Goal: Transaction & Acquisition: Obtain resource

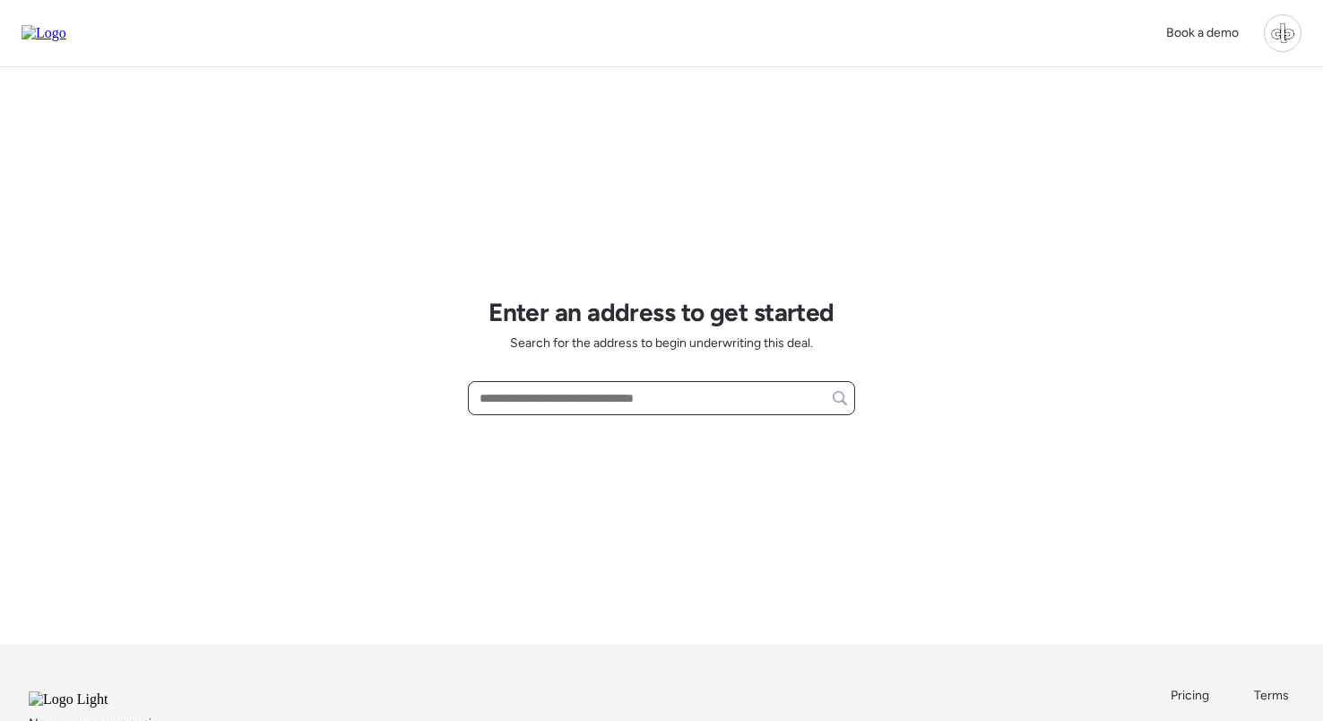
click at [680, 392] on input "text" at bounding box center [661, 397] width 371 height 25
paste input "**********"
click at [592, 436] on span "[STREET_ADDRESS]" at bounding box center [533, 431] width 117 height 18
type input "**********"
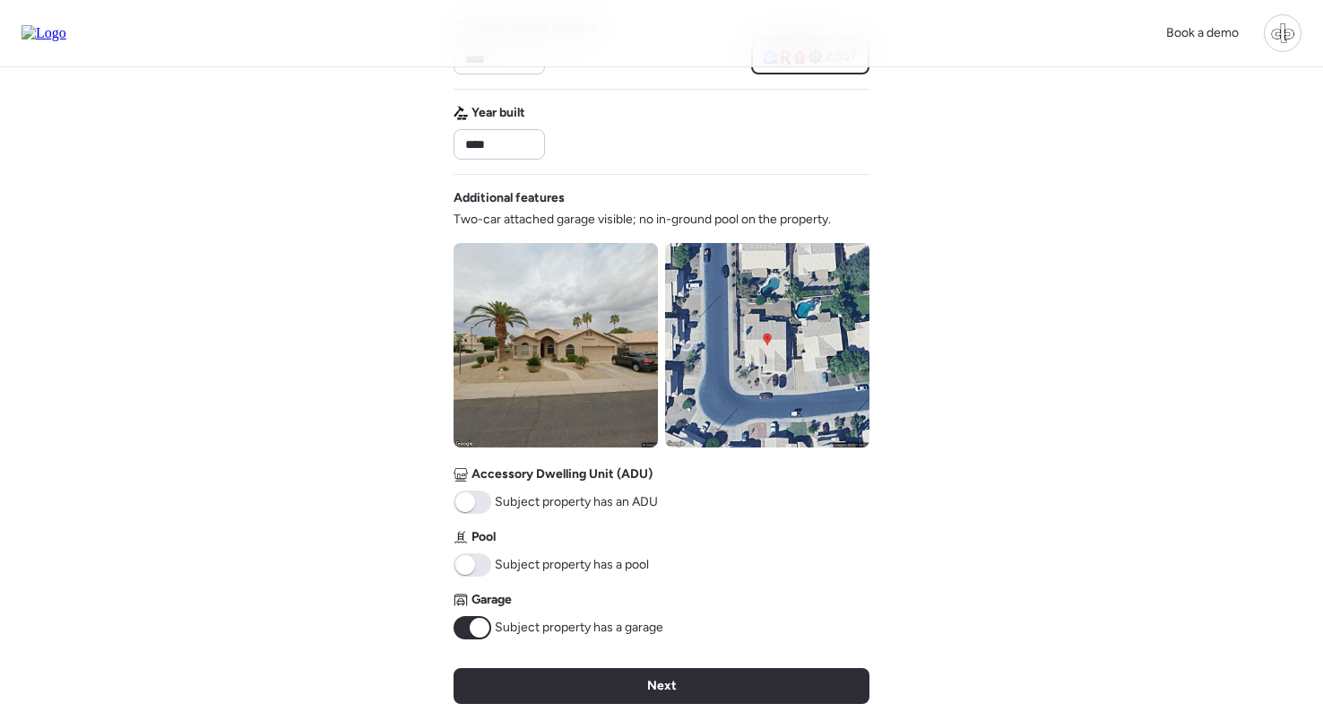
scroll to position [623, 0]
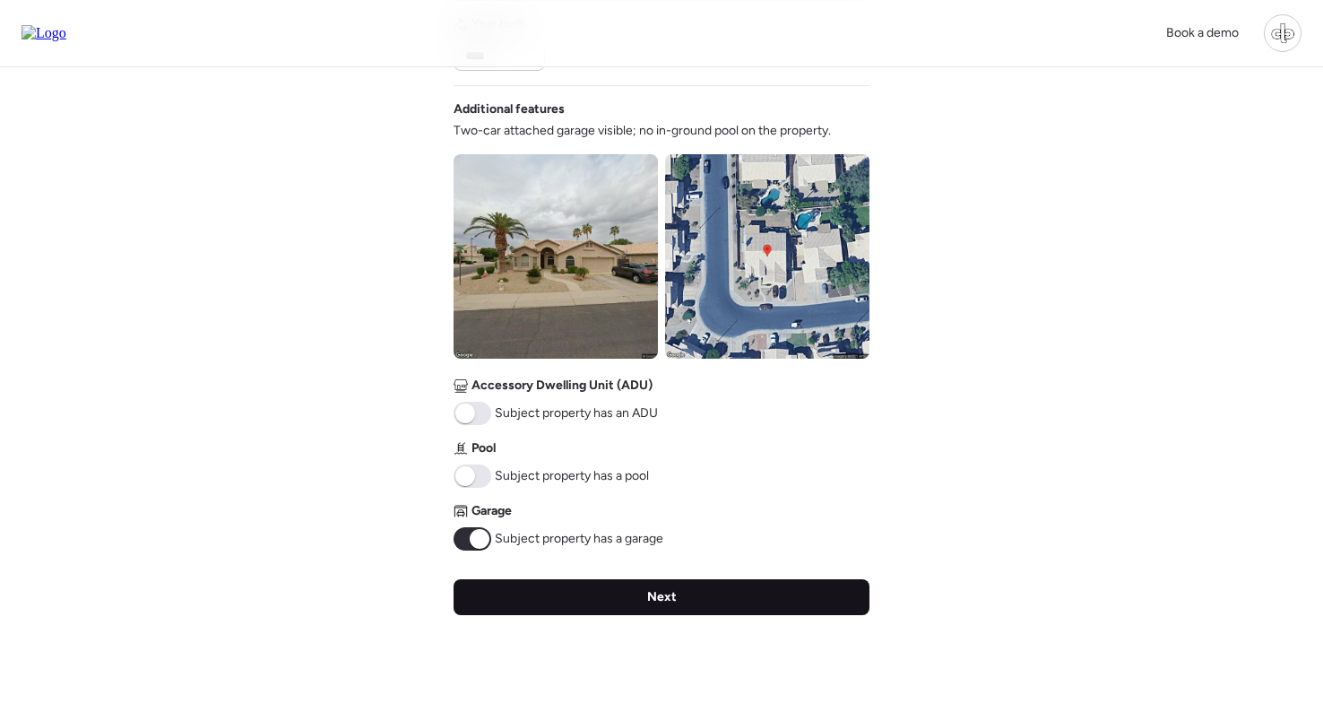
click at [672, 608] on div "Next" at bounding box center [662, 597] width 416 height 36
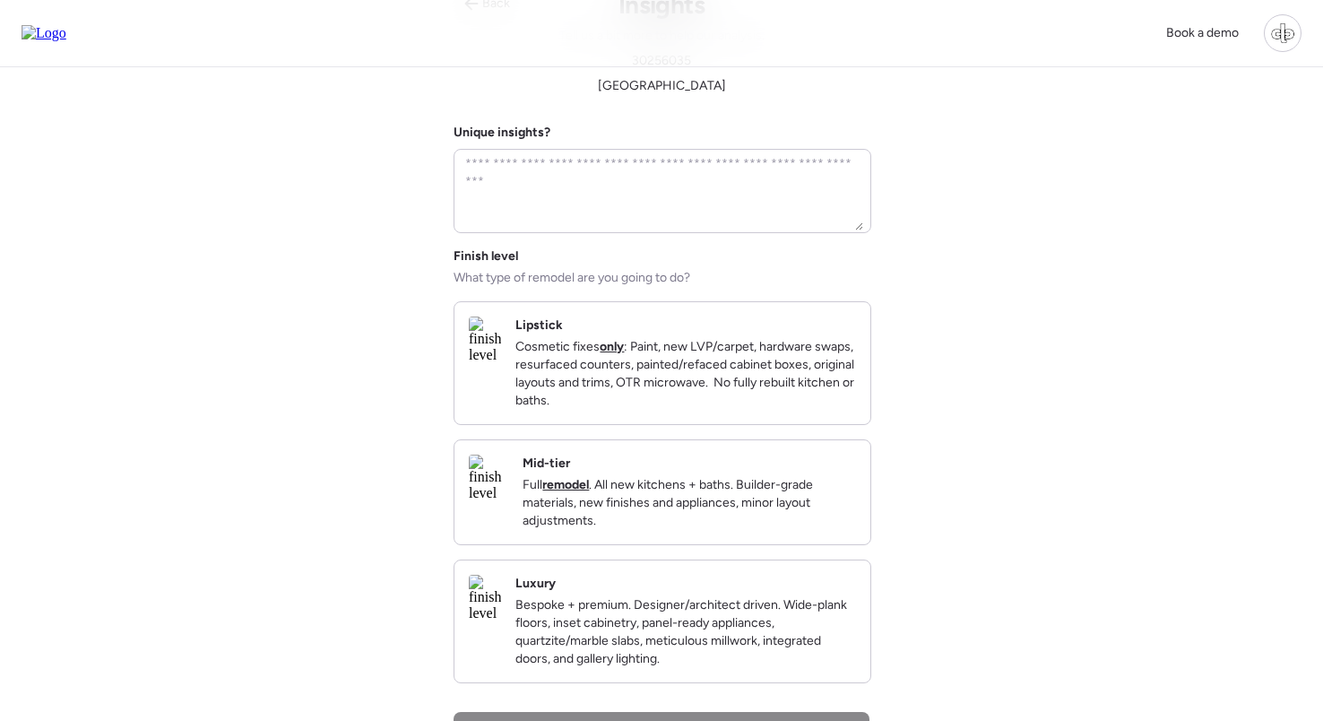
scroll to position [0, 0]
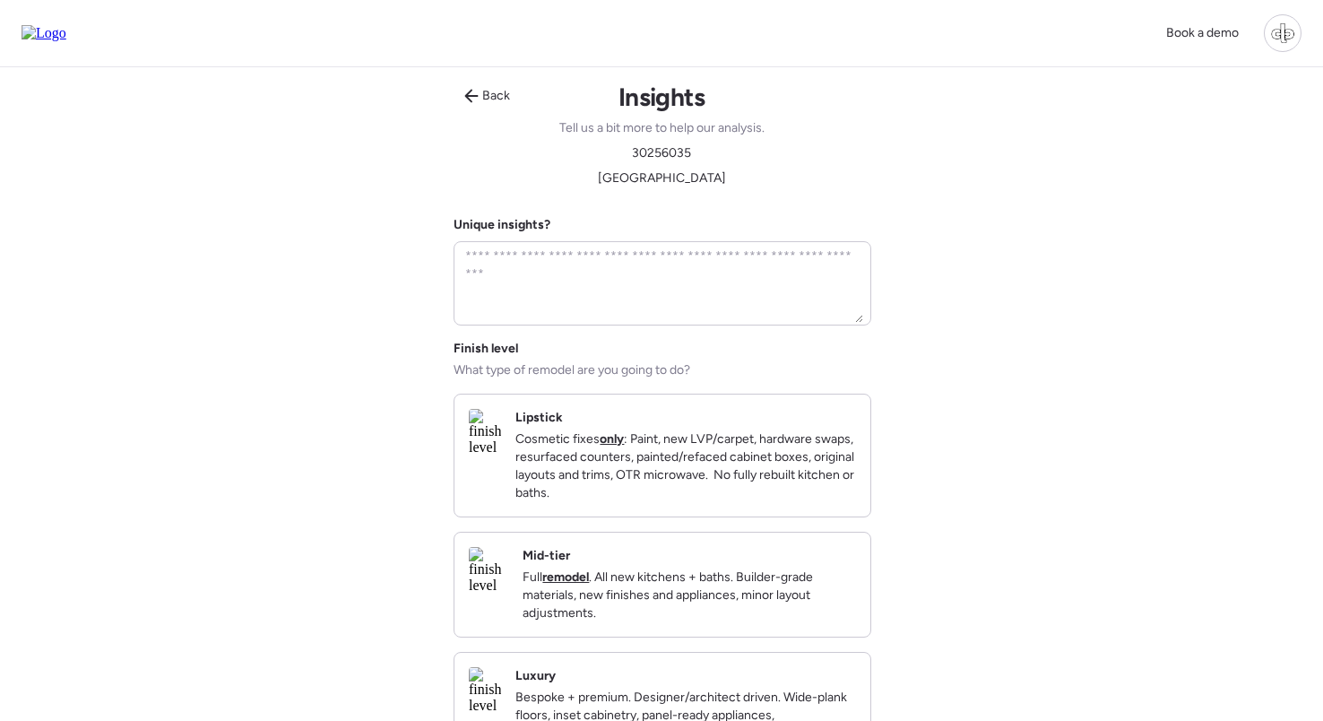
click at [671, 610] on p "Full remodel . All new kitchens + baths. Builder-grade materials, new finishes …" at bounding box center [689, 595] width 333 height 54
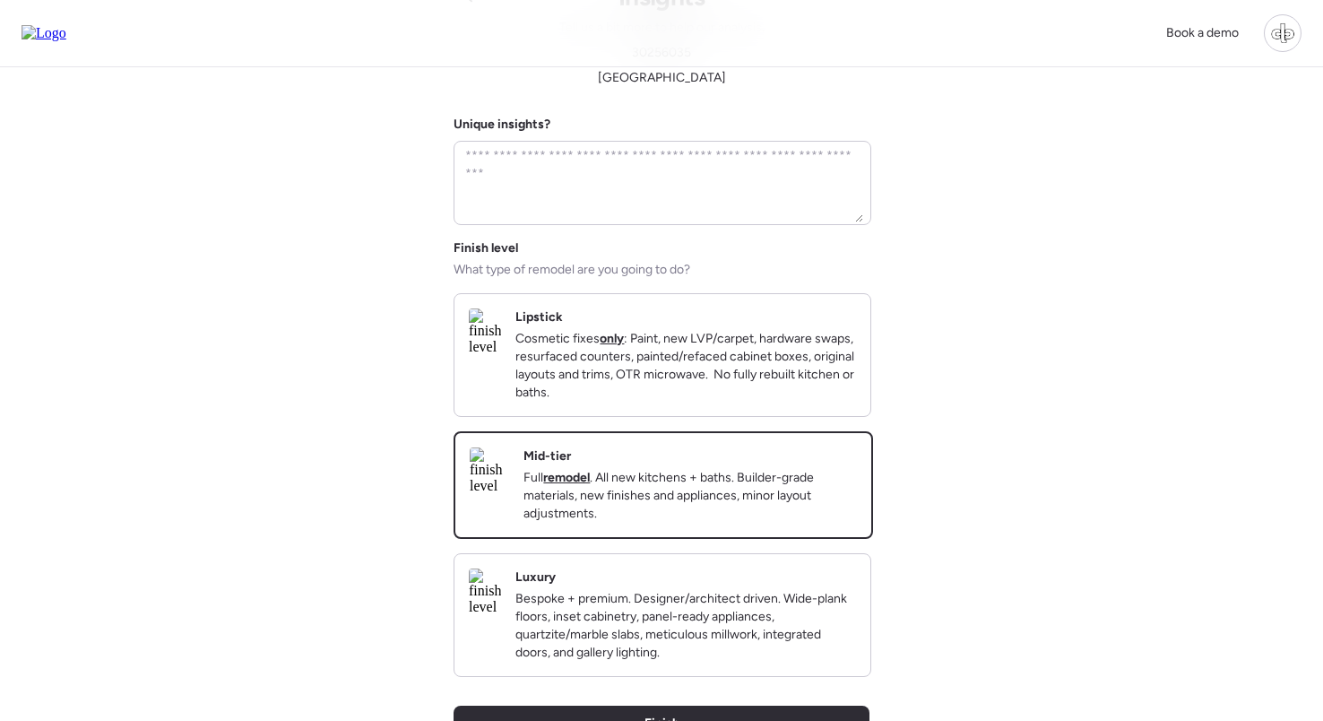
scroll to position [283, 0]
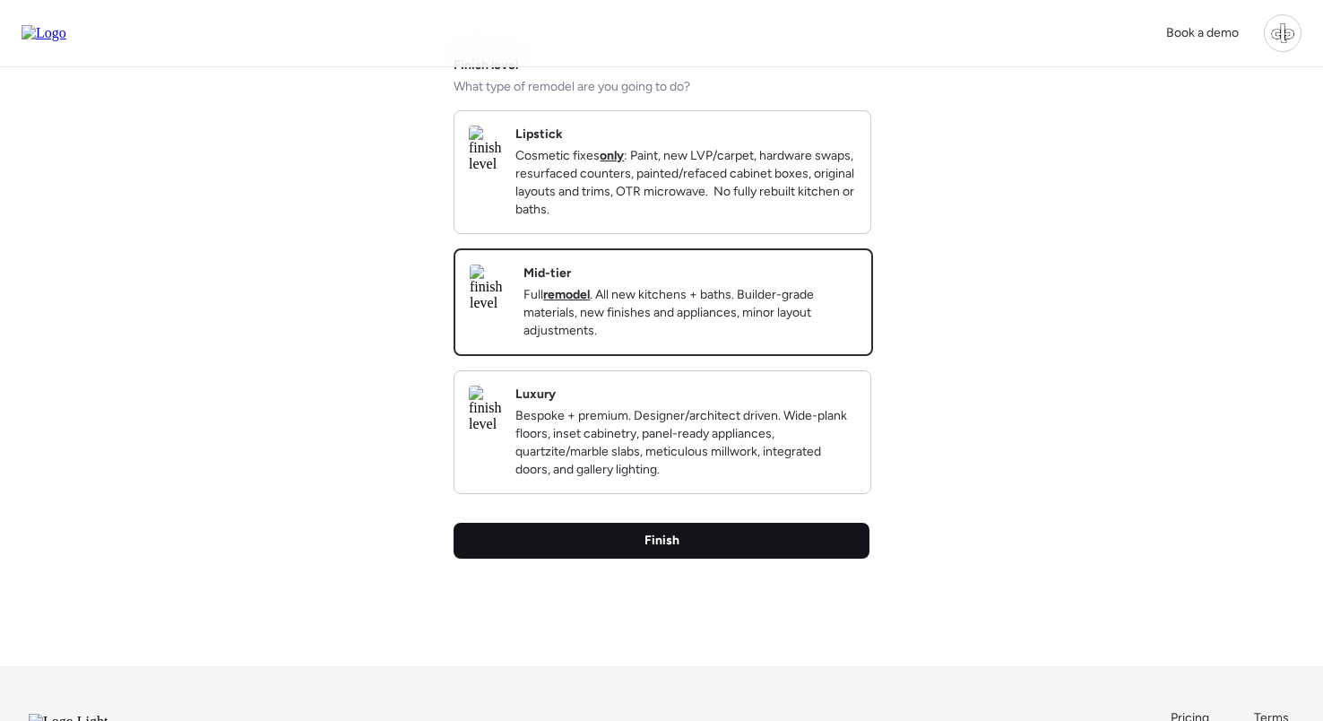
click at [667, 558] on div "Finish" at bounding box center [662, 541] width 416 height 36
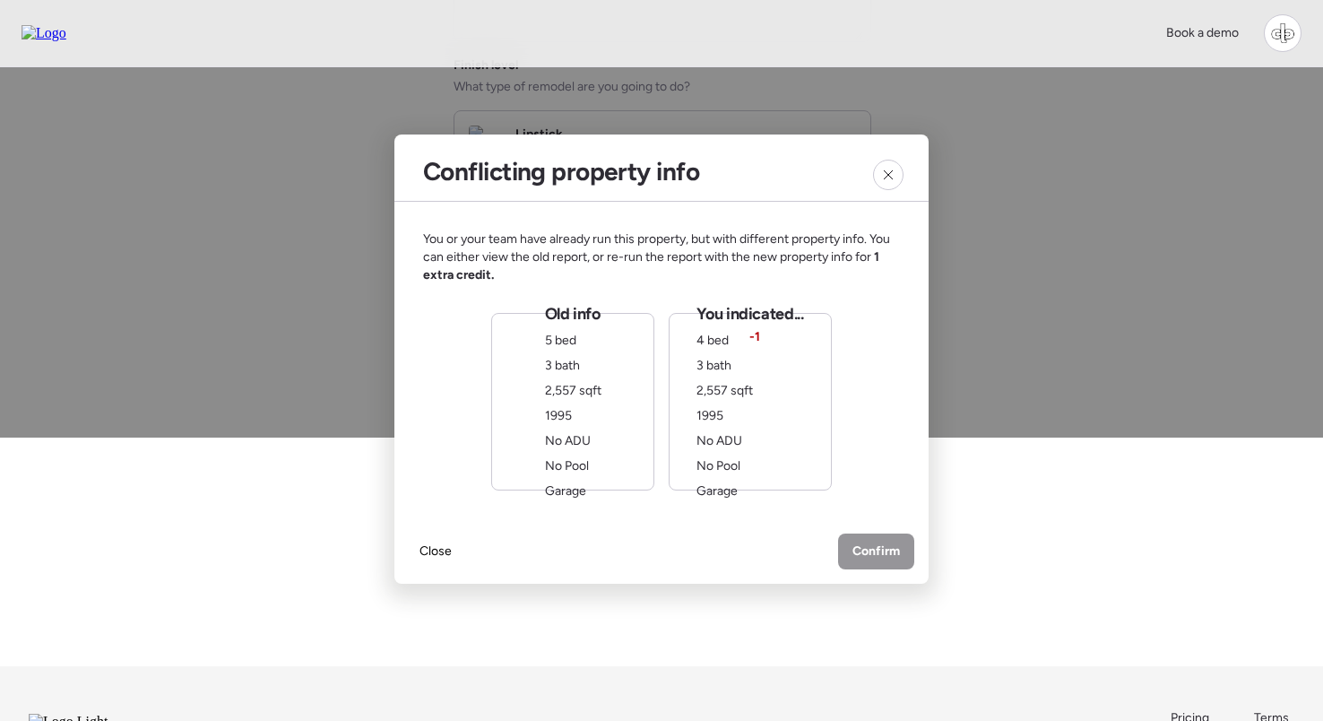
click at [580, 402] on div "Old info 5 bed 3 bath 2,557 sqft 1995 No ADU No Pool Garage" at bounding box center [573, 401] width 56 height 197
click at [896, 550] on span "Confirm" at bounding box center [876, 553] width 48 height 18
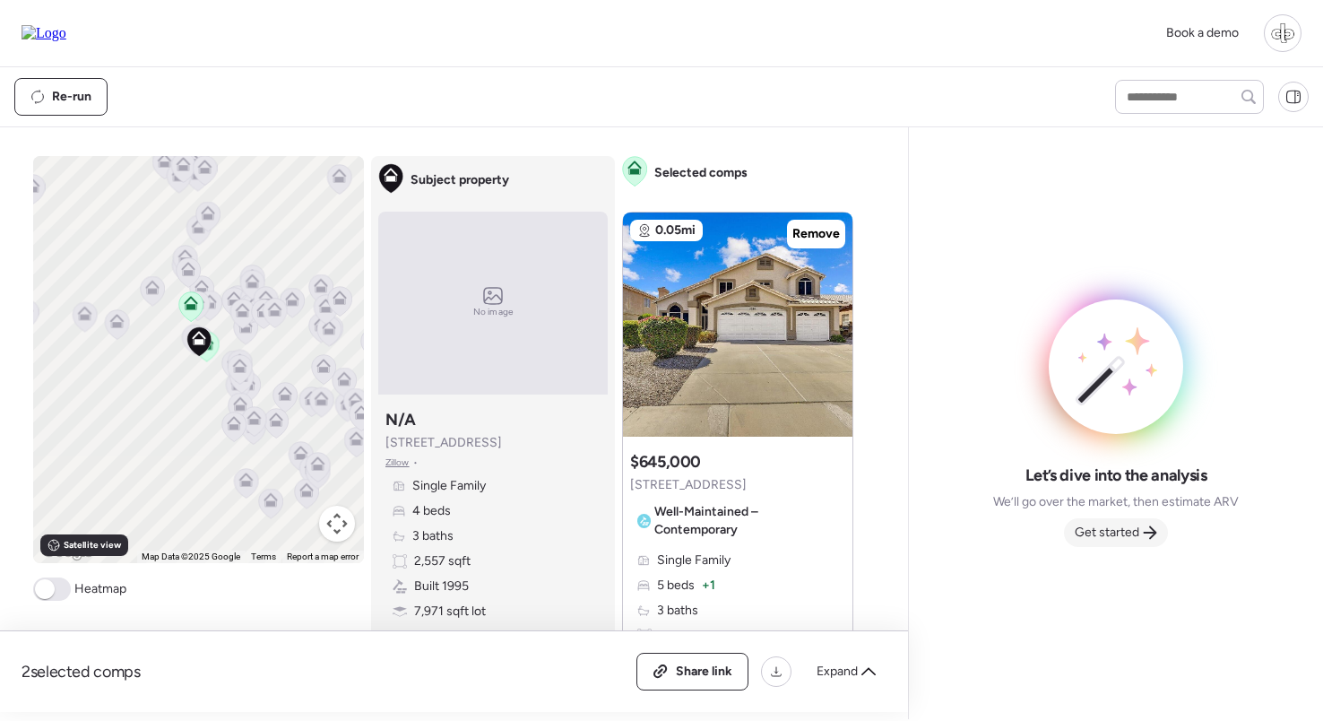
click at [1107, 524] on span "Get started" at bounding box center [1107, 533] width 65 height 18
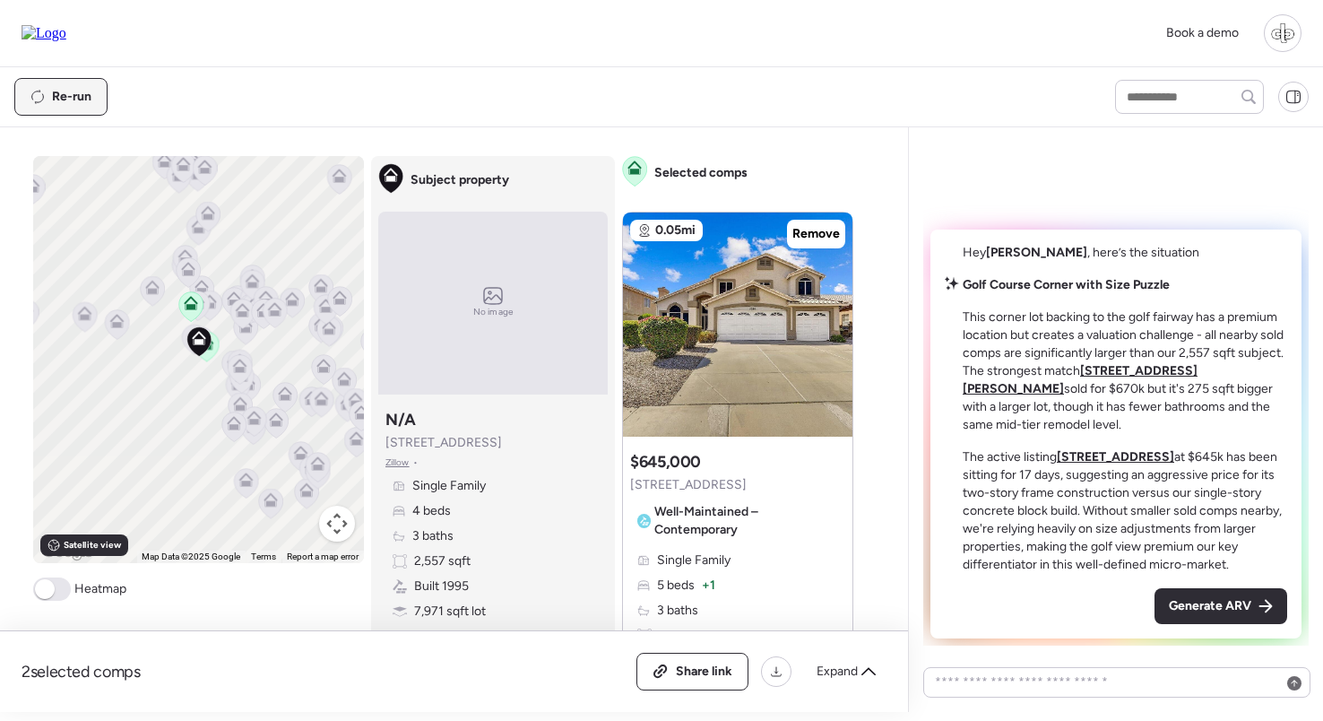
click at [74, 102] on span "Re-run" at bounding box center [71, 97] width 39 height 18
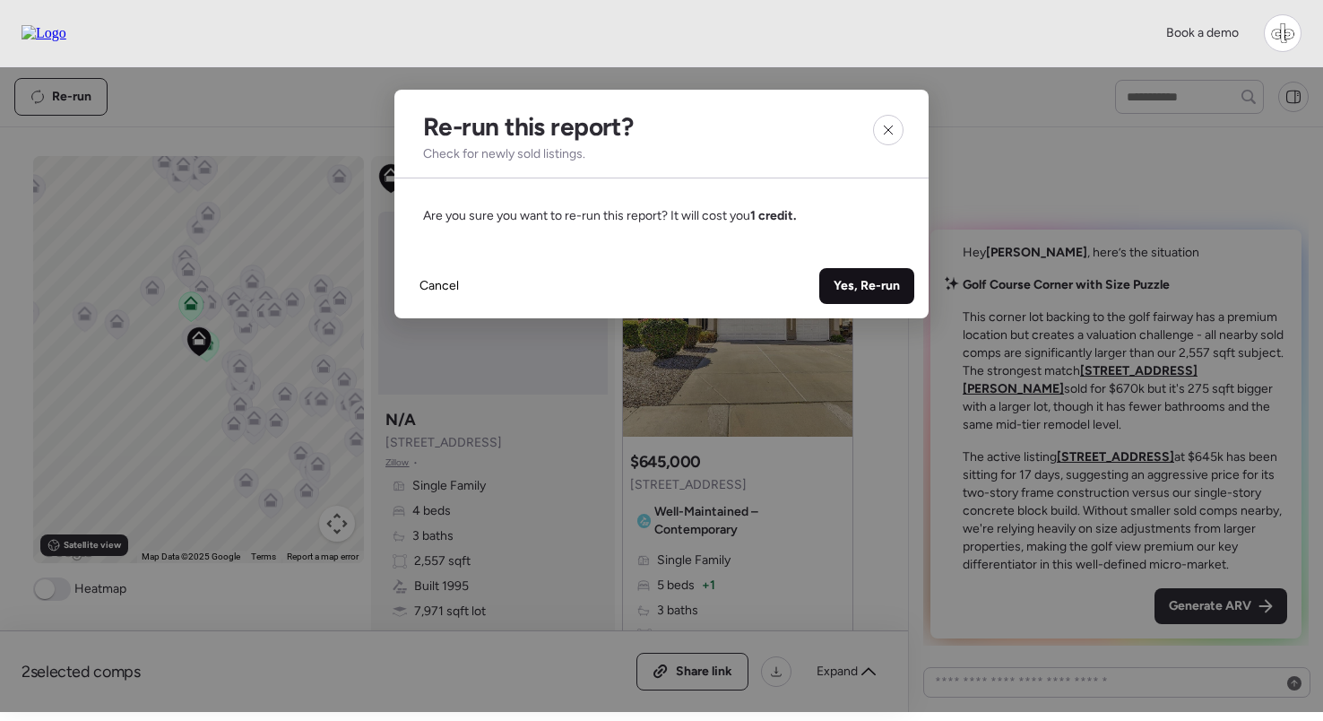
click at [856, 289] on span "Yes, Re-run" at bounding box center [867, 286] width 66 height 18
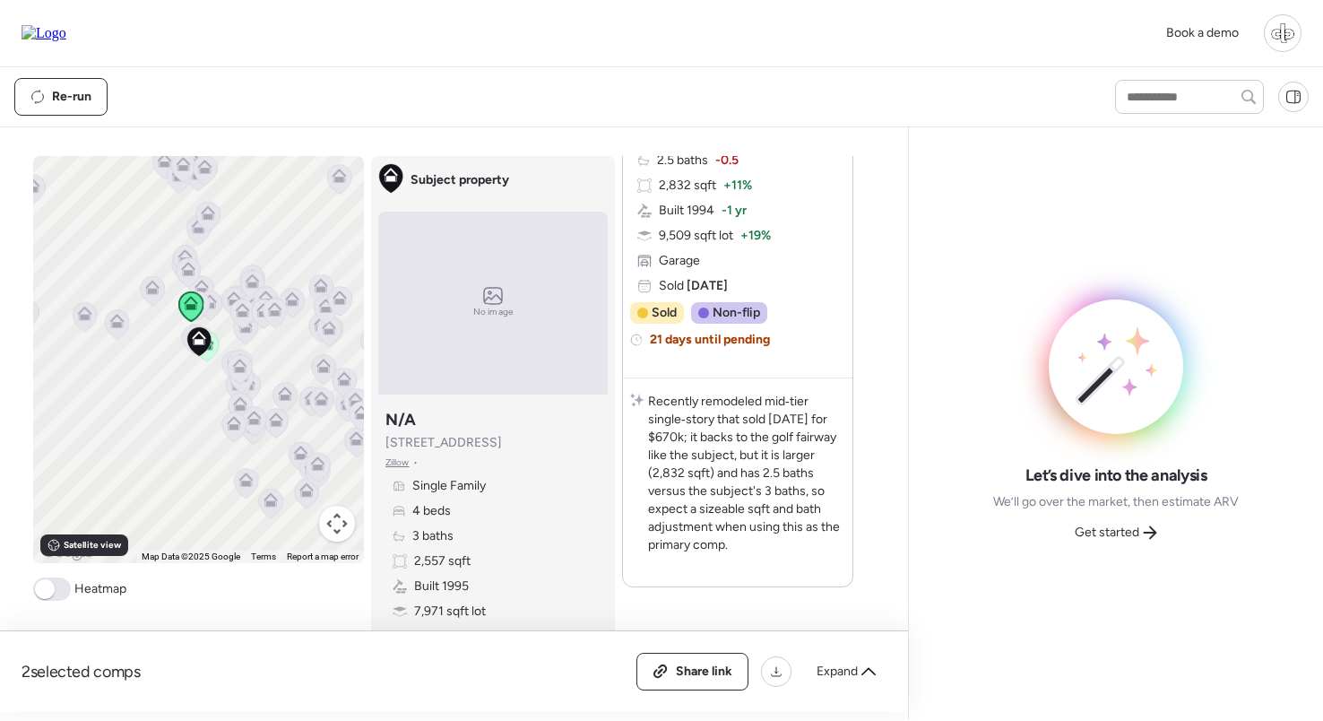
scroll to position [1334, 0]
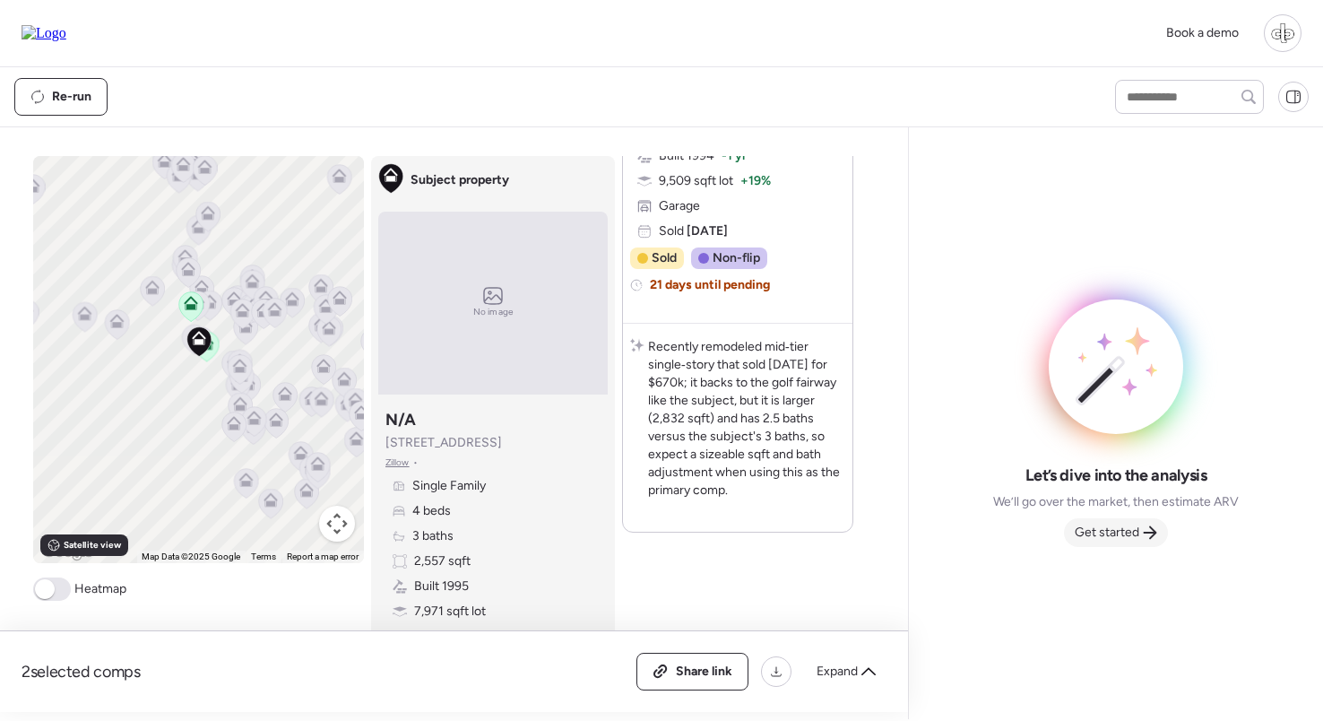
click at [1121, 535] on span "Get started" at bounding box center [1107, 533] width 65 height 18
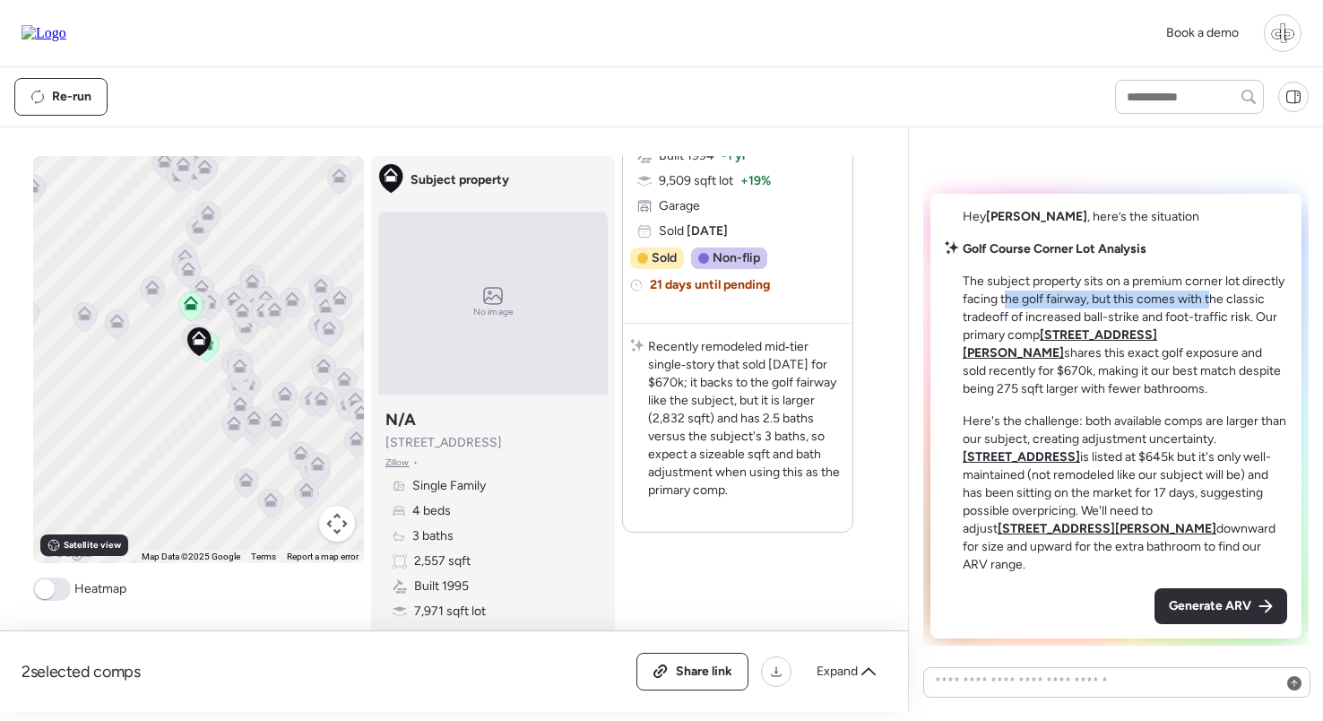
drag, startPoint x: 1012, startPoint y: 314, endPoint x: 1211, endPoint y: 316, distance: 199.0
click at [1211, 316] on p "The subject property sits on a premium corner lot directly facing the golf fair…" at bounding box center [1125, 335] width 325 height 125
drag, startPoint x: 1015, startPoint y: 333, endPoint x: 1188, endPoint y: 339, distance: 173.1
click at [1188, 339] on p "The subject property sits on a premium corner lot directly facing the golf fair…" at bounding box center [1125, 335] width 325 height 125
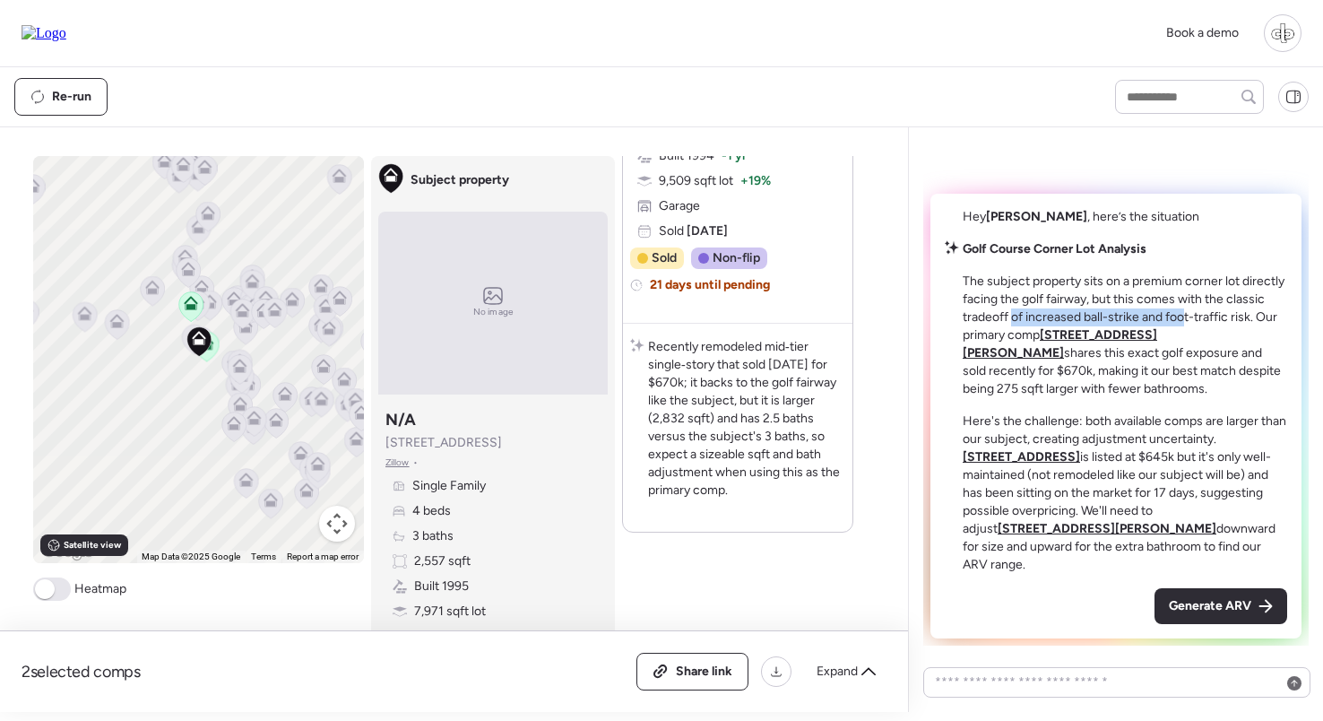
click at [1188, 339] on p "The subject property sits on a premium corner lot directly facing the golf fair…" at bounding box center [1125, 335] width 325 height 125
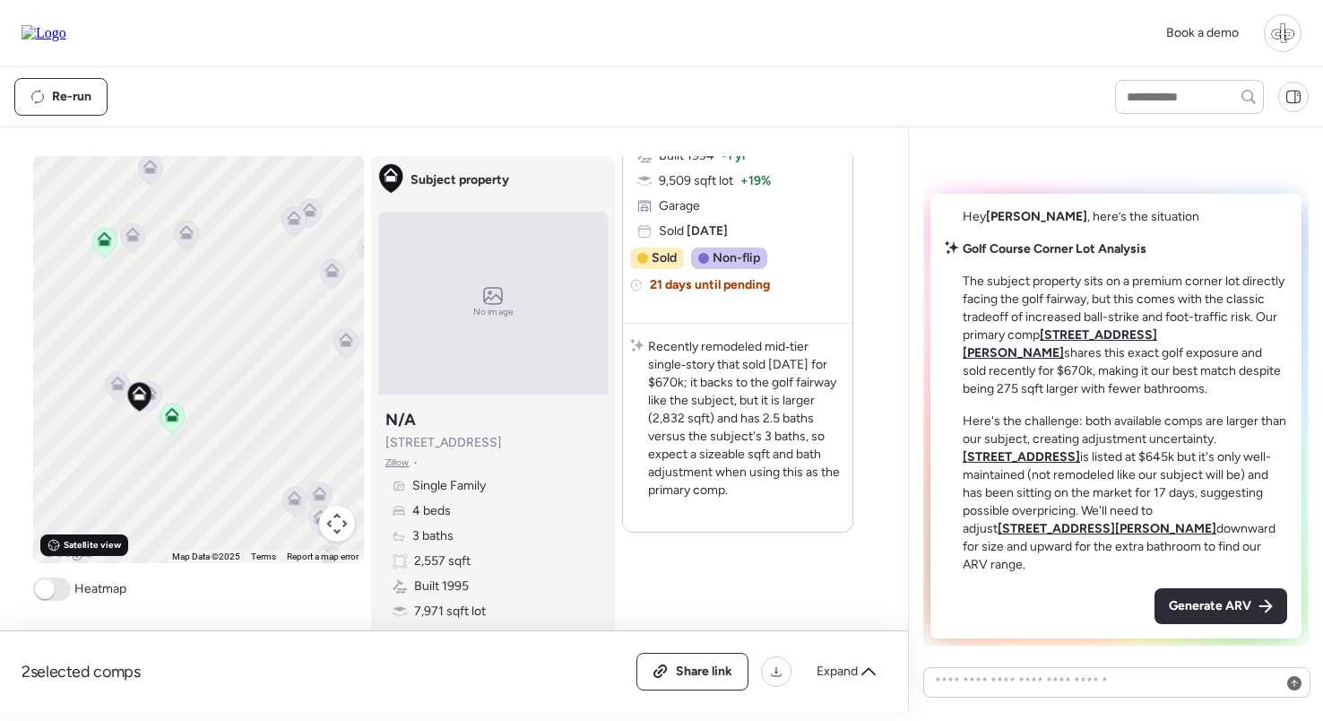
click at [105, 551] on span "Satellite view" at bounding box center [92, 545] width 57 height 14
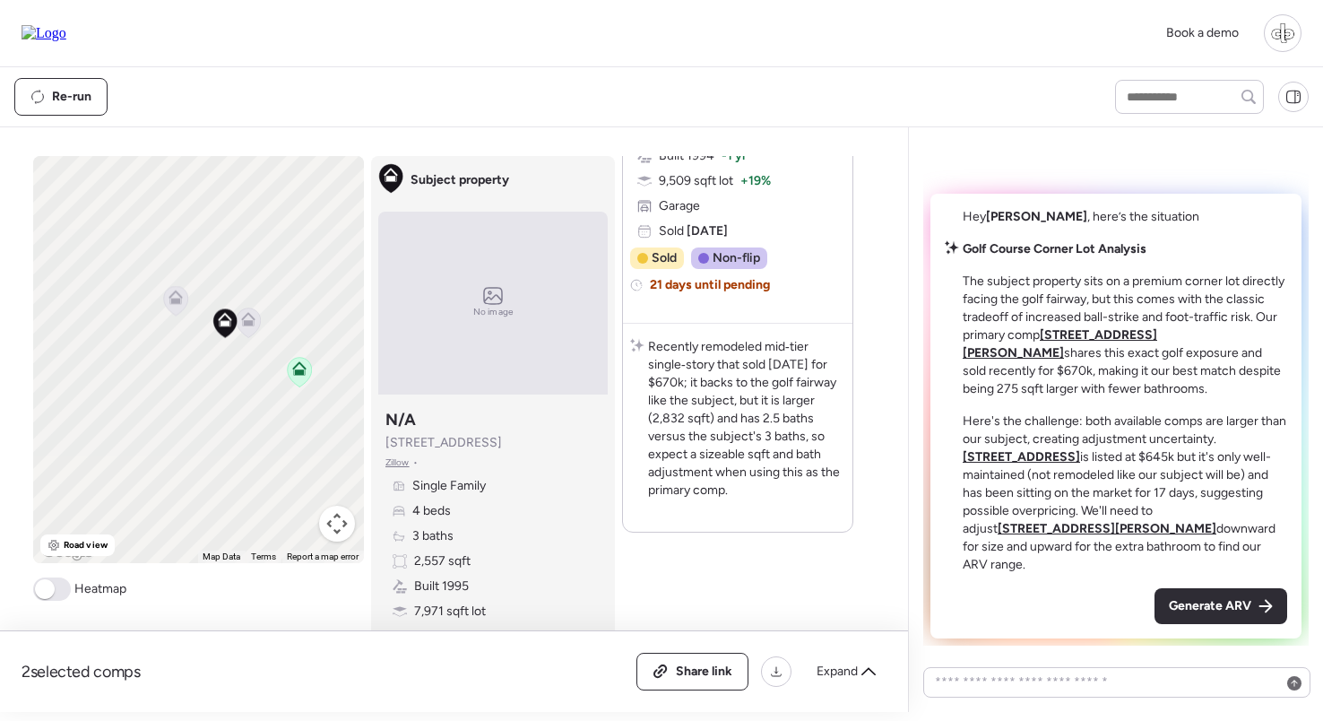
drag, startPoint x: 169, startPoint y: 473, endPoint x: 223, endPoint y: 363, distance: 122.7
click at [223, 363] on div "To activate drag with keyboard, press Alt + Enter. Once in keyboard drag state,…" at bounding box center [198, 359] width 331 height 407
click at [260, 312] on icon at bounding box center [257, 308] width 24 height 30
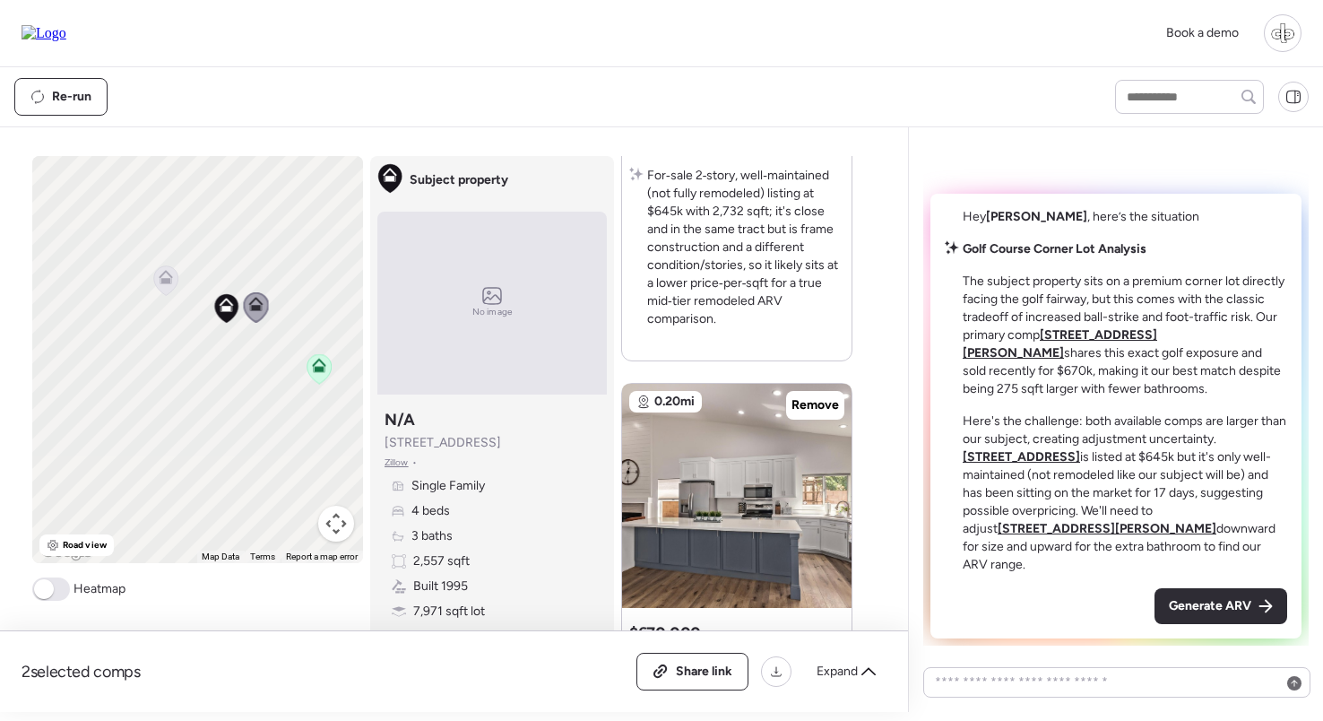
scroll to position [0, 0]
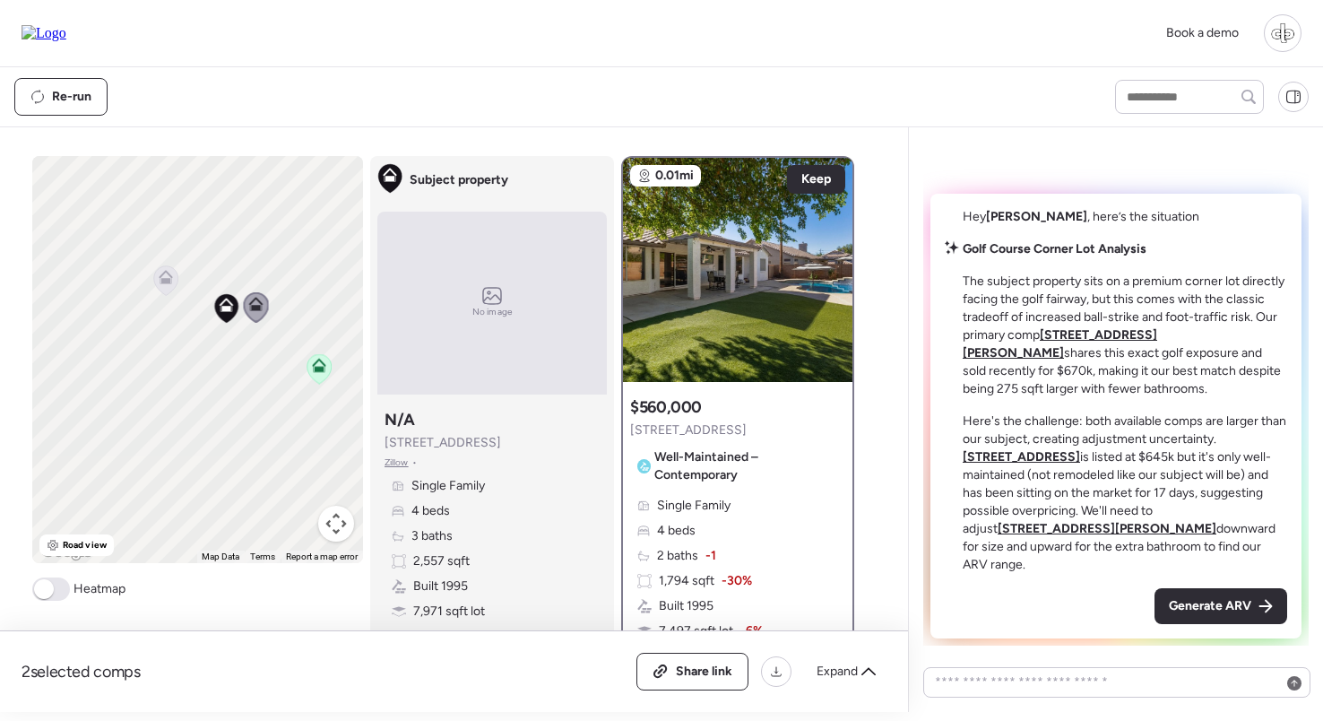
click at [318, 379] on icon at bounding box center [319, 369] width 24 height 30
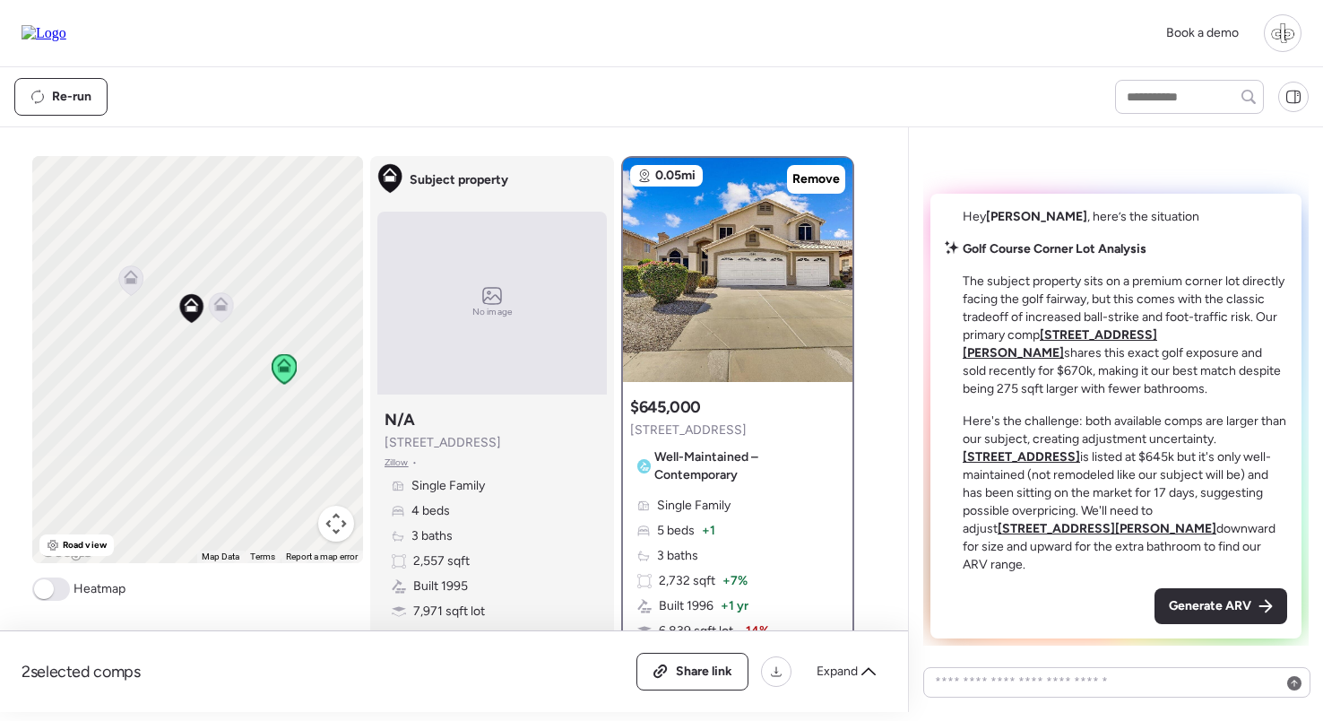
drag, startPoint x: 258, startPoint y: 360, endPoint x: 218, endPoint y: 360, distance: 40.3
click at [218, 360] on div "To navigate, press the arrow keys. To activate drag with keyboard, press Alt + …" at bounding box center [197, 359] width 331 height 407
drag, startPoint x: 526, startPoint y: 444, endPoint x: 372, endPoint y: 437, distance: 154.3
click at [372, 437] on div "Subject property No image Subject property N/A 1732 W Commerce Ave Zillow • Sin…" at bounding box center [492, 408] width 244 height 504
copy span "1732 W Commerce Ave"
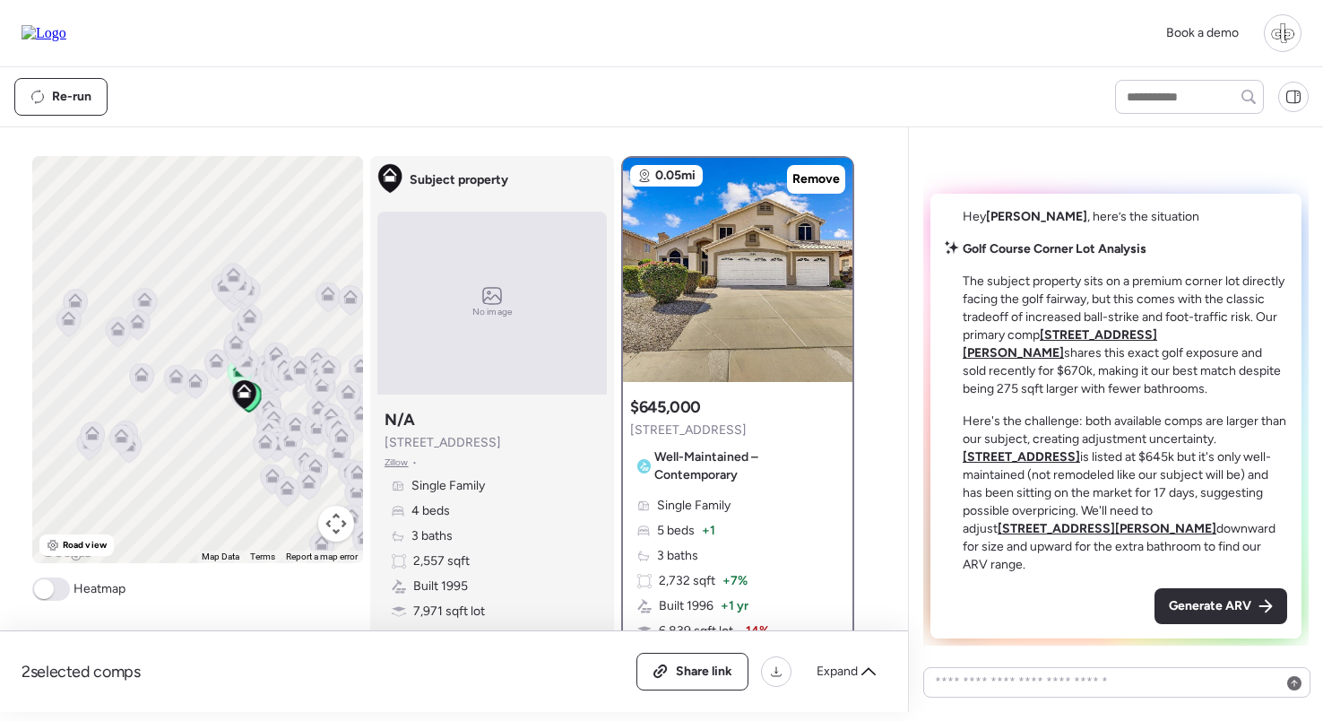
drag, startPoint x: 316, startPoint y: 396, endPoint x: 290, endPoint y: 396, distance: 26.0
click at [290, 396] on div "To navigate, press the arrow keys. To activate drag with keyboard, press Alt + …" at bounding box center [197, 359] width 331 height 407
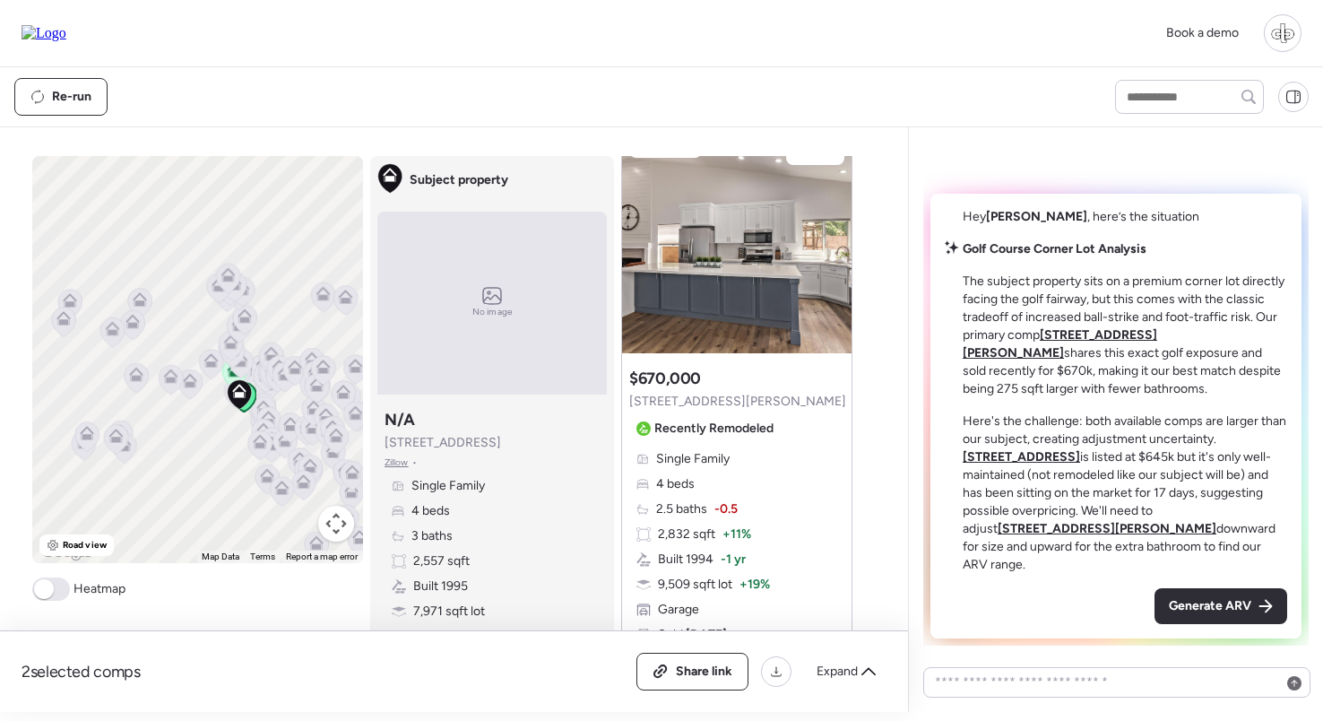
scroll to position [1122, 0]
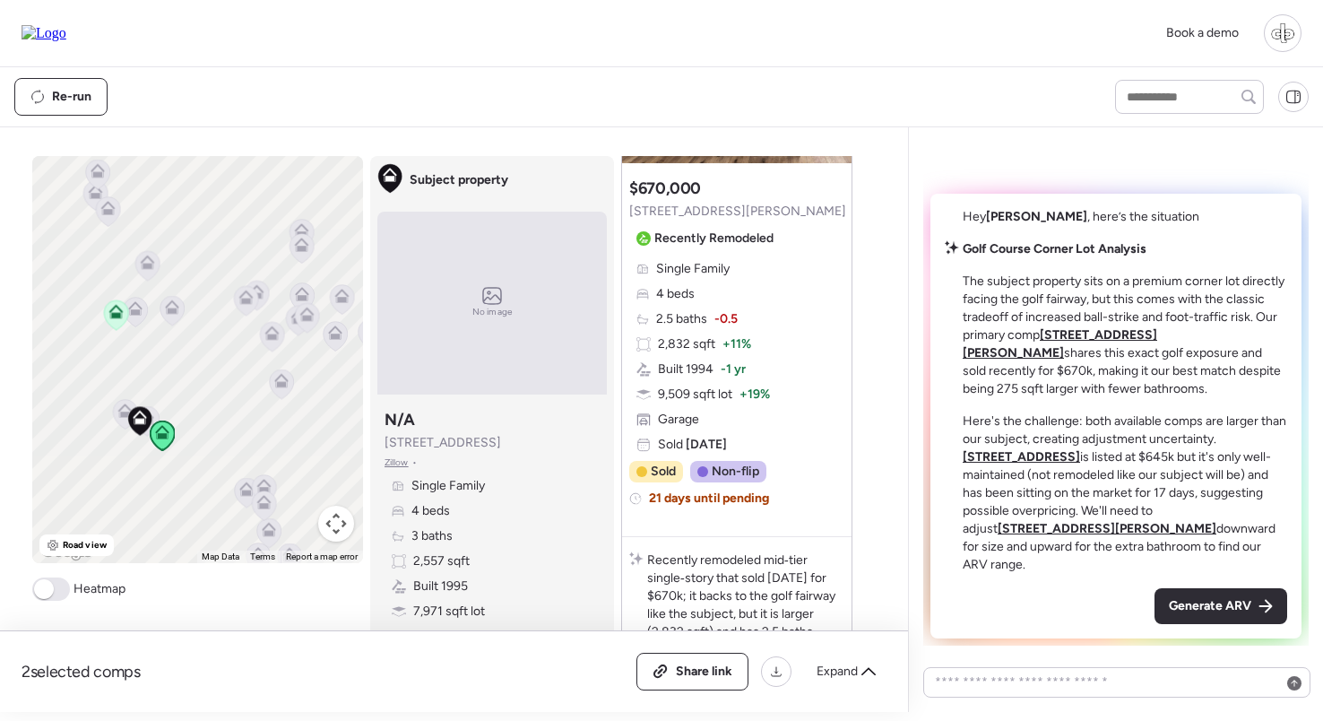
click at [122, 417] on icon at bounding box center [124, 413] width 12 height 5
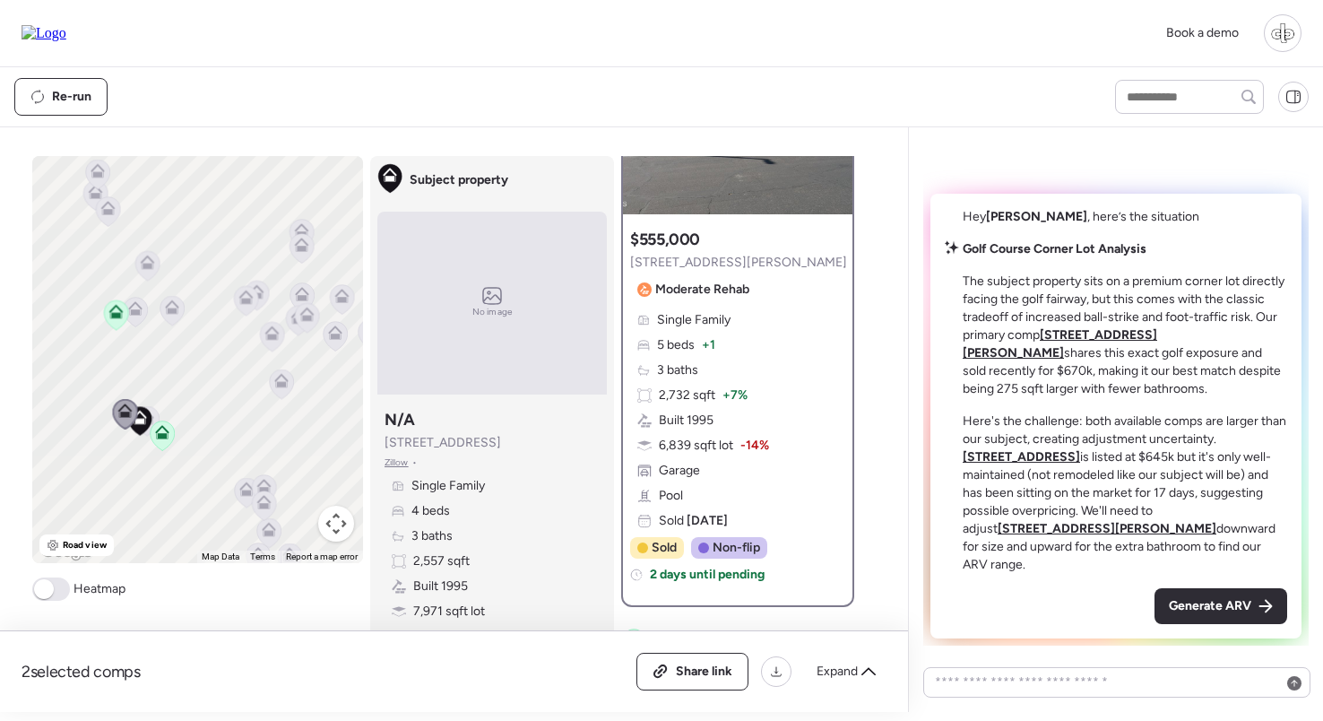
scroll to position [0, 0]
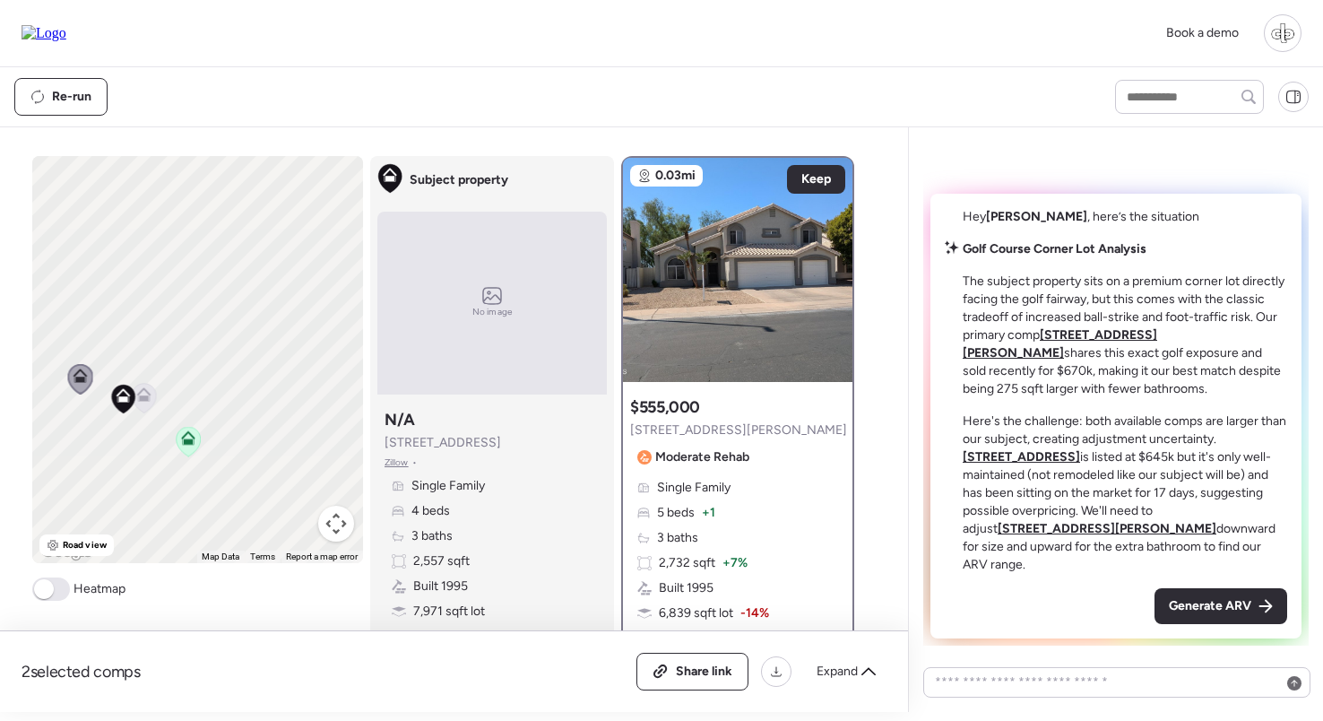
click at [148, 398] on icon at bounding box center [143, 397] width 12 height 5
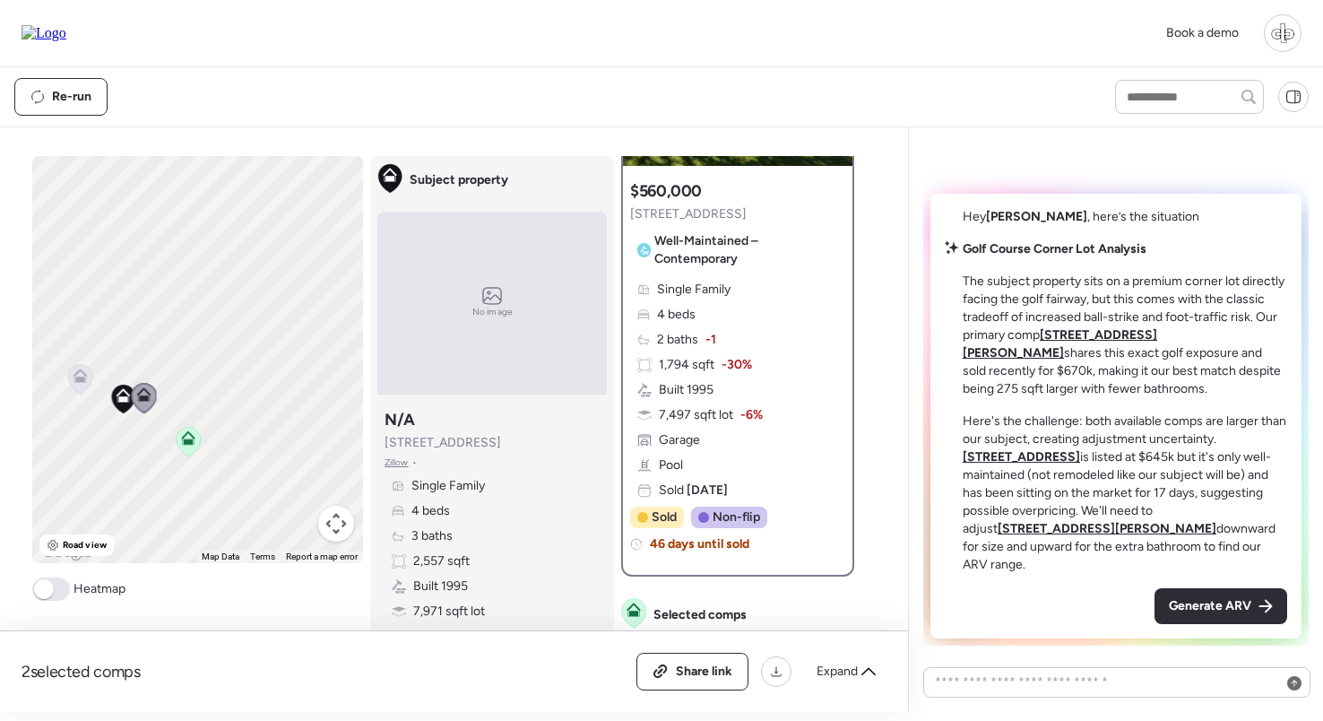
scroll to position [219, 0]
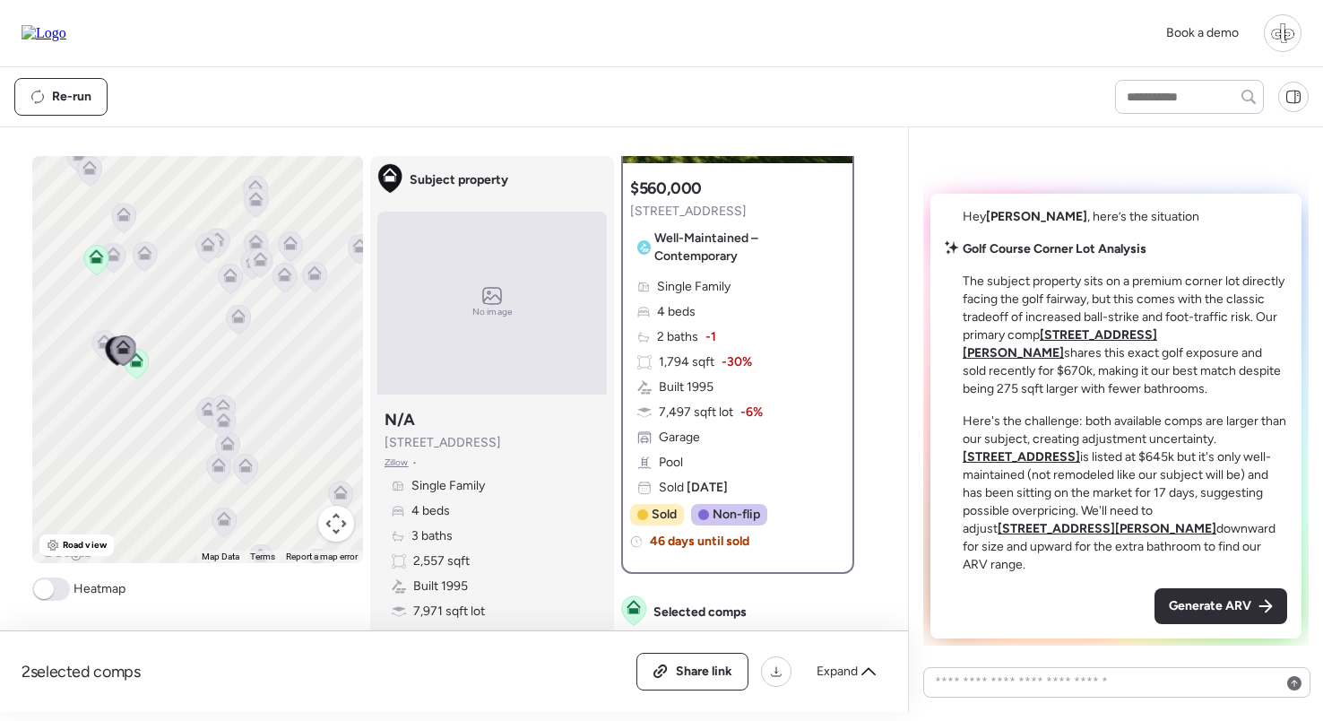
click at [242, 319] on icon at bounding box center [238, 319] width 12 height 5
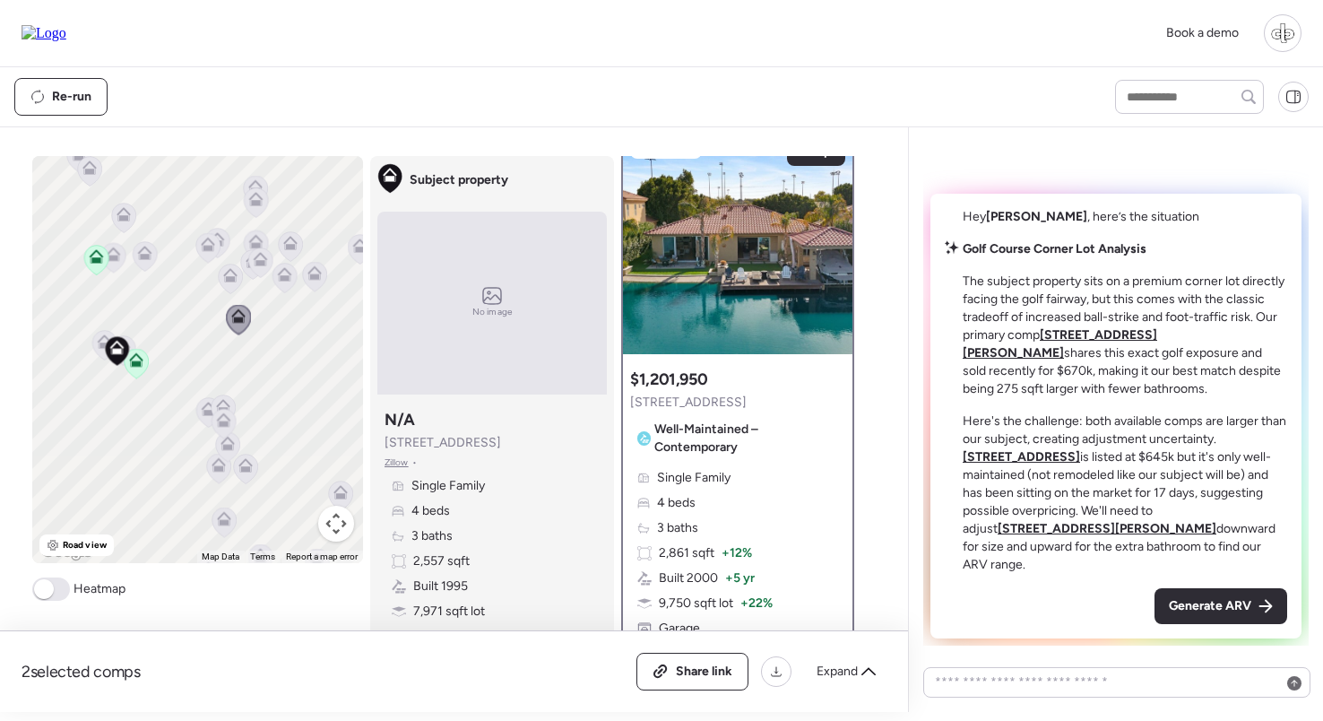
scroll to position [0, 0]
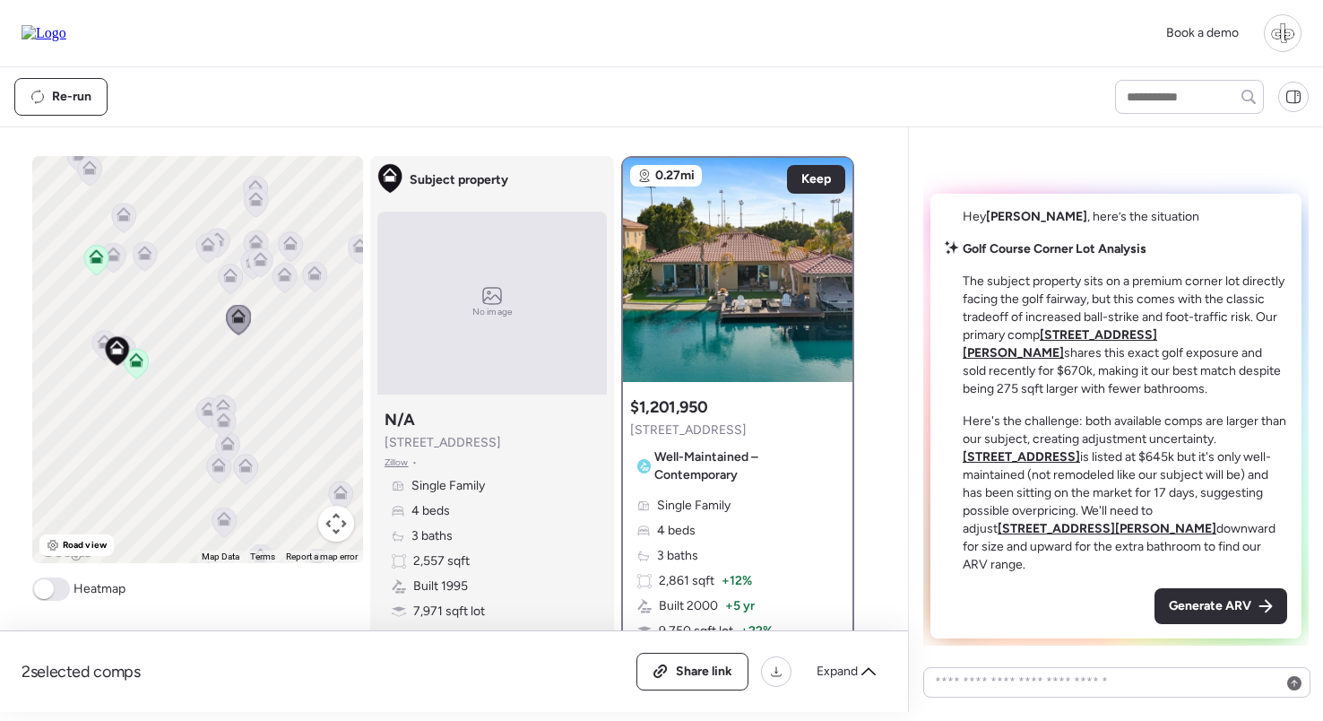
drag, startPoint x: 237, startPoint y: 281, endPoint x: 260, endPoint y: 281, distance: 23.3
click at [237, 281] on icon at bounding box center [230, 275] width 14 height 14
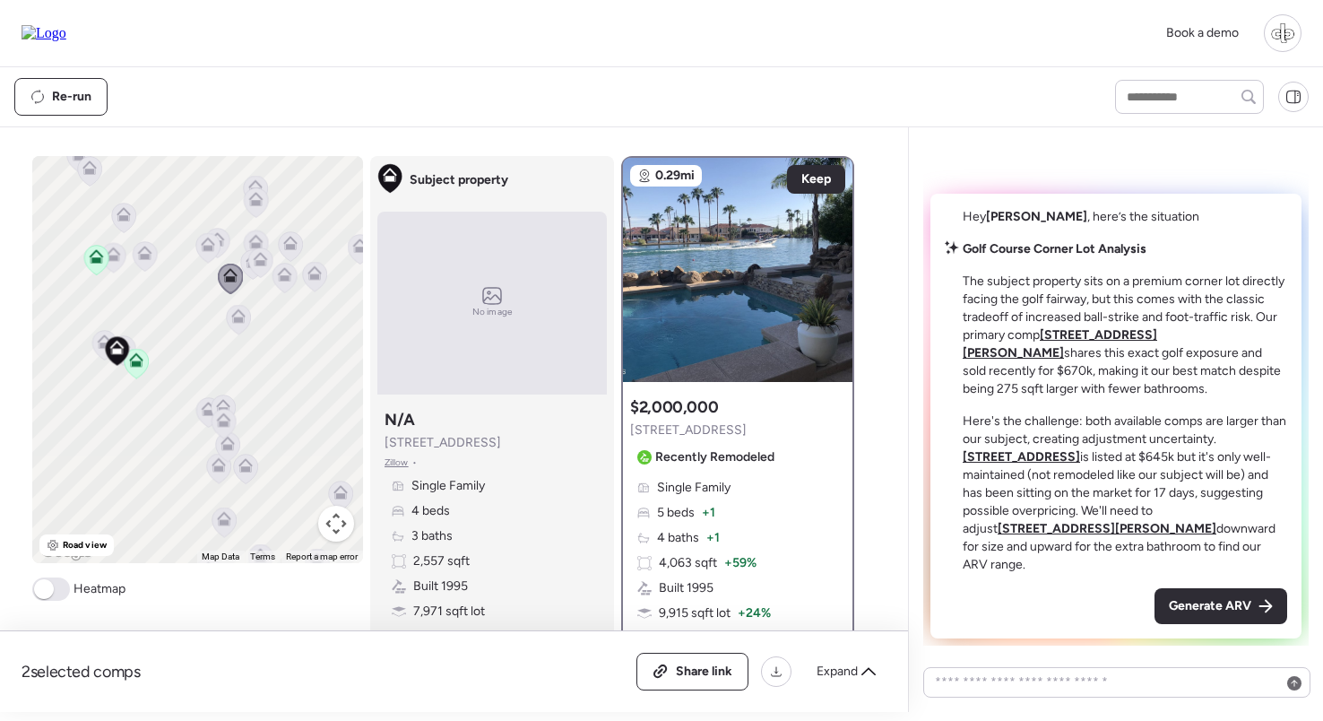
scroll to position [78, 0]
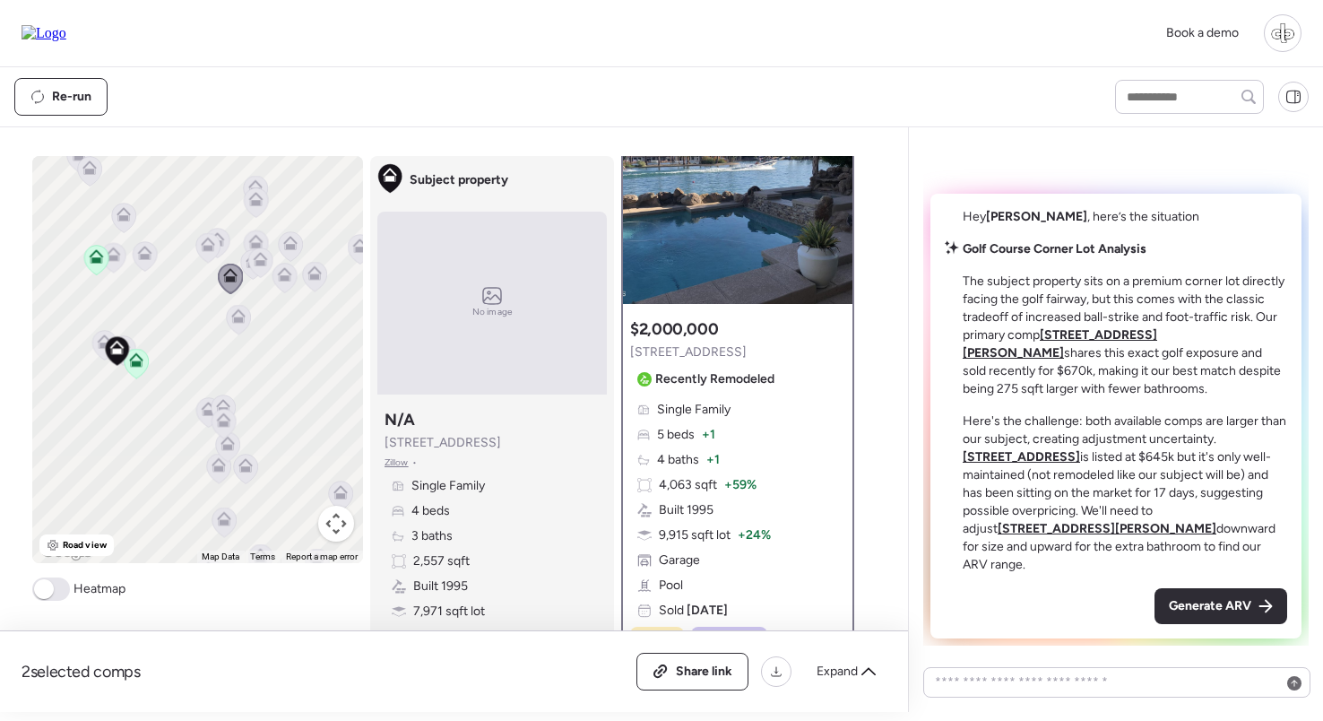
drag, startPoint x: 279, startPoint y: 275, endPoint x: 296, endPoint y: 275, distance: 17.0
click at [279, 275] on icon at bounding box center [283, 271] width 13 height 8
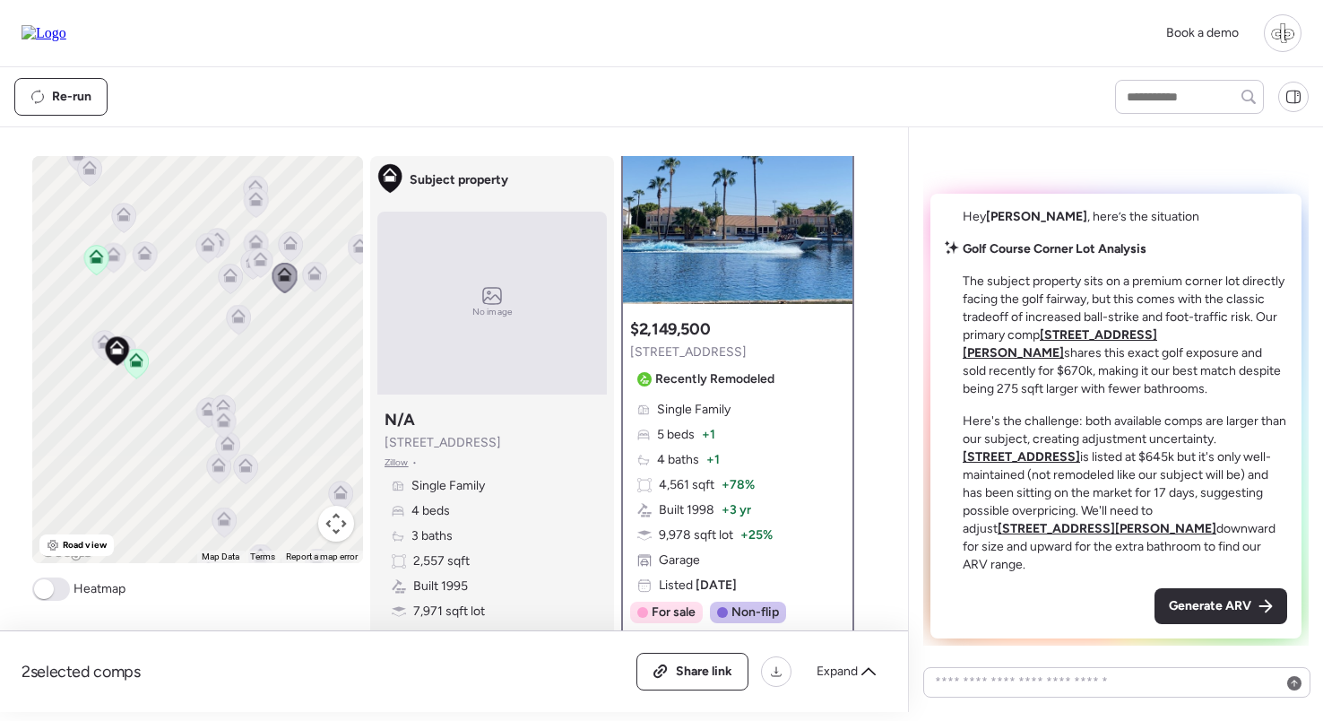
scroll to position [0, 0]
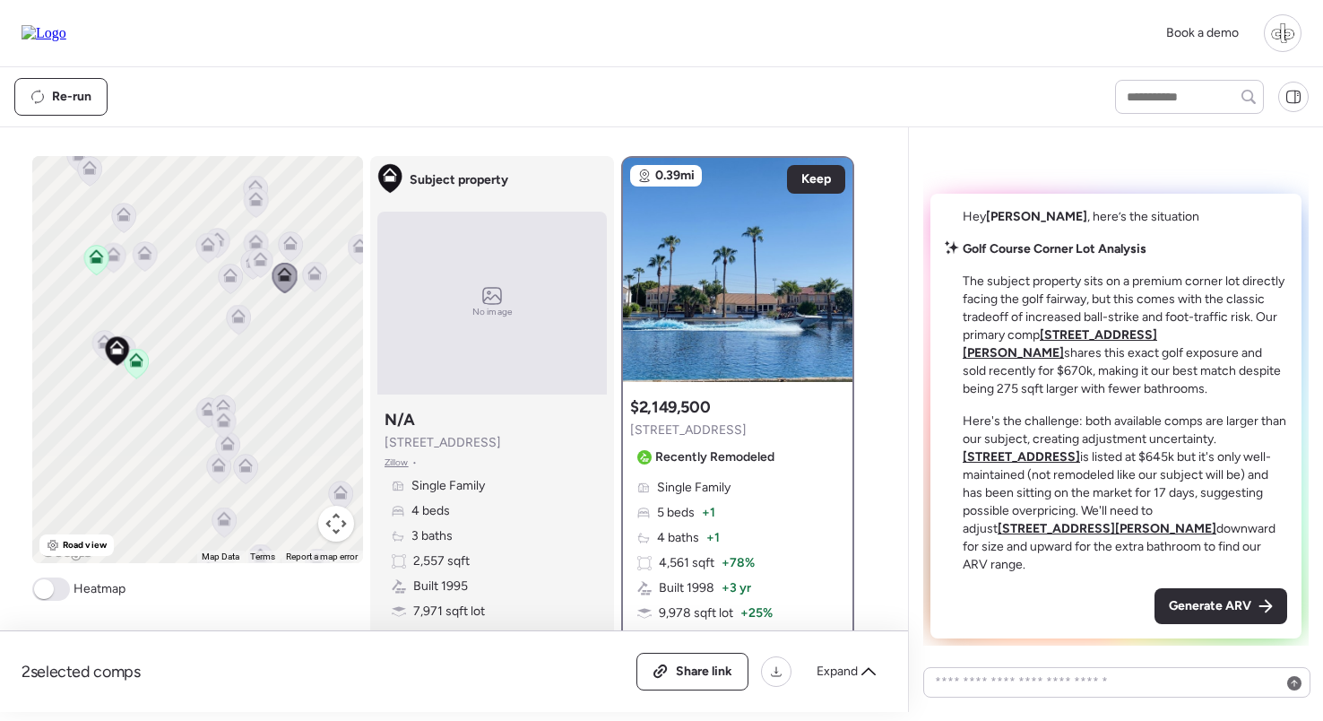
click at [329, 275] on div "To navigate, press the arrow keys. To activate drag with keyboard, press Alt + …" at bounding box center [197, 359] width 331 height 407
click at [1205, 603] on span "Generate ARV" at bounding box center [1210, 606] width 82 height 18
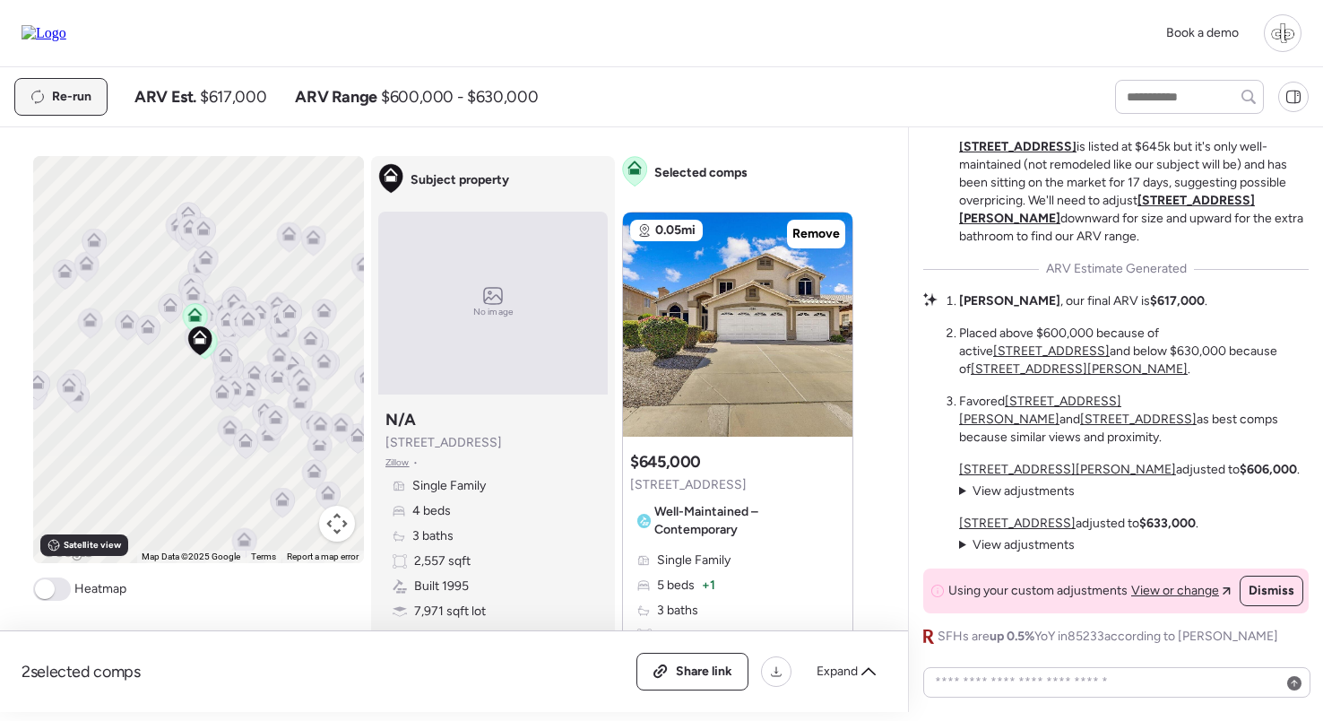
click at [73, 101] on span "Re-run" at bounding box center [71, 97] width 39 height 18
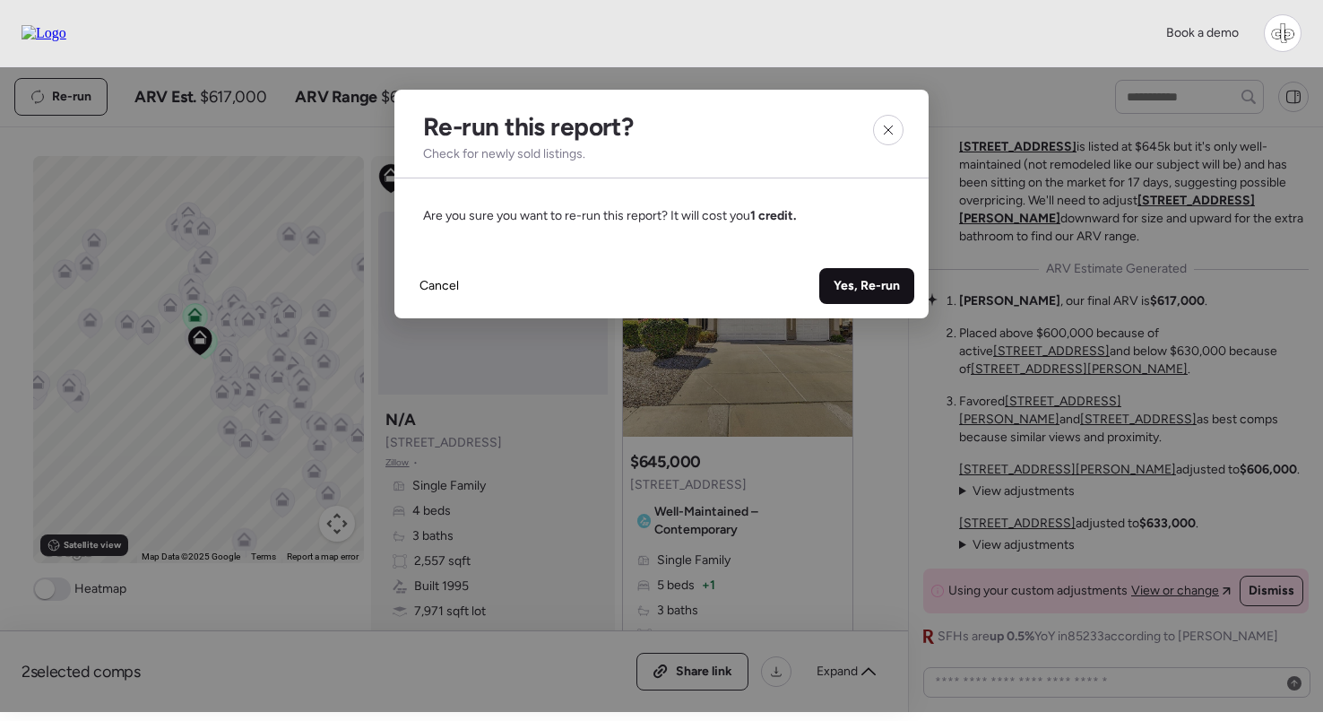
click at [893, 288] on span "Yes, Re-run" at bounding box center [867, 286] width 66 height 18
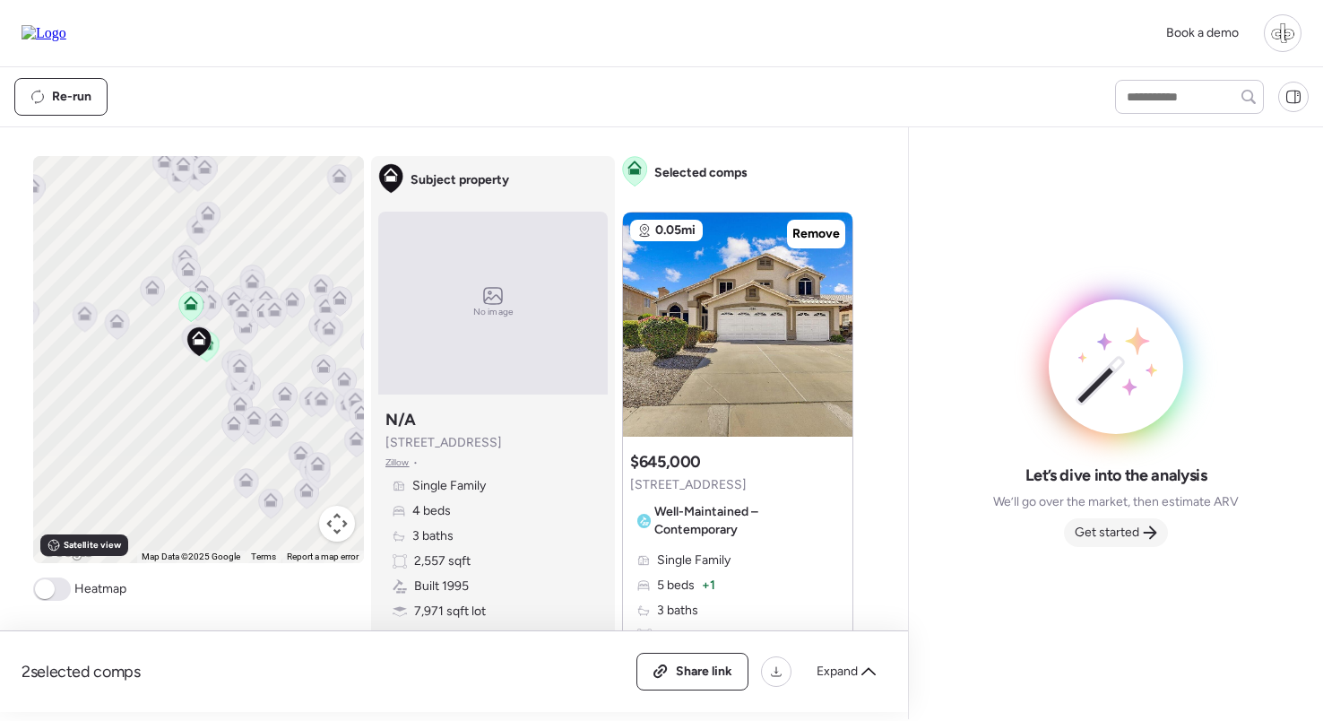
click at [1132, 532] on span "Get started" at bounding box center [1107, 533] width 65 height 18
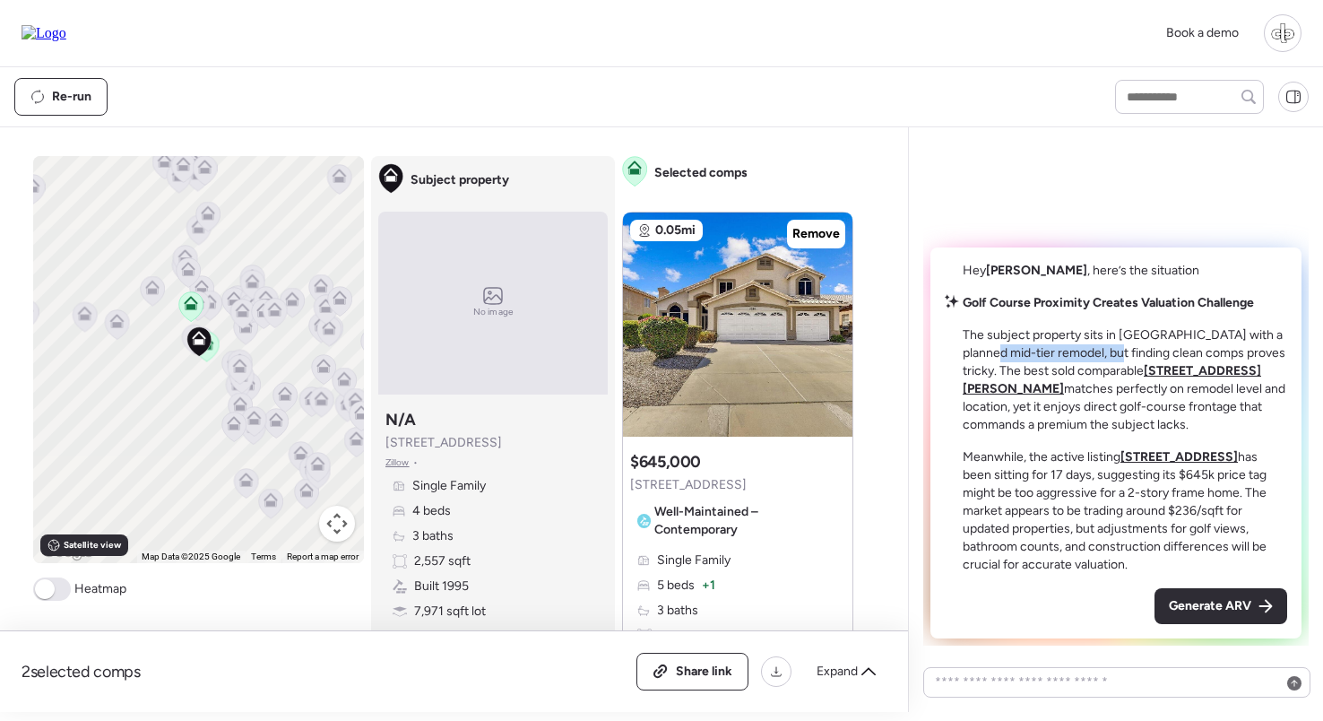
drag, startPoint x: 1032, startPoint y: 355, endPoint x: 1165, endPoint y: 355, distance: 133.6
click at [1165, 355] on p "The subject property sits in El Dorado Lakes Golf Community with a planned mid-…" at bounding box center [1125, 380] width 325 height 108
drag, startPoint x: 1042, startPoint y: 363, endPoint x: 1215, endPoint y: 363, distance: 173.0
click at [1215, 363] on p "The subject property sits in El Dorado Lakes Golf Community with a planned mid-…" at bounding box center [1125, 380] width 325 height 108
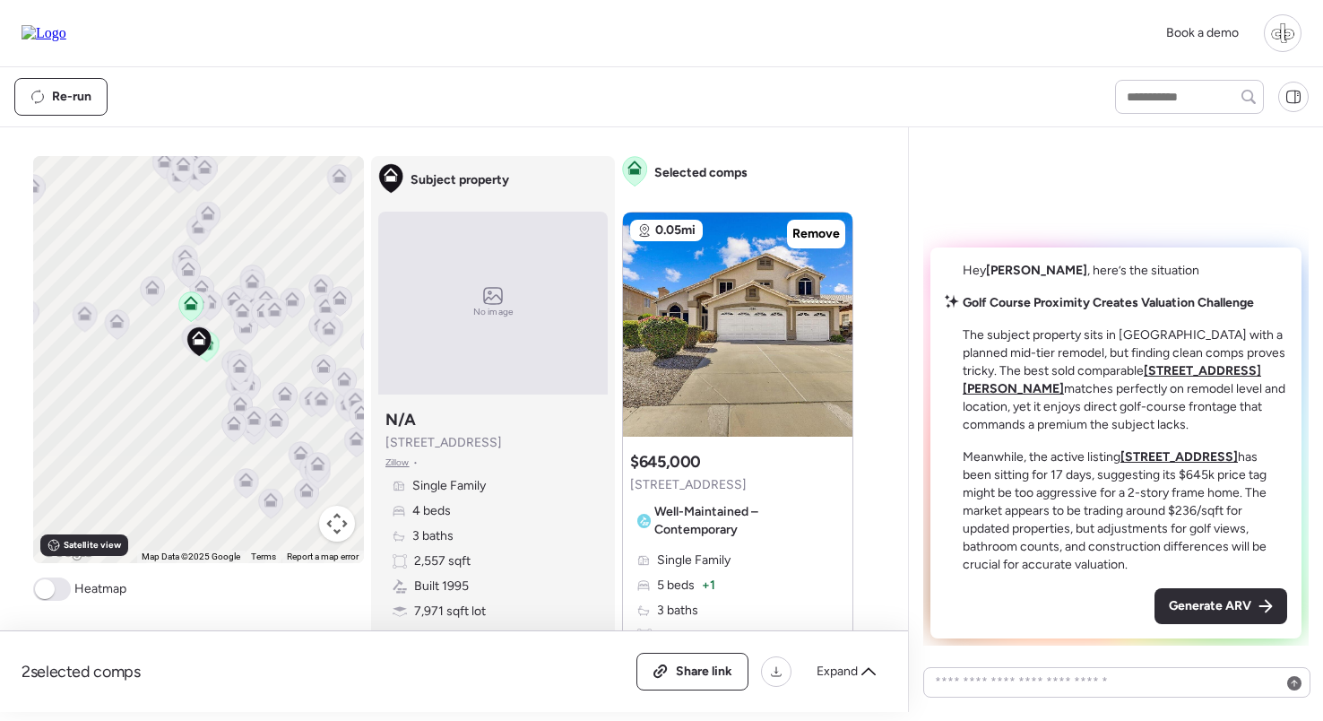
click at [1215, 363] on p "The subject property sits in El Dorado Lakes Golf Community with a planned mid-…" at bounding box center [1125, 380] width 325 height 108
drag, startPoint x: 1159, startPoint y: 378, endPoint x: 1215, endPoint y: 378, distance: 55.6
click at [1215, 378] on p "The subject property sits in El Dorado Lakes Golf Community with a planned mid-…" at bounding box center [1125, 380] width 325 height 108
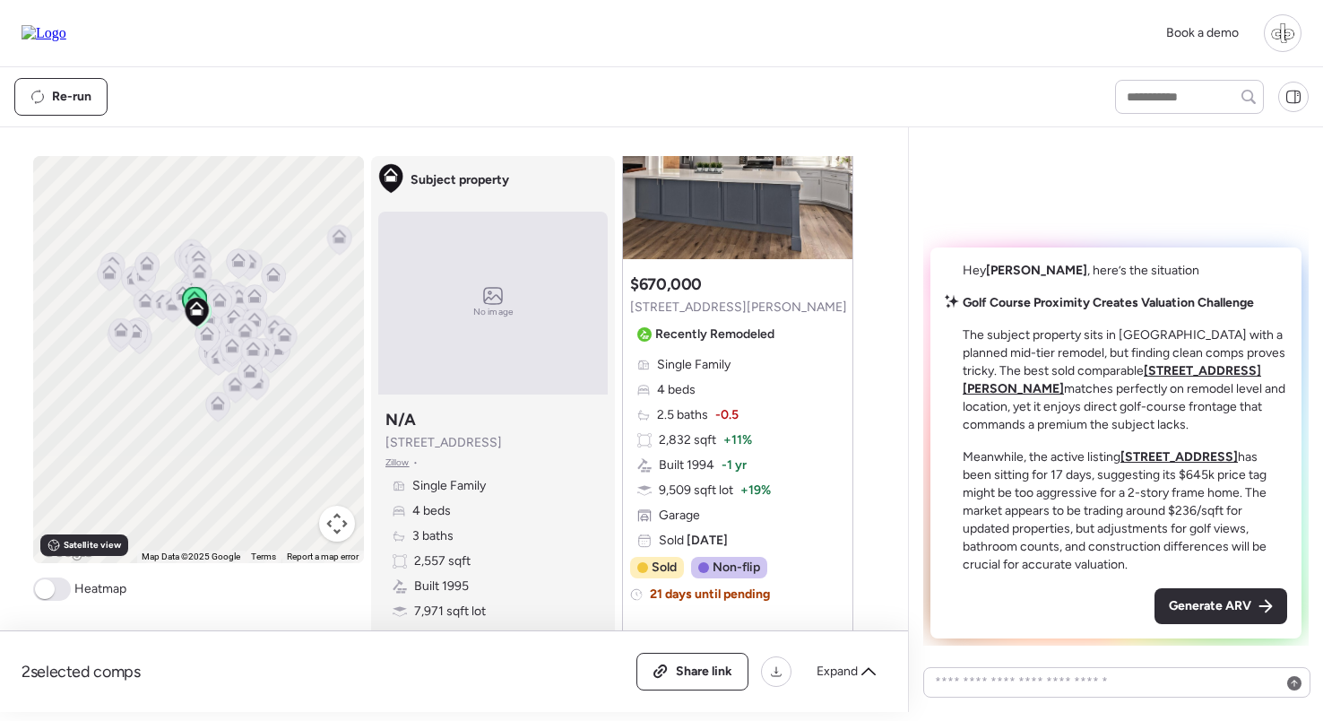
scroll to position [1040, 0]
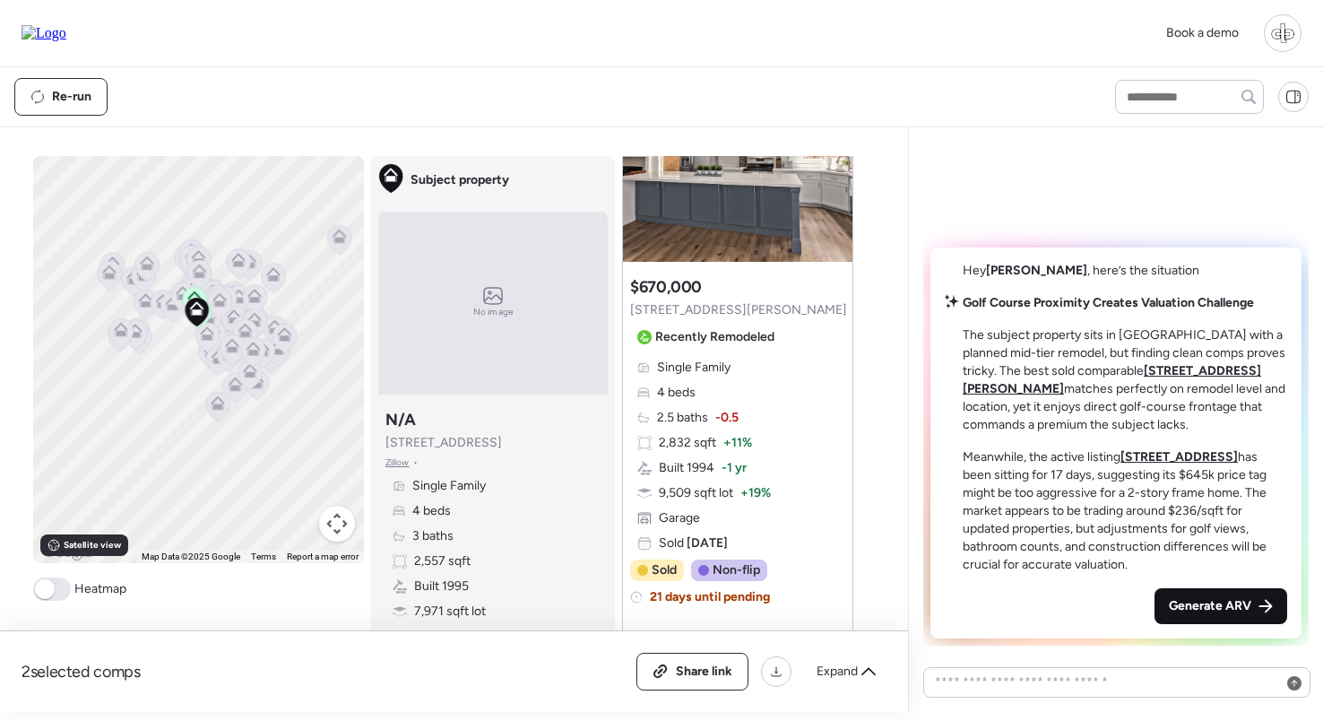
click at [1226, 608] on span "Generate ARV" at bounding box center [1210, 606] width 82 height 18
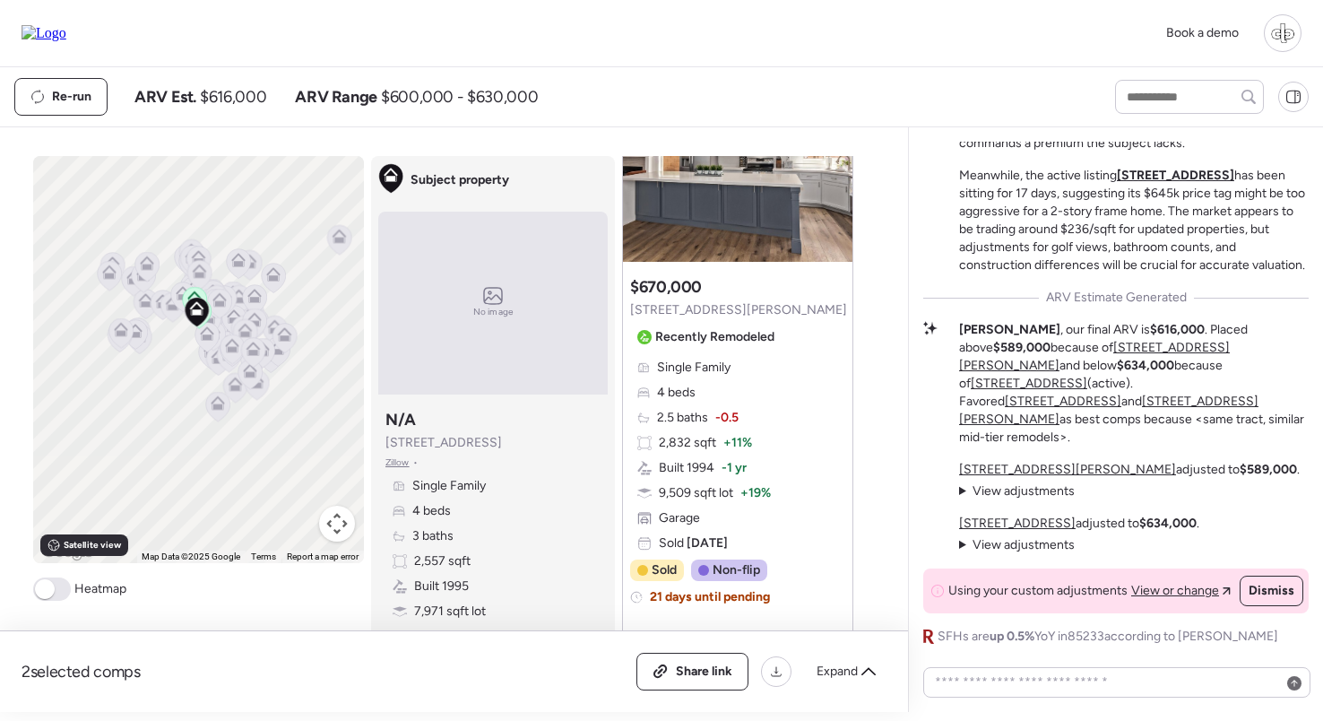
click at [1017, 494] on span "View adjustments" at bounding box center [1024, 490] width 102 height 15
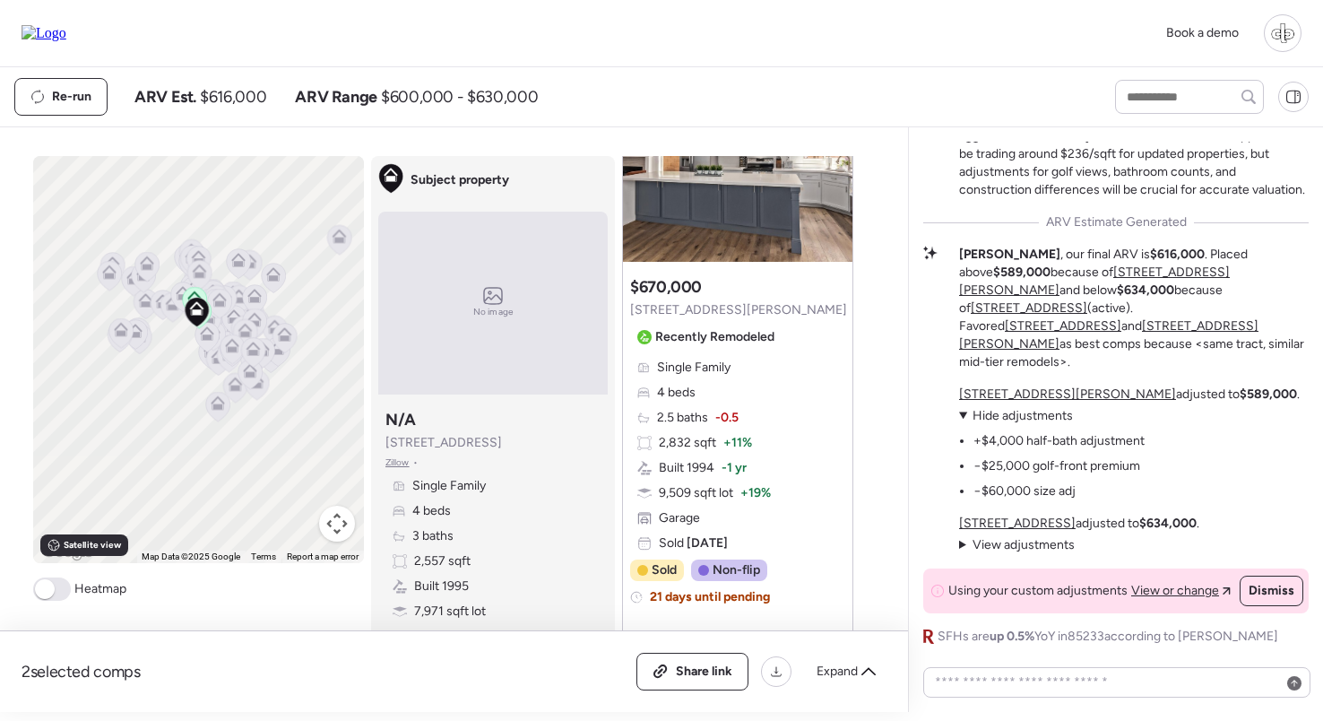
click at [1042, 550] on span "View adjustments" at bounding box center [1024, 544] width 102 height 15
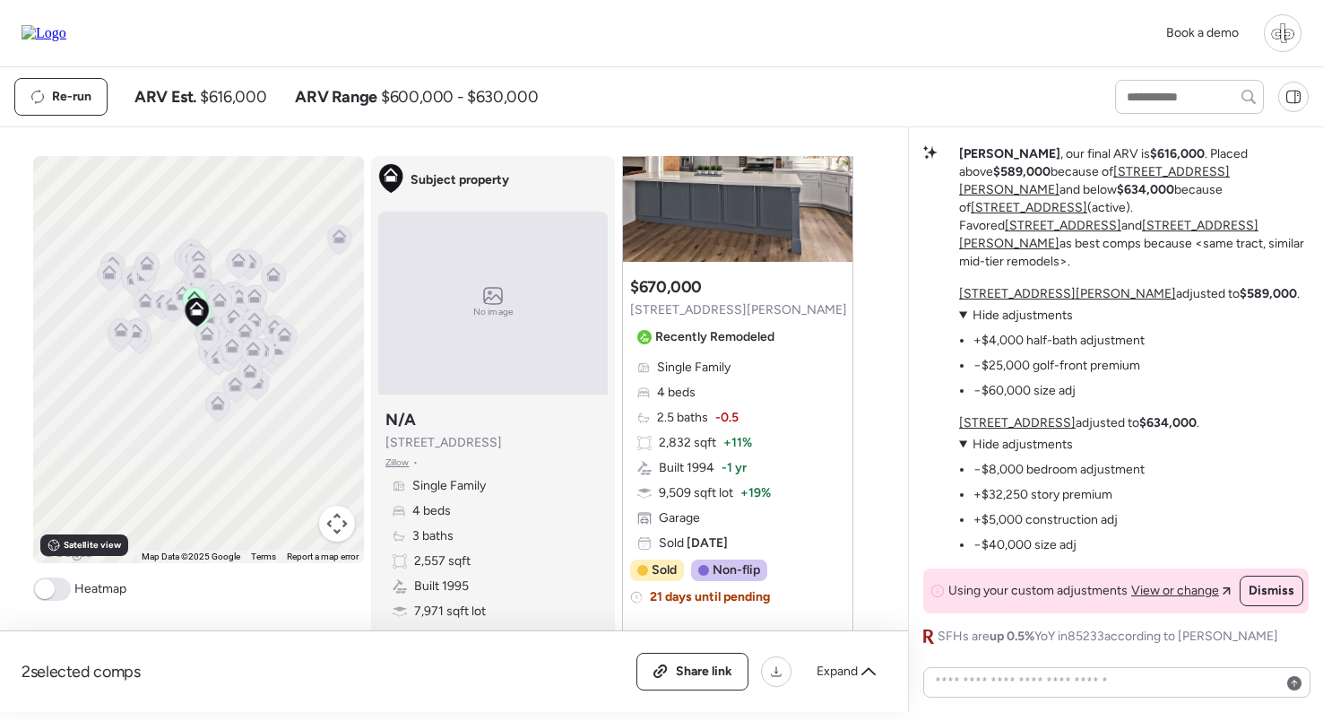
click at [1030, 291] on u "1777 W Redfield Rd" at bounding box center [1067, 293] width 217 height 15
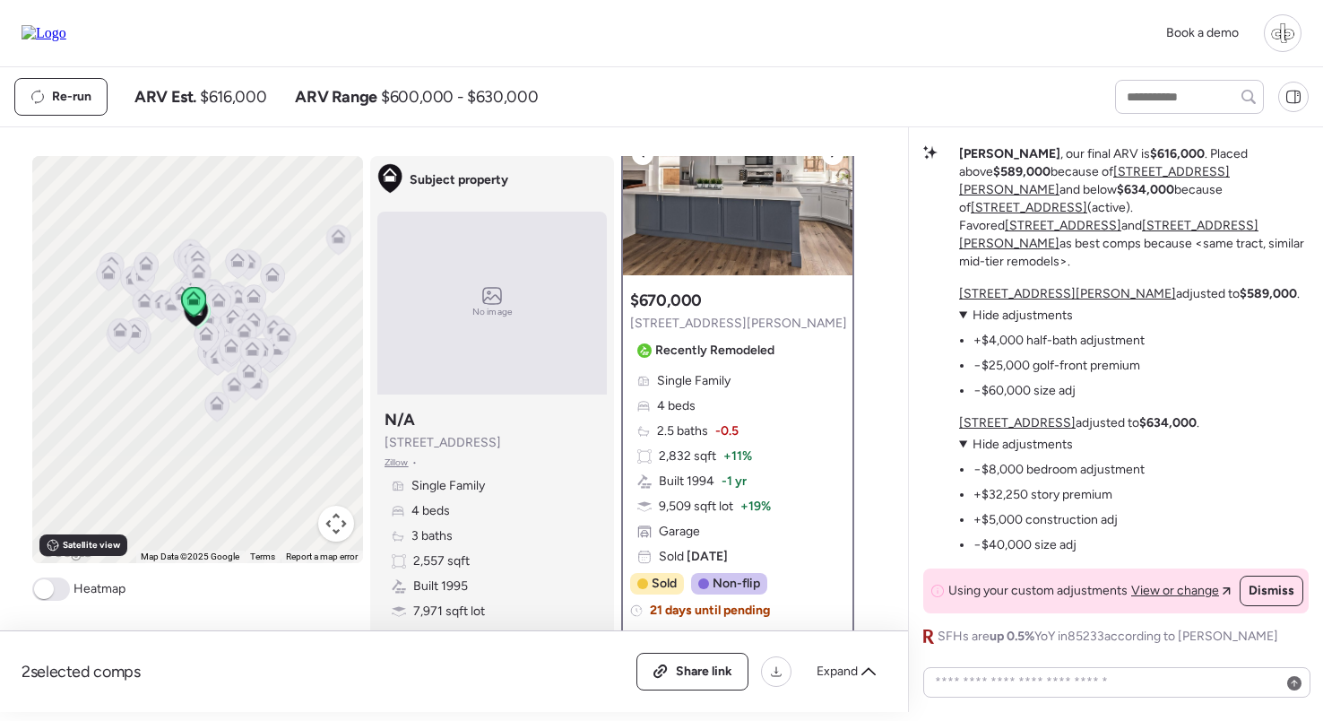
scroll to position [108, 0]
click at [1016, 417] on u "1691 W Commerce Ave" at bounding box center [1017, 422] width 117 height 15
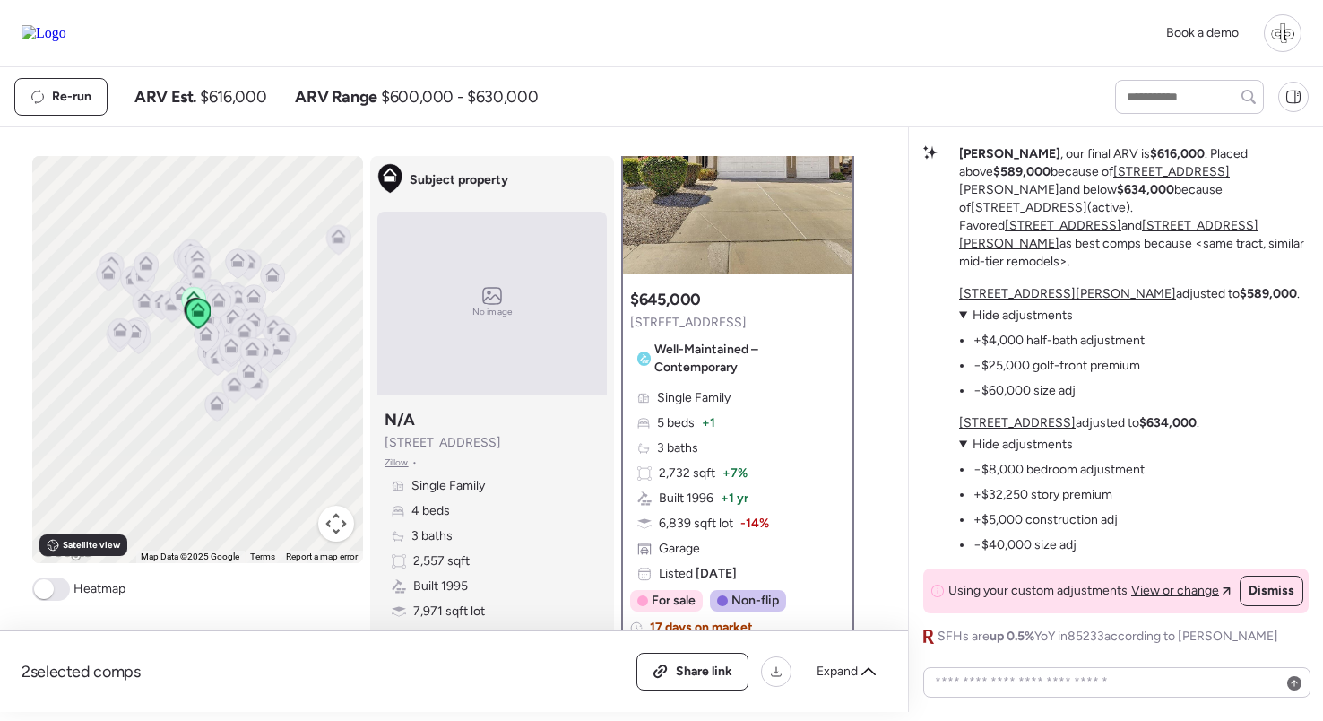
scroll to position [0, 0]
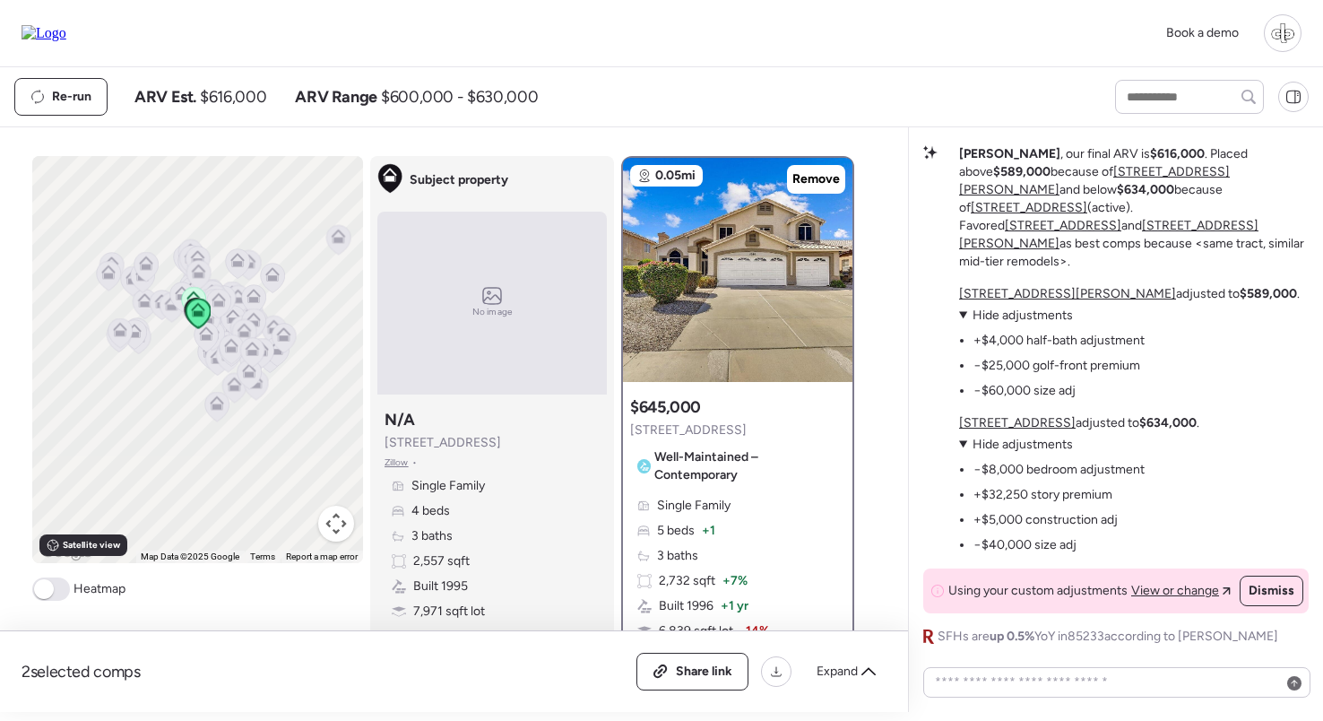
click at [1022, 283] on div "Golf Course Proximity Creates Valuation Challenge The subject property sits in …" at bounding box center [1115, 241] width 385 height 809
click at [1019, 297] on u "1777 W Redfield Rd" at bounding box center [1067, 293] width 217 height 15
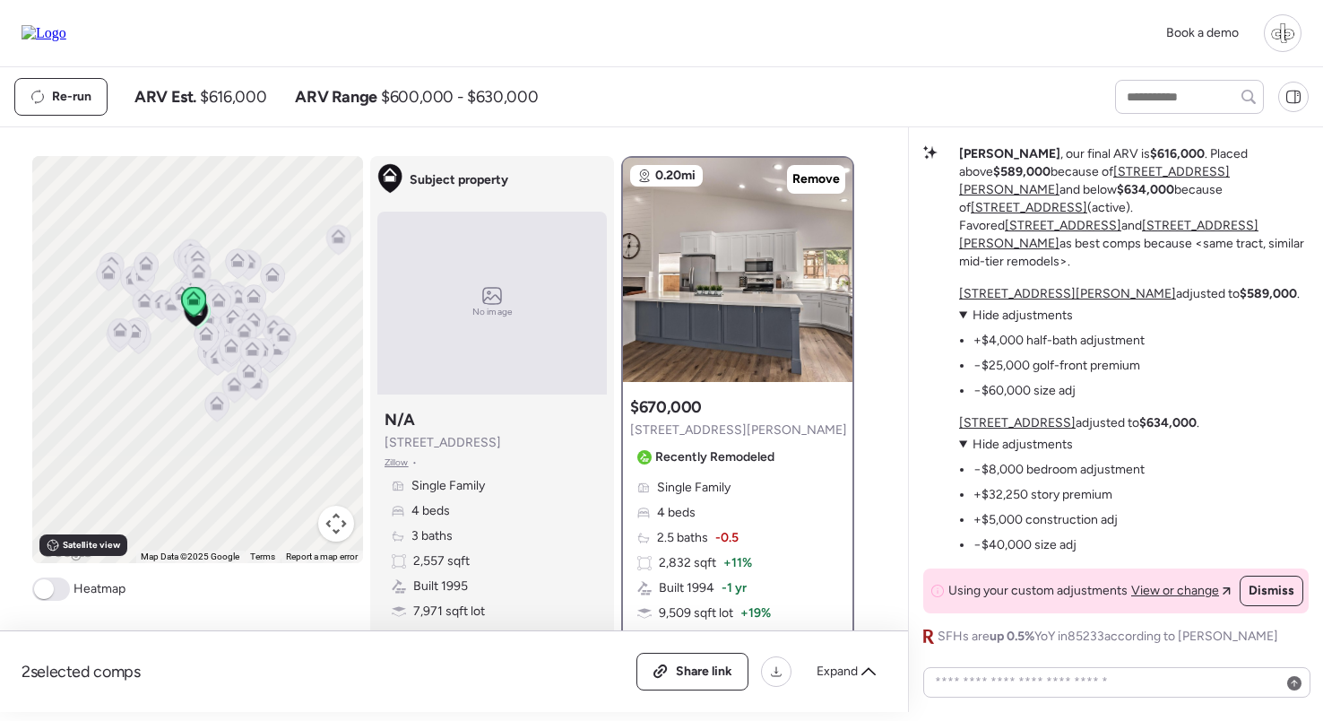
click at [1001, 419] on u "1691 W Commerce Ave" at bounding box center [1017, 422] width 117 height 15
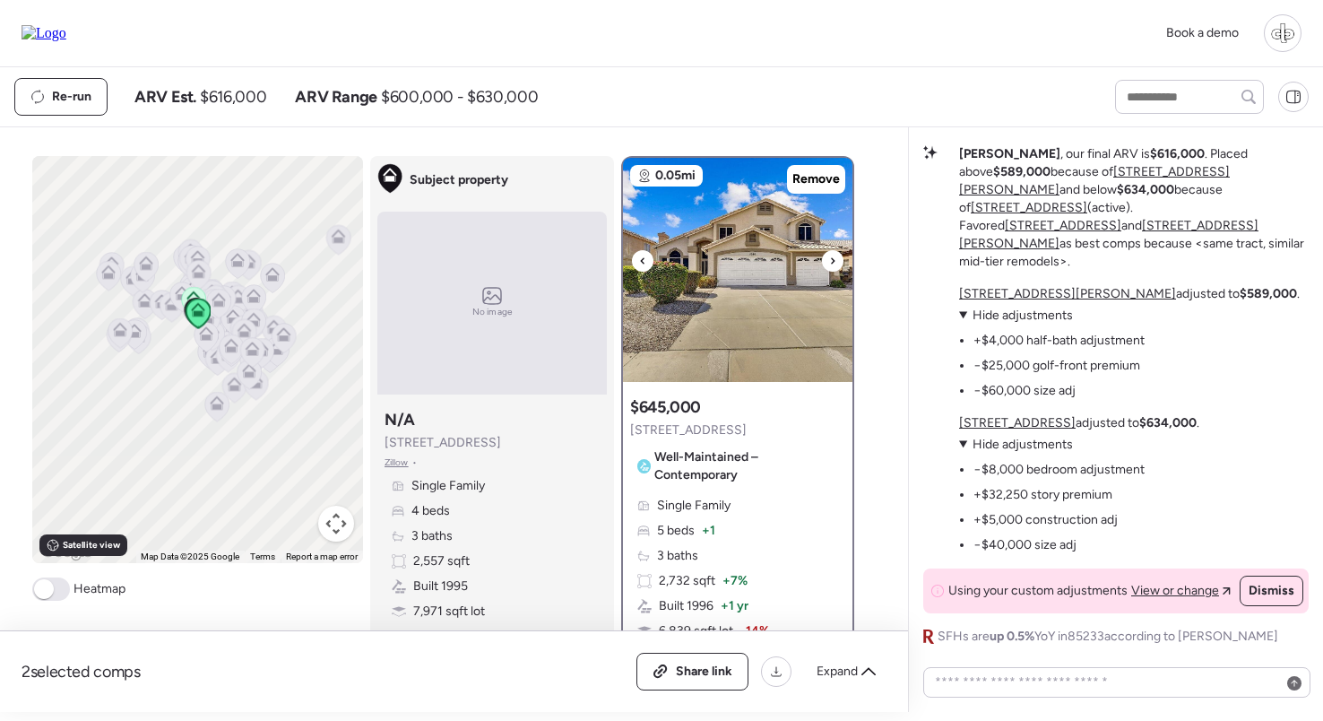
click at [737, 326] on img at bounding box center [737, 270] width 229 height 224
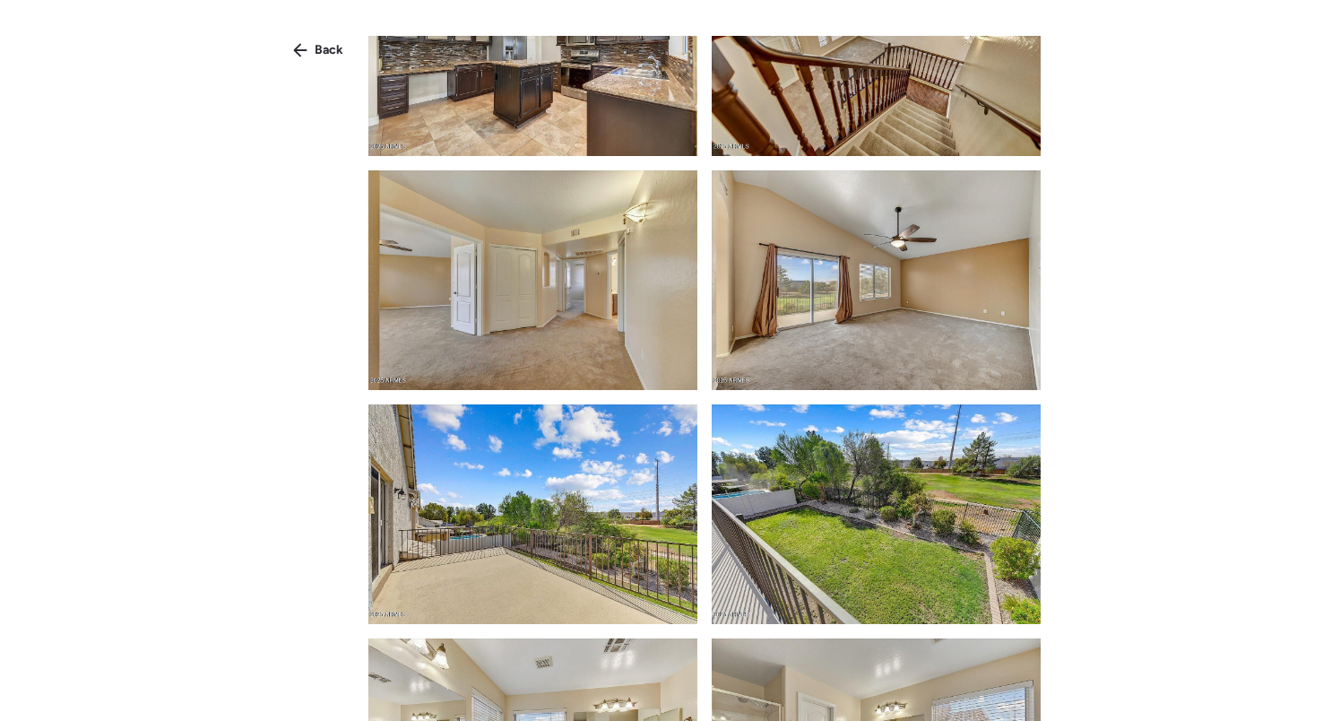
scroll to position [1694, 0]
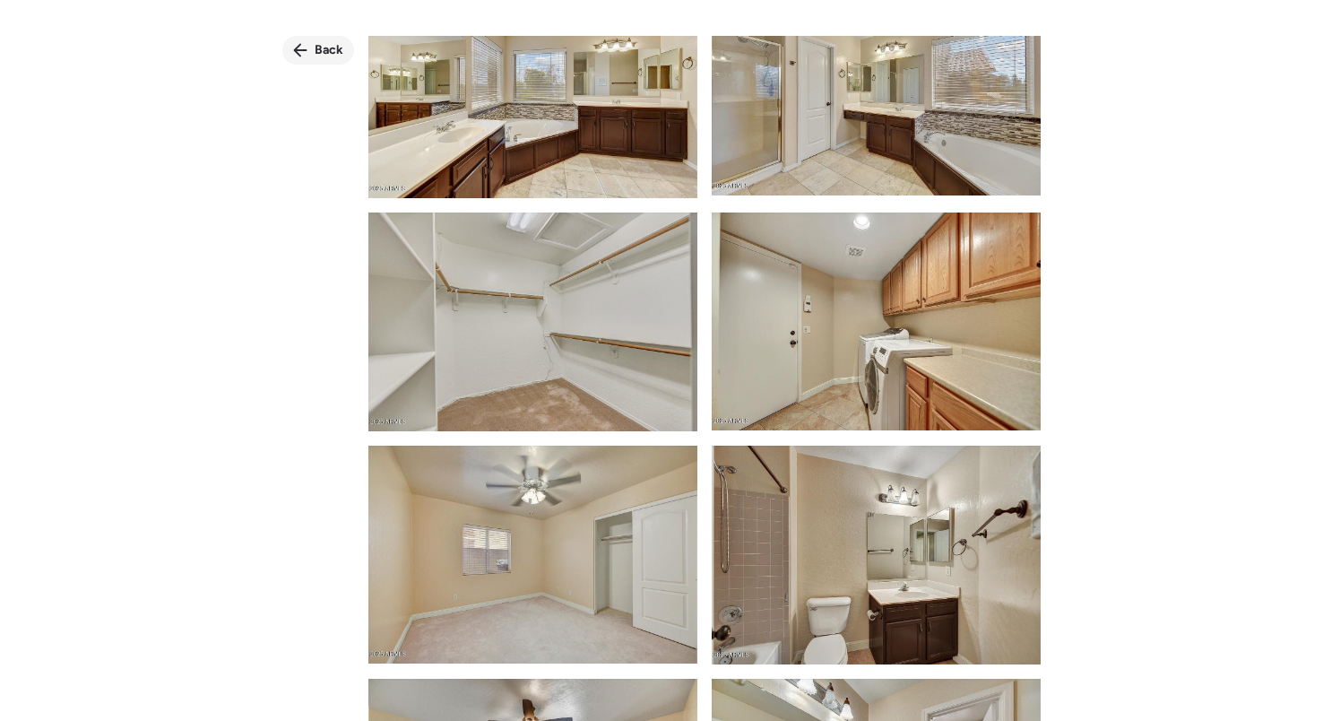
click at [313, 57] on div "Back" at bounding box center [318, 50] width 72 height 29
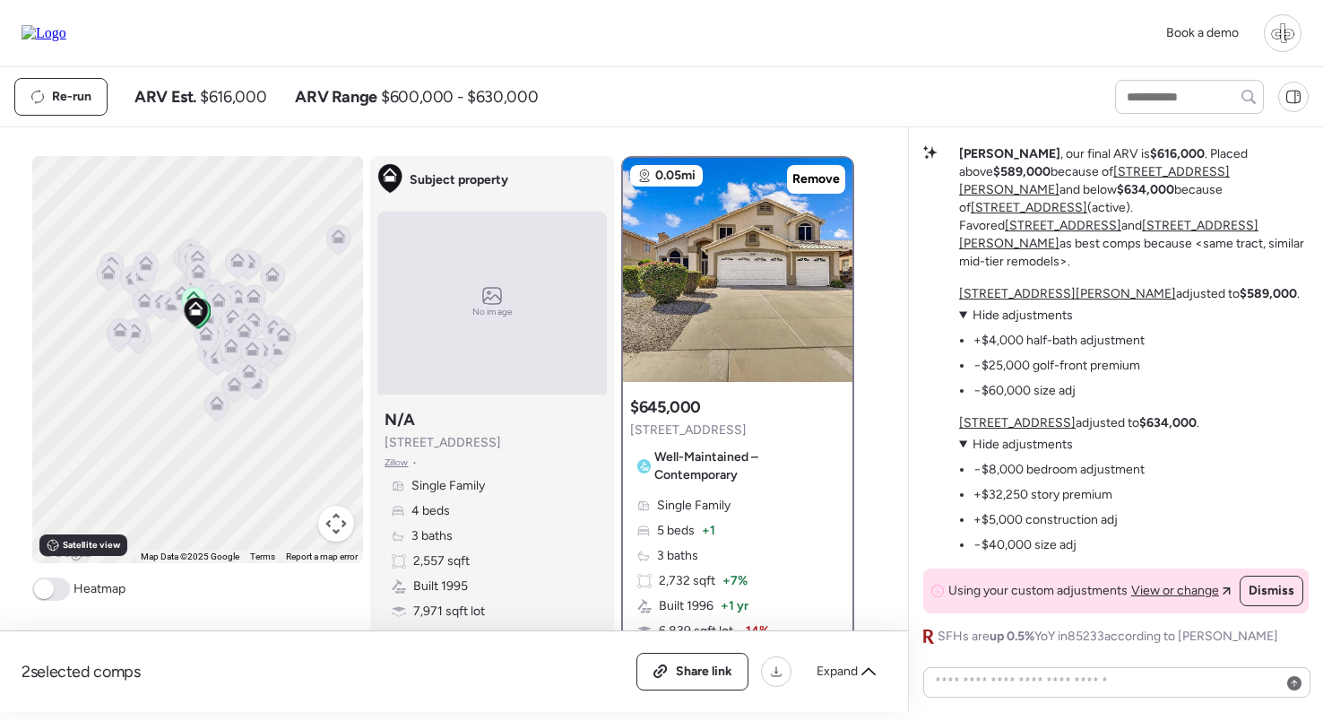
click at [1071, 215] on u "1691 W Commerce Ave" at bounding box center [1029, 207] width 117 height 15
click at [1068, 197] on u "1777 W Redfield Rd" at bounding box center [1094, 180] width 271 height 33
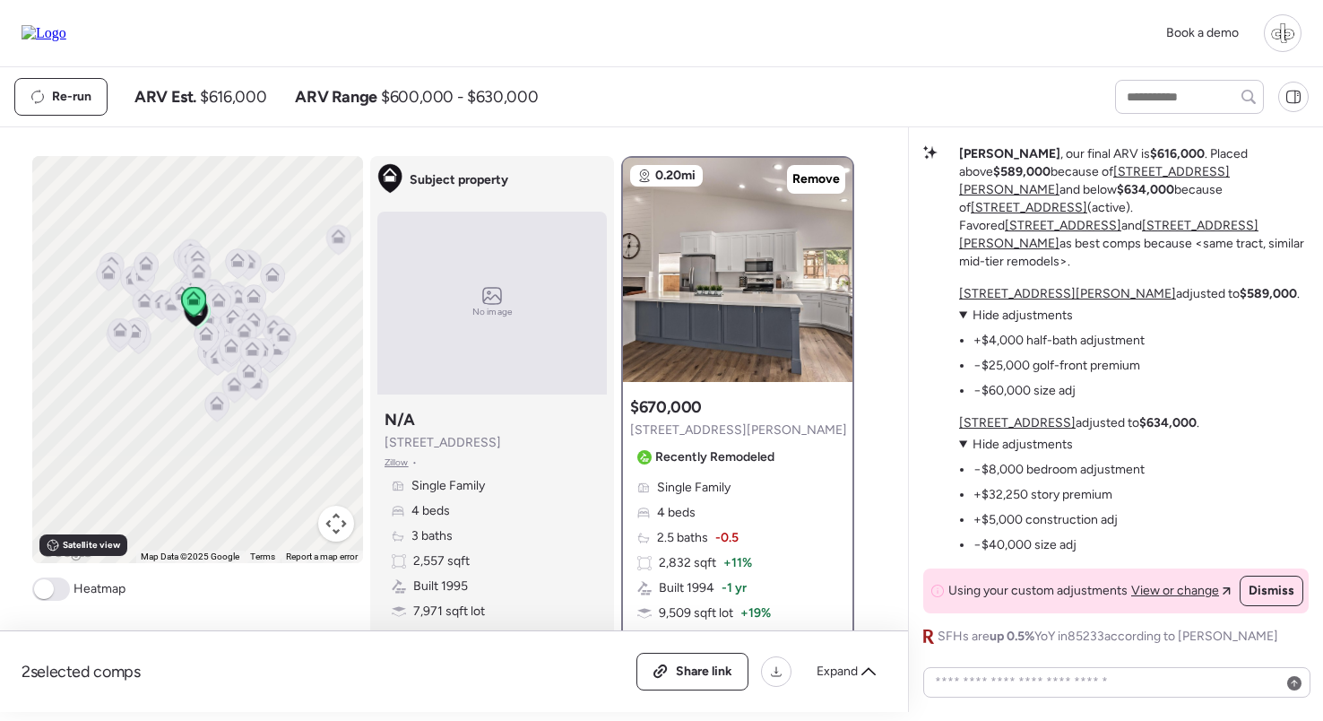
click at [1121, 223] on u "1691 W Commerce Ave" at bounding box center [1063, 225] width 117 height 15
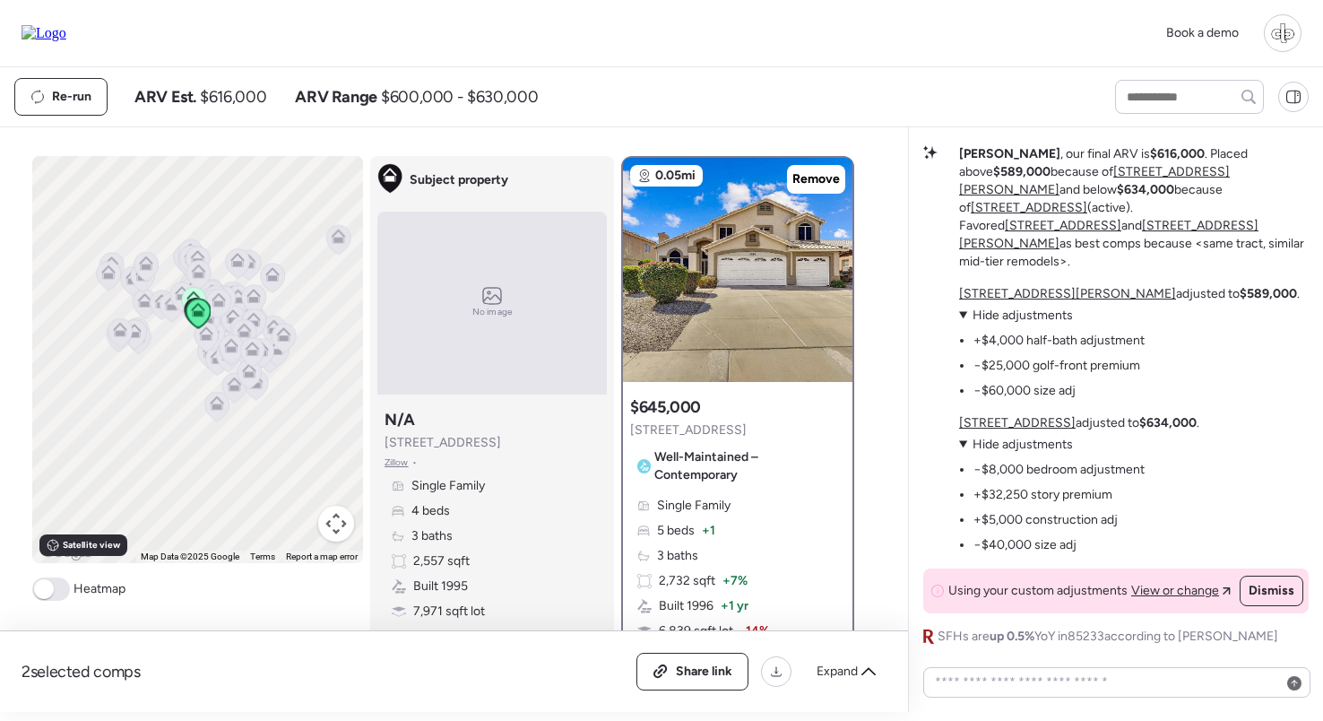
click at [1028, 233] on u "1691 W Commerce Ave" at bounding box center [1063, 225] width 117 height 15
click at [1132, 241] on u "1777 W Redfield Rd" at bounding box center [1108, 234] width 299 height 33
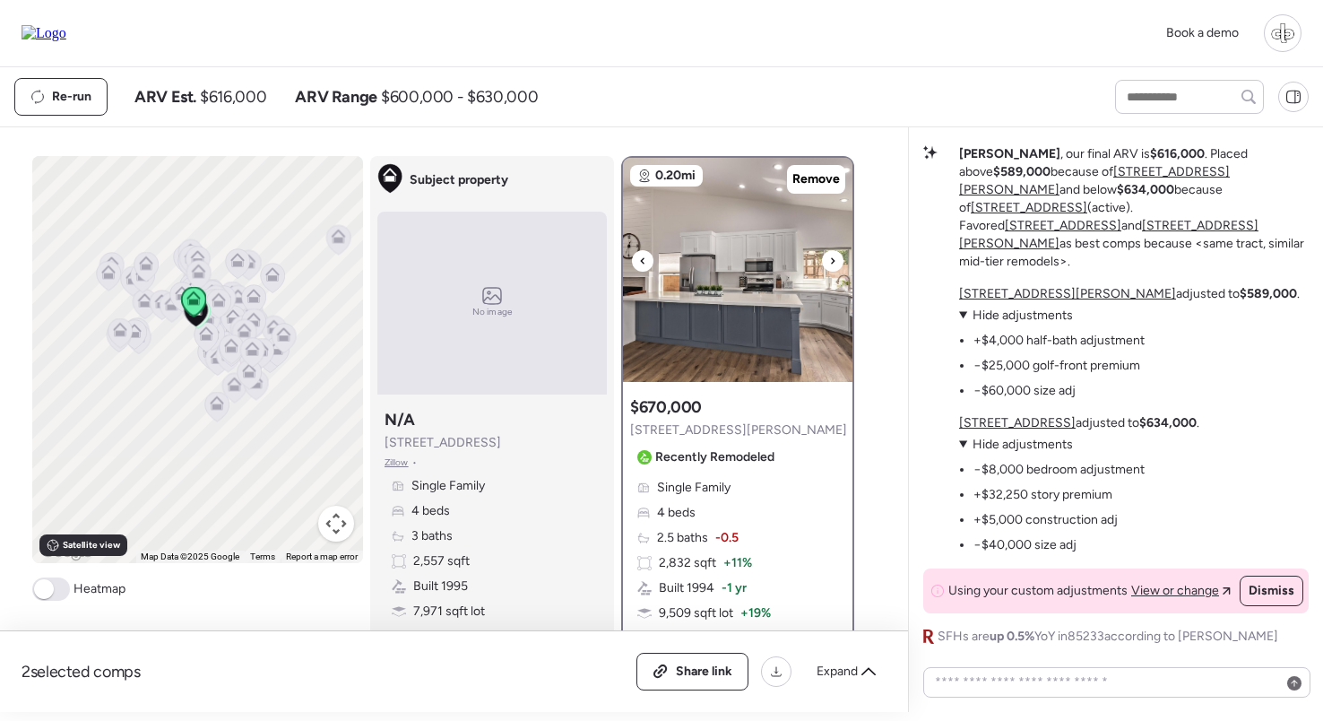
scroll to position [369, 0]
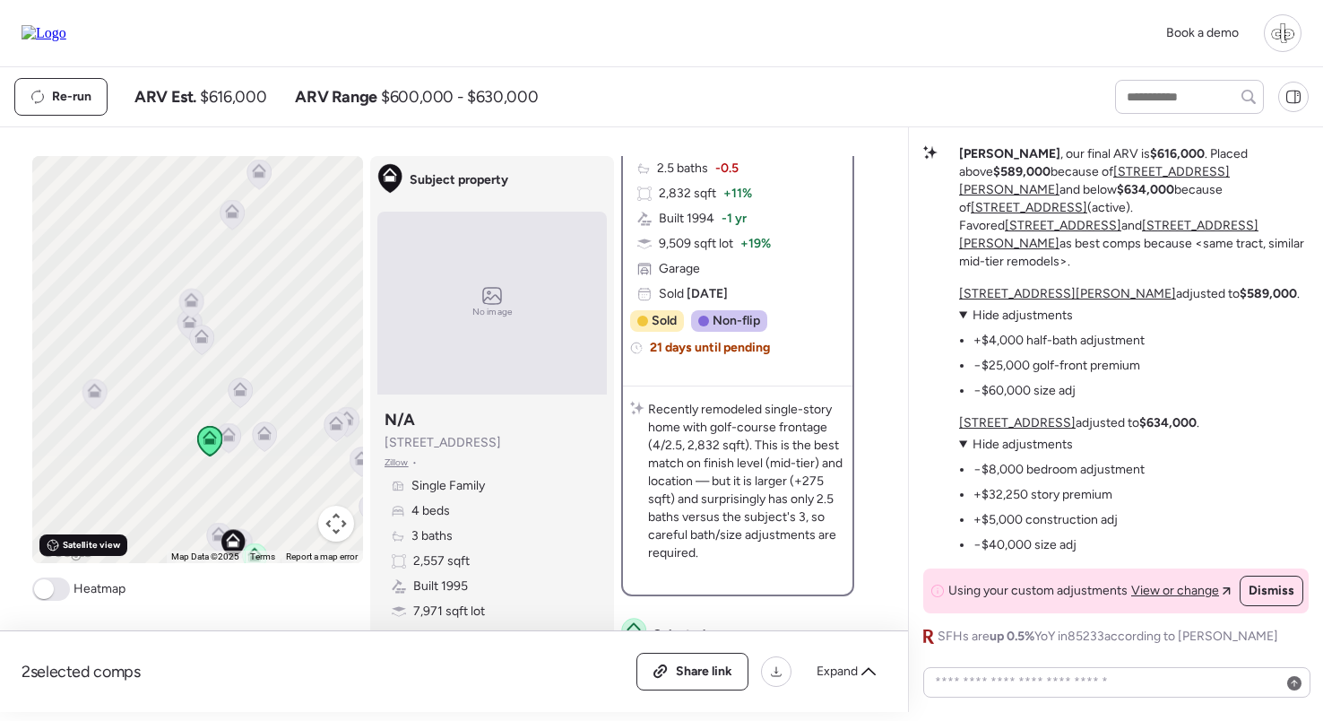
click at [88, 551] on span "Satellite view" at bounding box center [91, 545] width 57 height 14
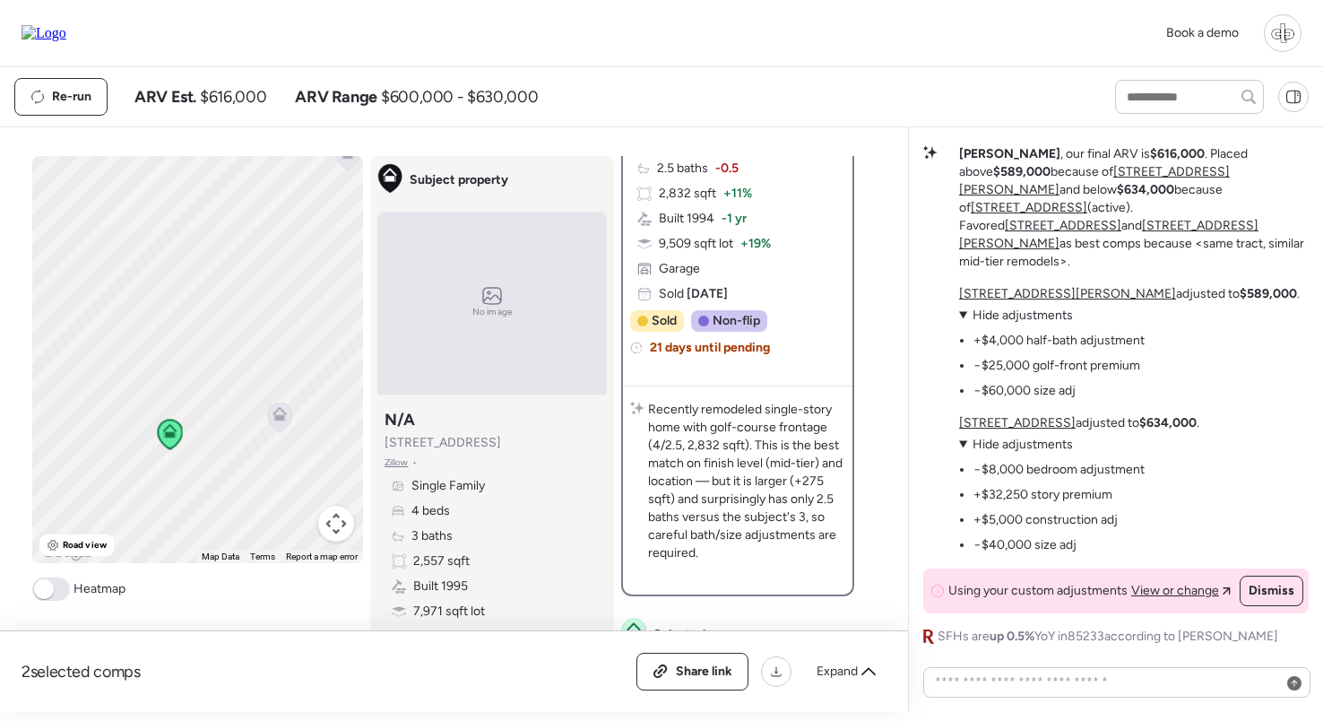
click at [80, 544] on span "Road view" at bounding box center [85, 545] width 44 height 14
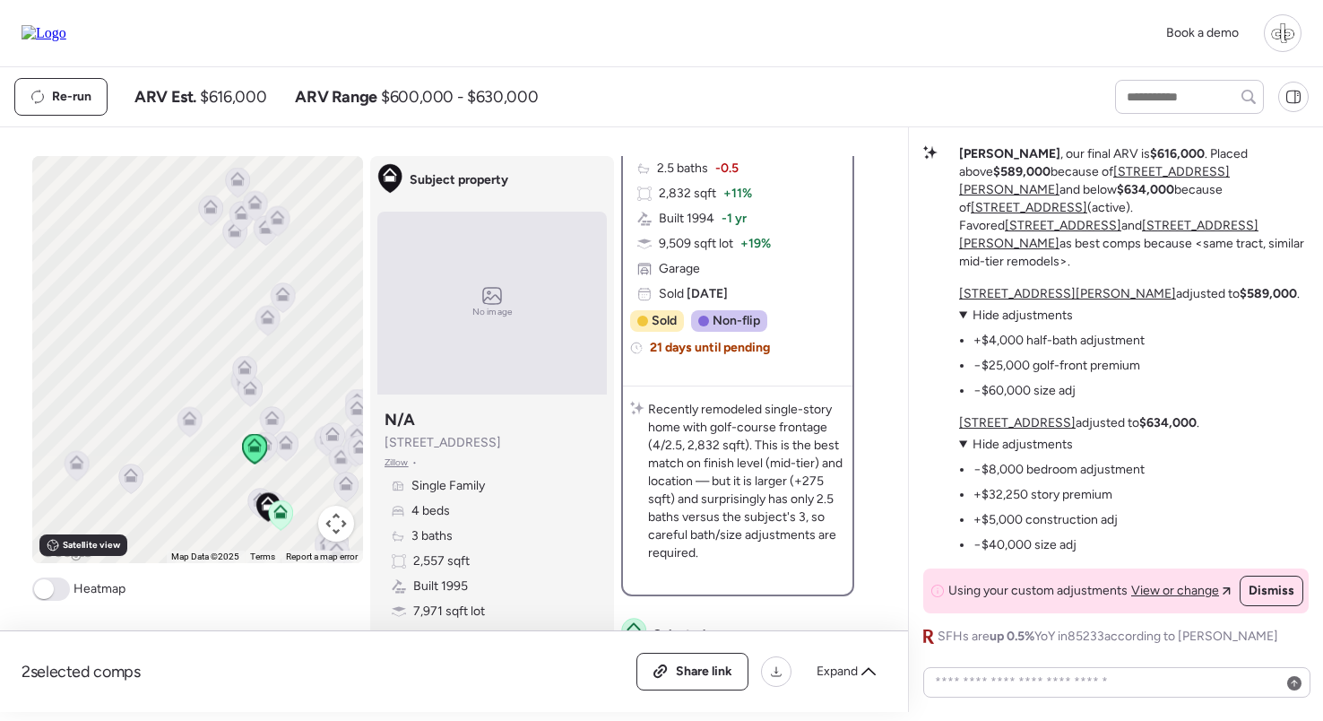
click at [46, 32] on img at bounding box center [44, 33] width 45 height 16
click at [850, 671] on span "Expand" at bounding box center [837, 671] width 41 height 18
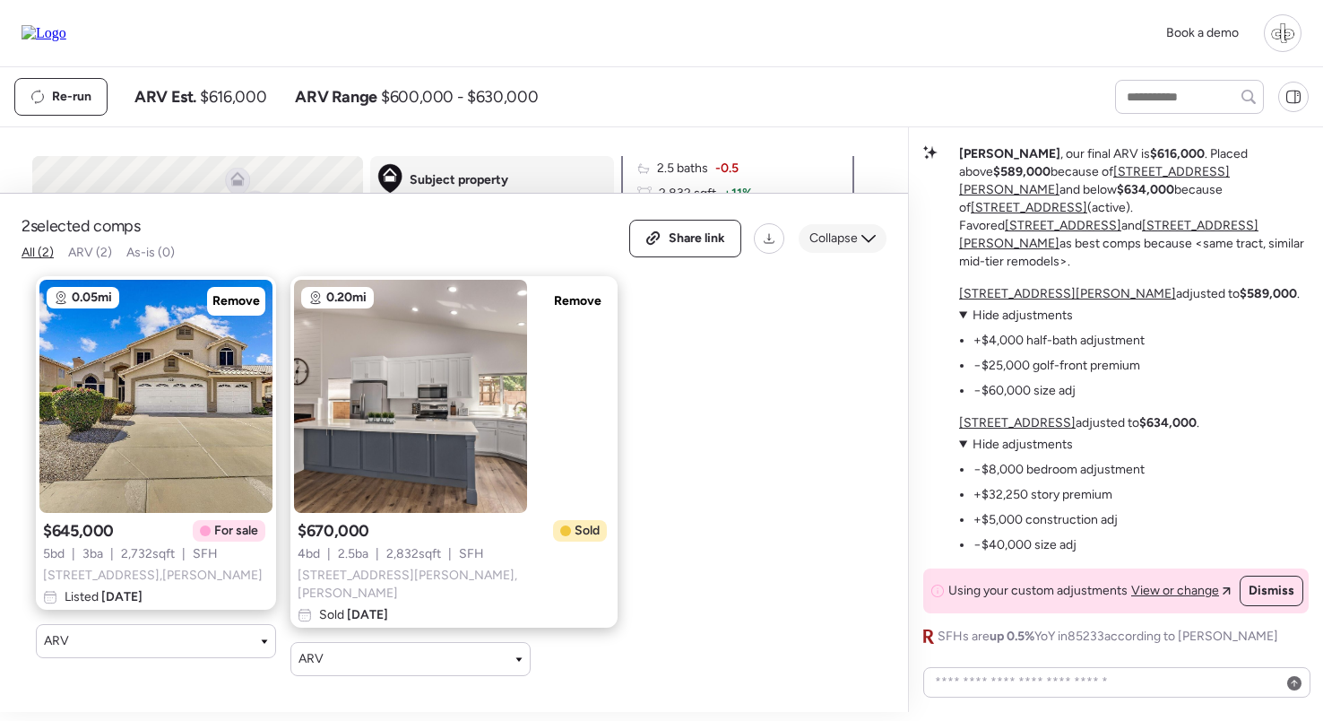
click at [854, 247] on span "Collapse" at bounding box center [833, 238] width 48 height 18
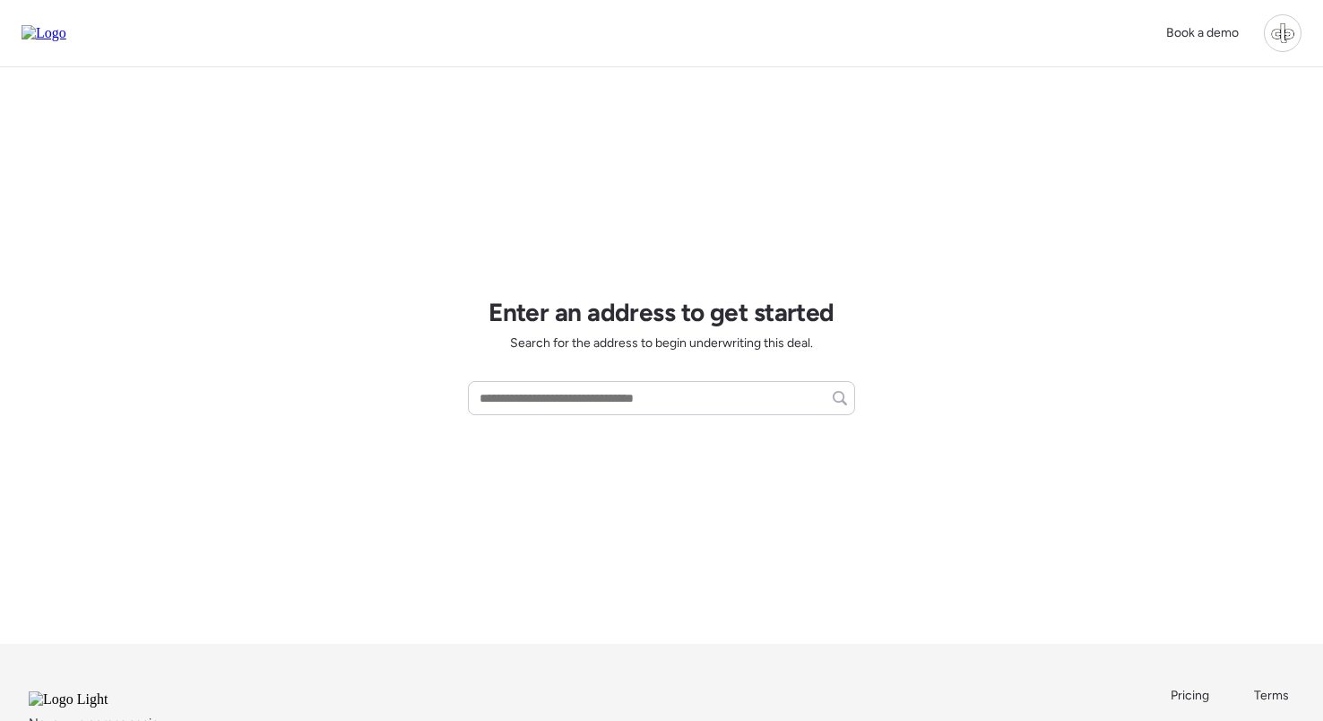
click at [1273, 31] on div at bounding box center [1283, 33] width 38 height 38
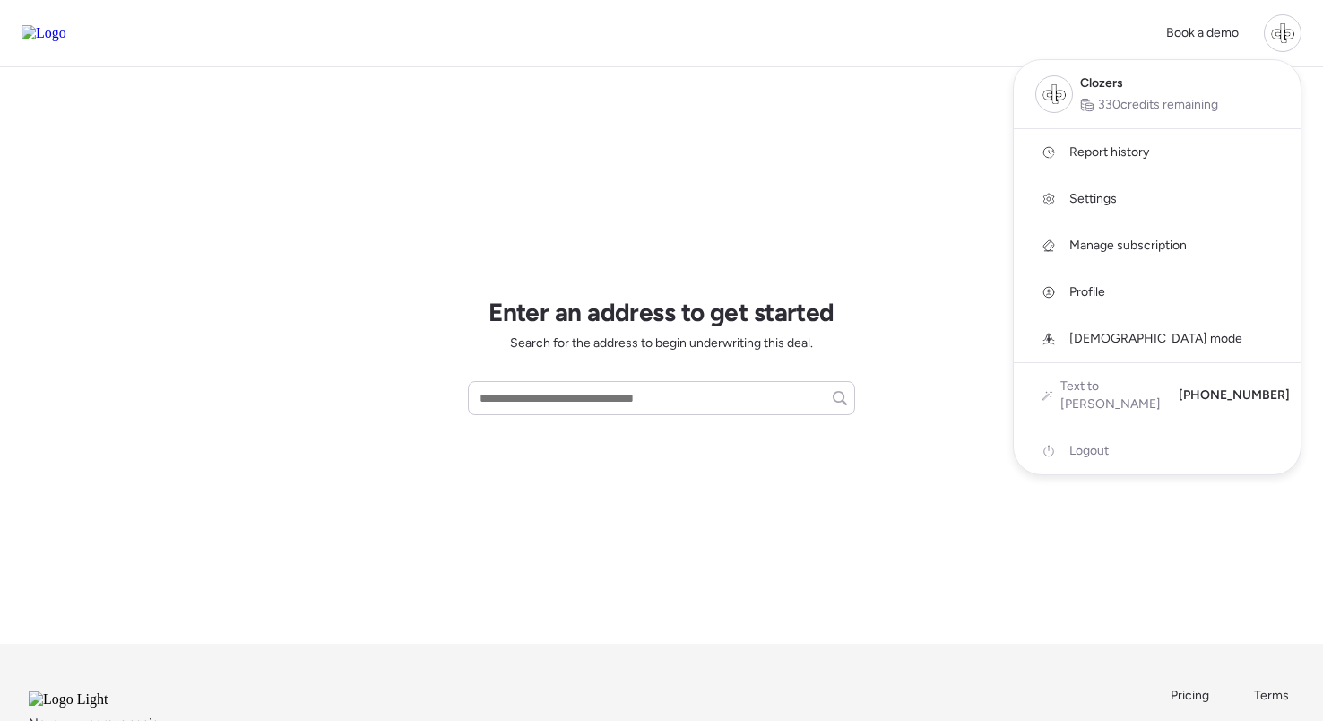
click at [1080, 333] on span "God mode" at bounding box center [1155, 339] width 173 height 18
click at [967, 503] on div at bounding box center [661, 310] width 1323 height 721
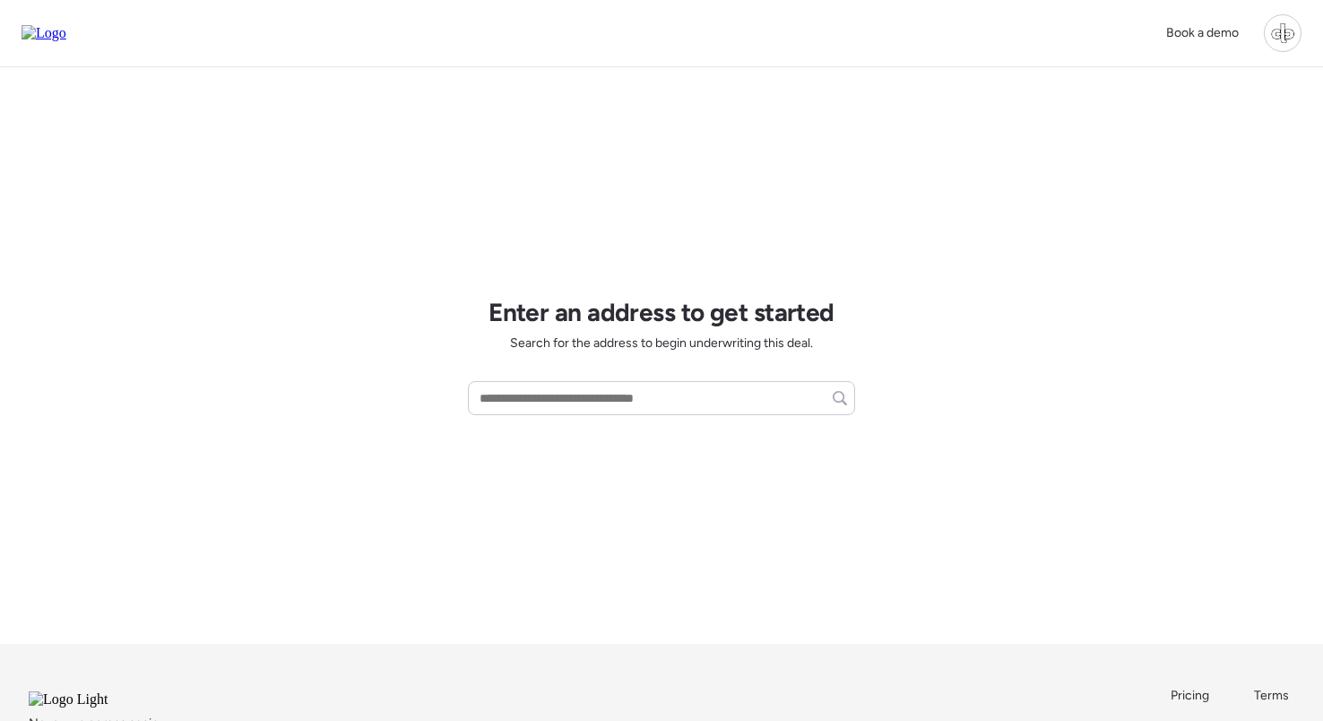
click at [1262, 34] on div "Book a demo" at bounding box center [1228, 33] width 146 height 38
click at [1274, 37] on div at bounding box center [1283, 33] width 38 height 38
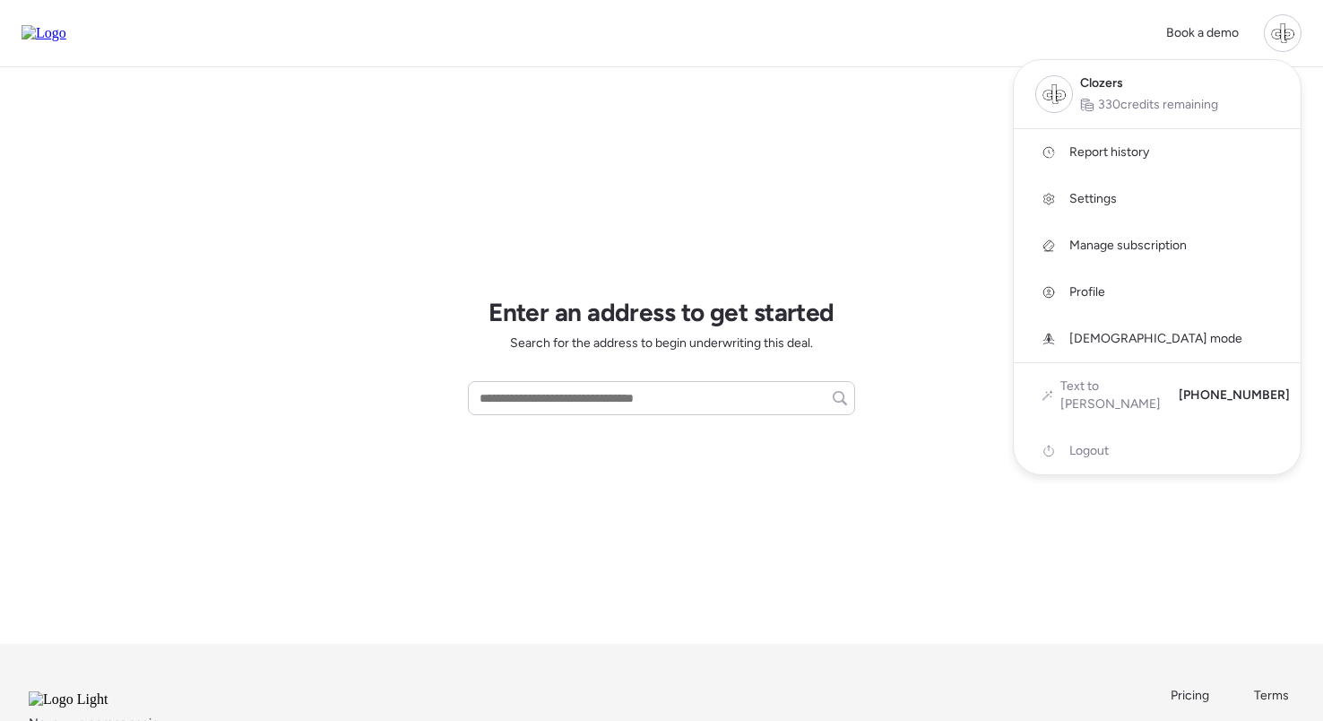
click at [1101, 145] on span "Report history" at bounding box center [1109, 152] width 80 height 18
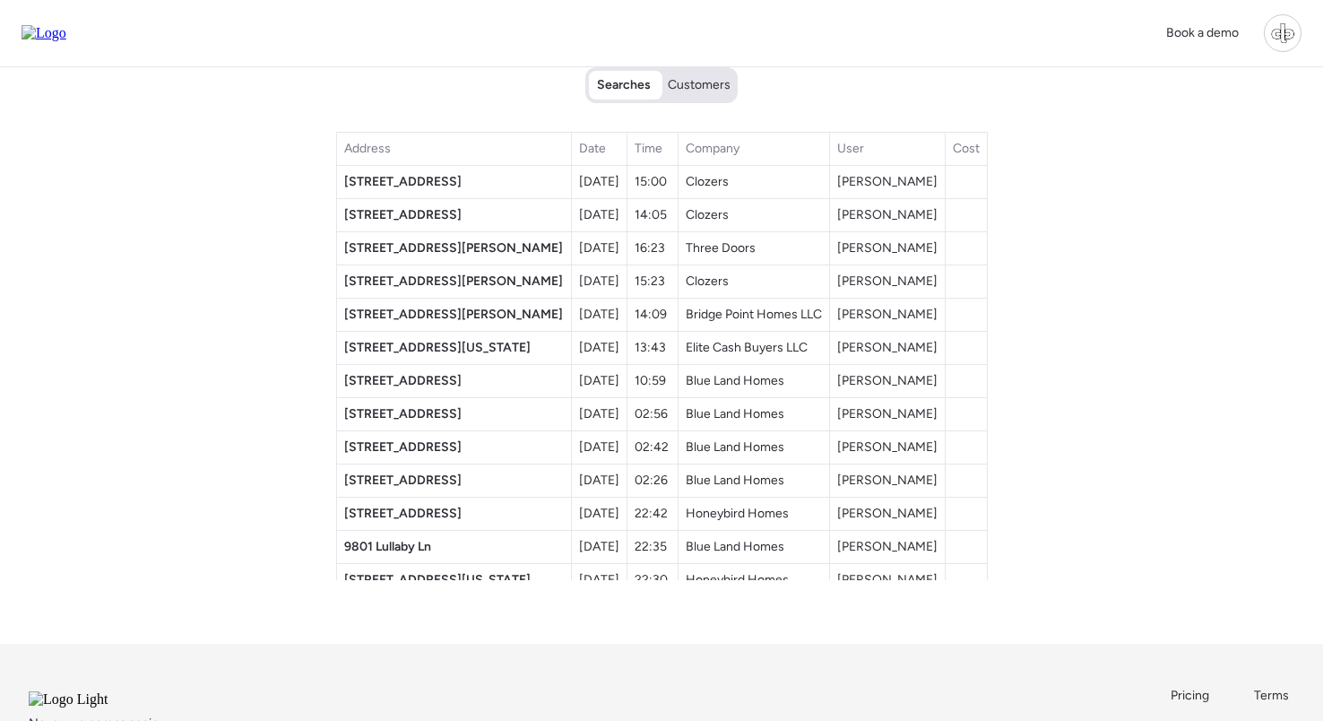
click at [699, 84] on span "Customers" at bounding box center [699, 85] width 63 height 18
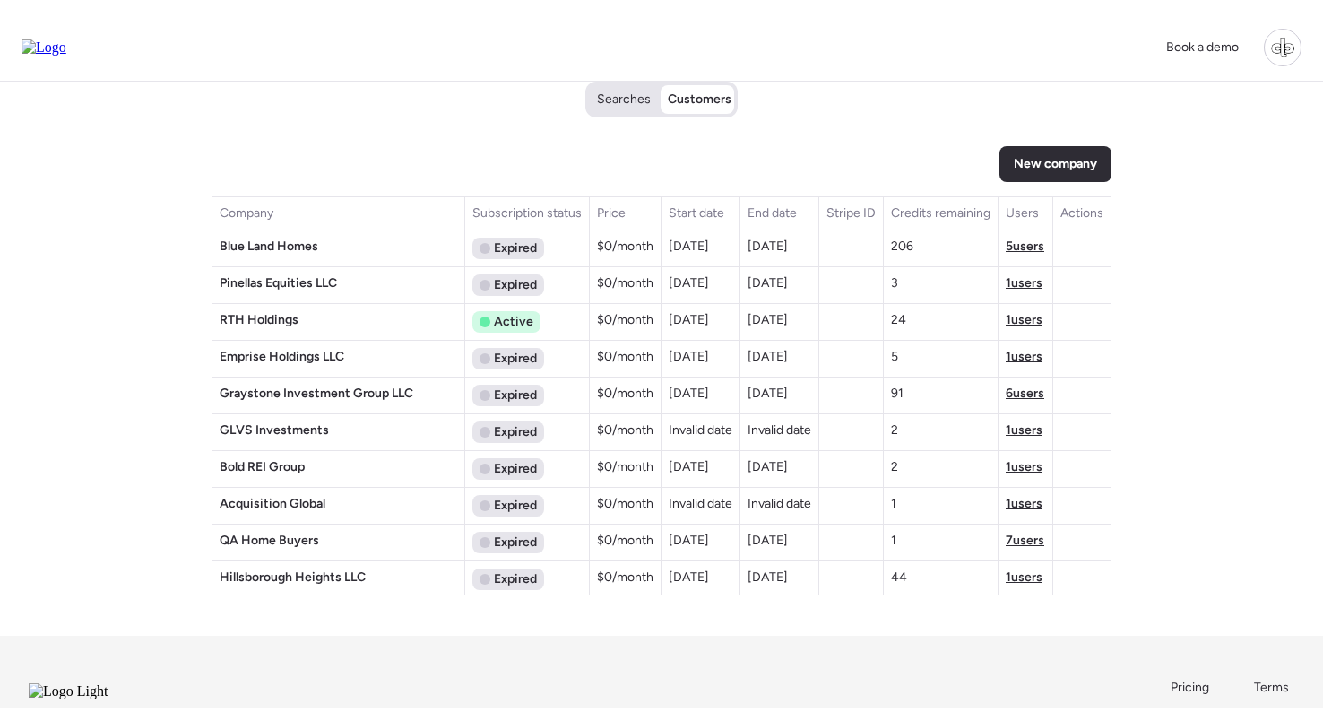
scroll to position [501, 0]
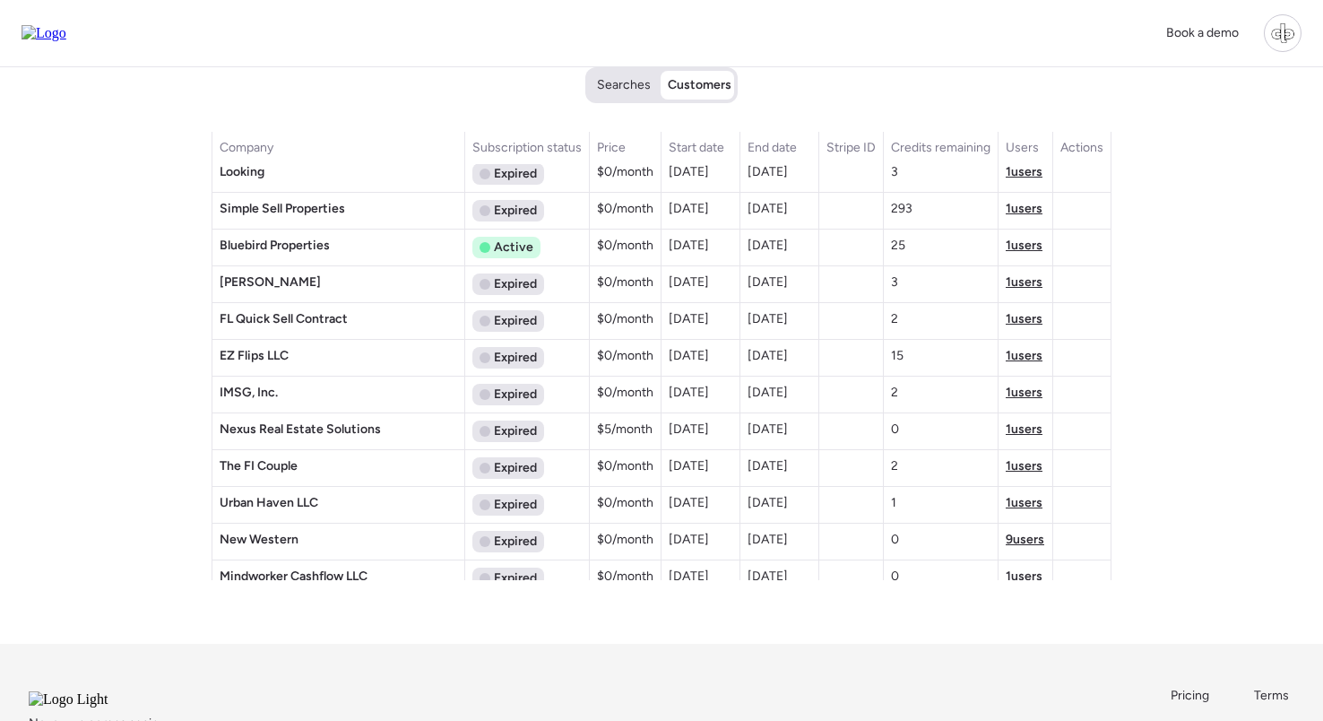
click at [1023, 354] on span "1 users" at bounding box center [1024, 355] width 37 height 15
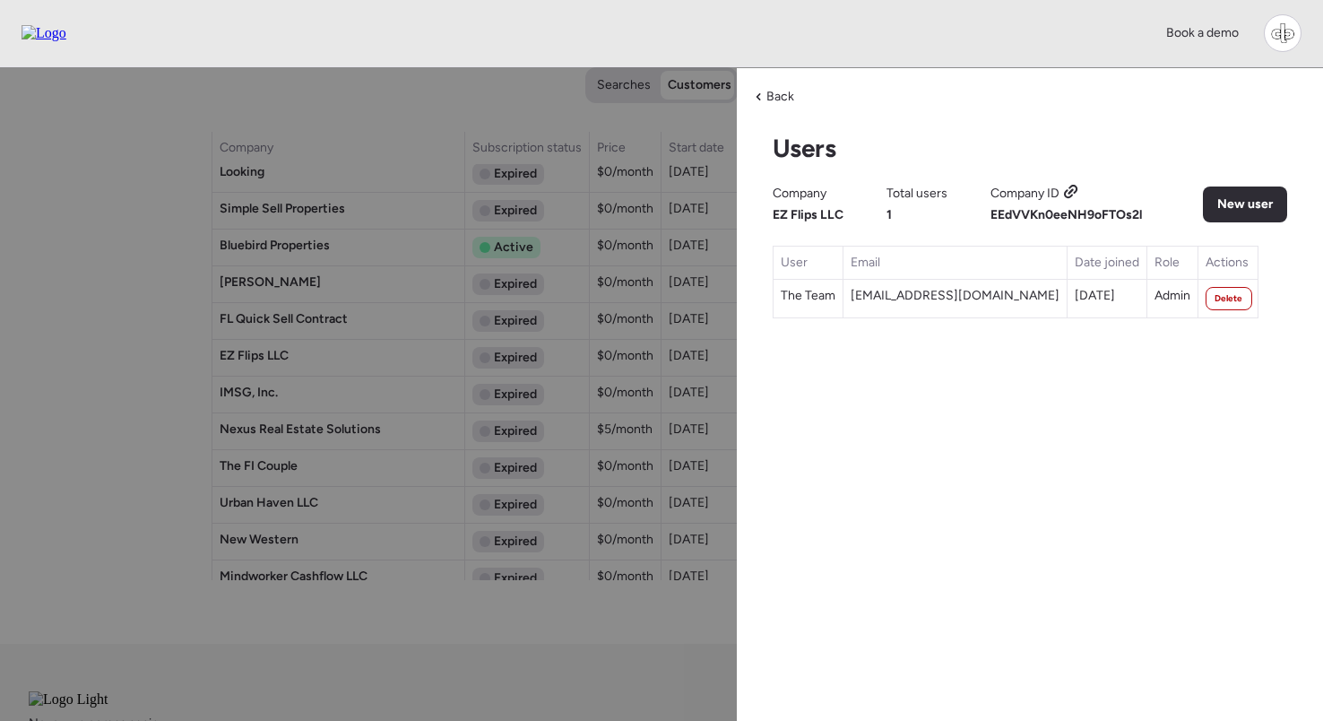
click at [1070, 194] on icon at bounding box center [1071, 192] width 16 height 14
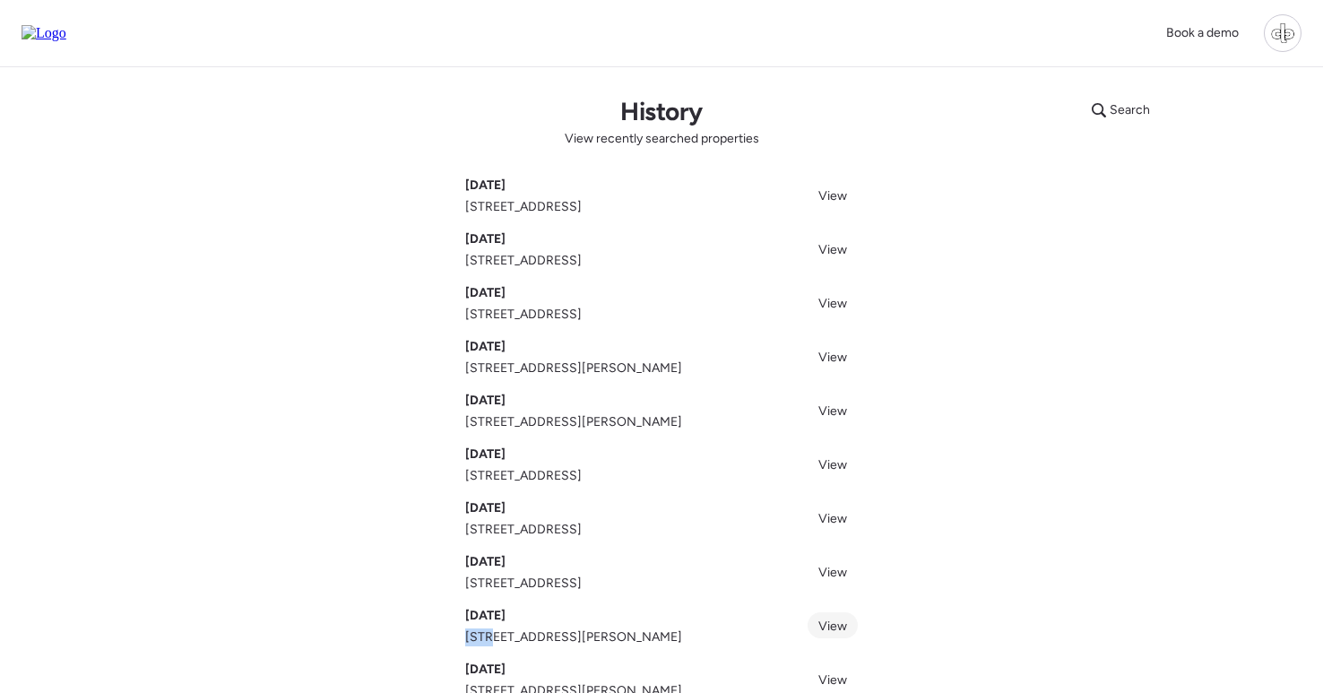
click at [829, 621] on span "View" at bounding box center [832, 626] width 29 height 15
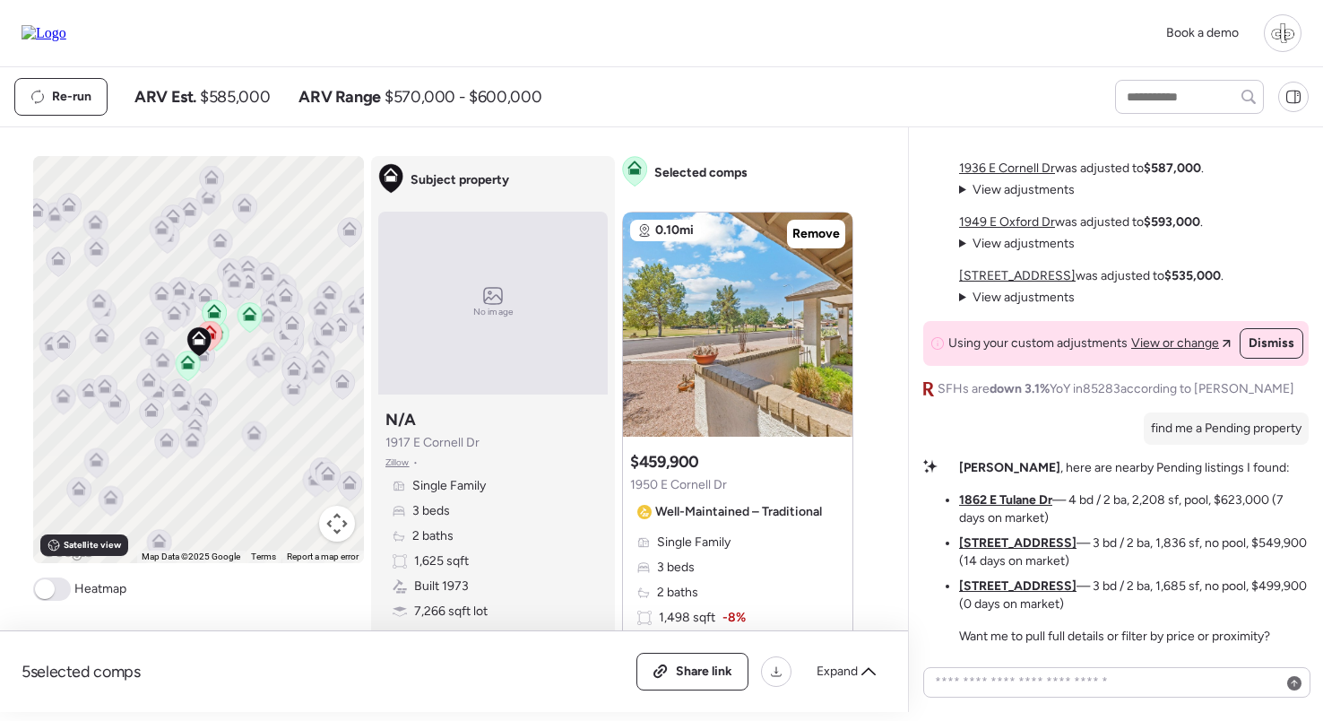
click at [995, 494] on u "1862 E Tulane Dr" at bounding box center [1005, 499] width 93 height 15
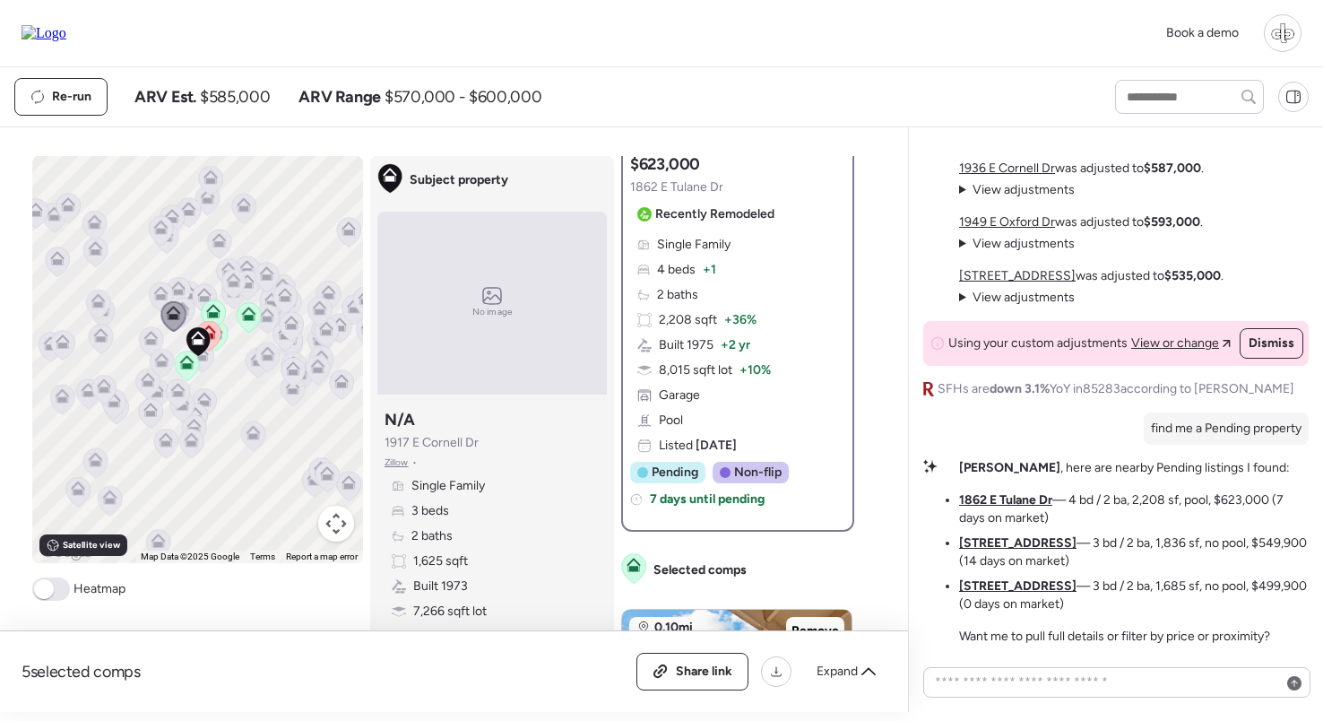
scroll to position [276, 0]
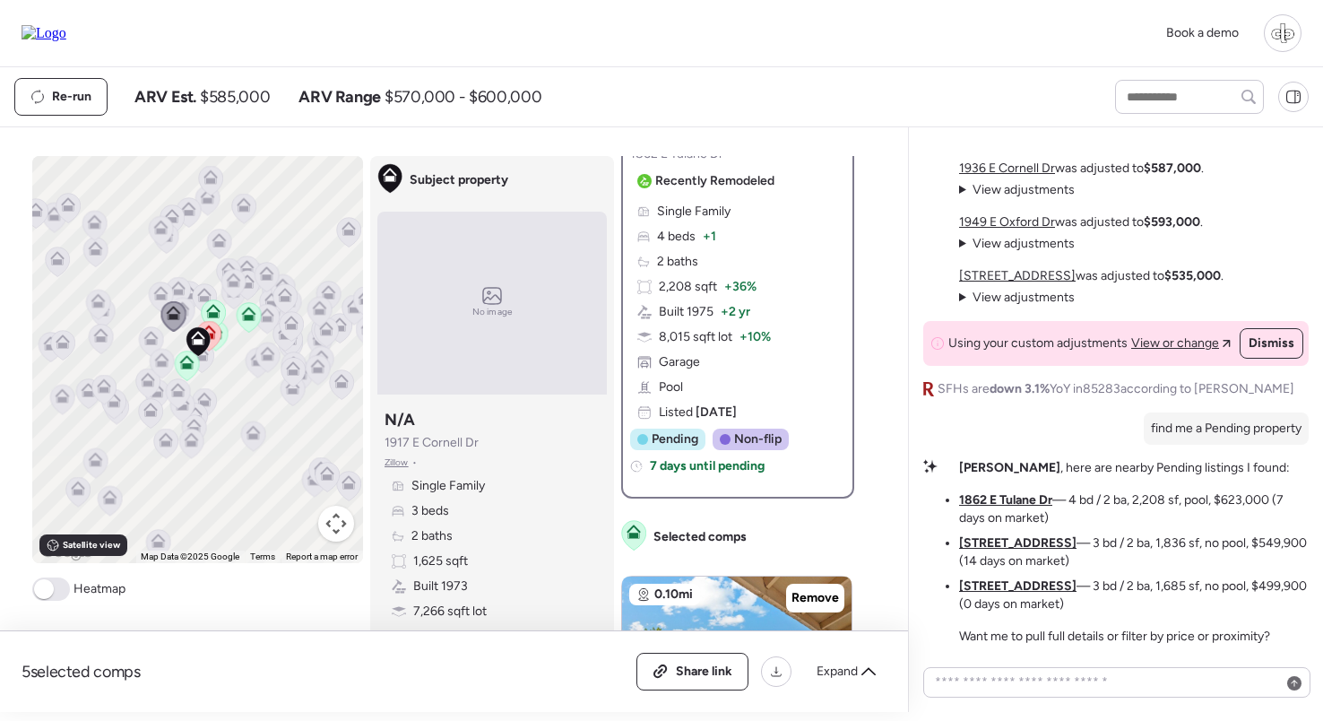
click at [1030, 550] on u "2161 E Gemini Dr" at bounding box center [1017, 542] width 117 height 15
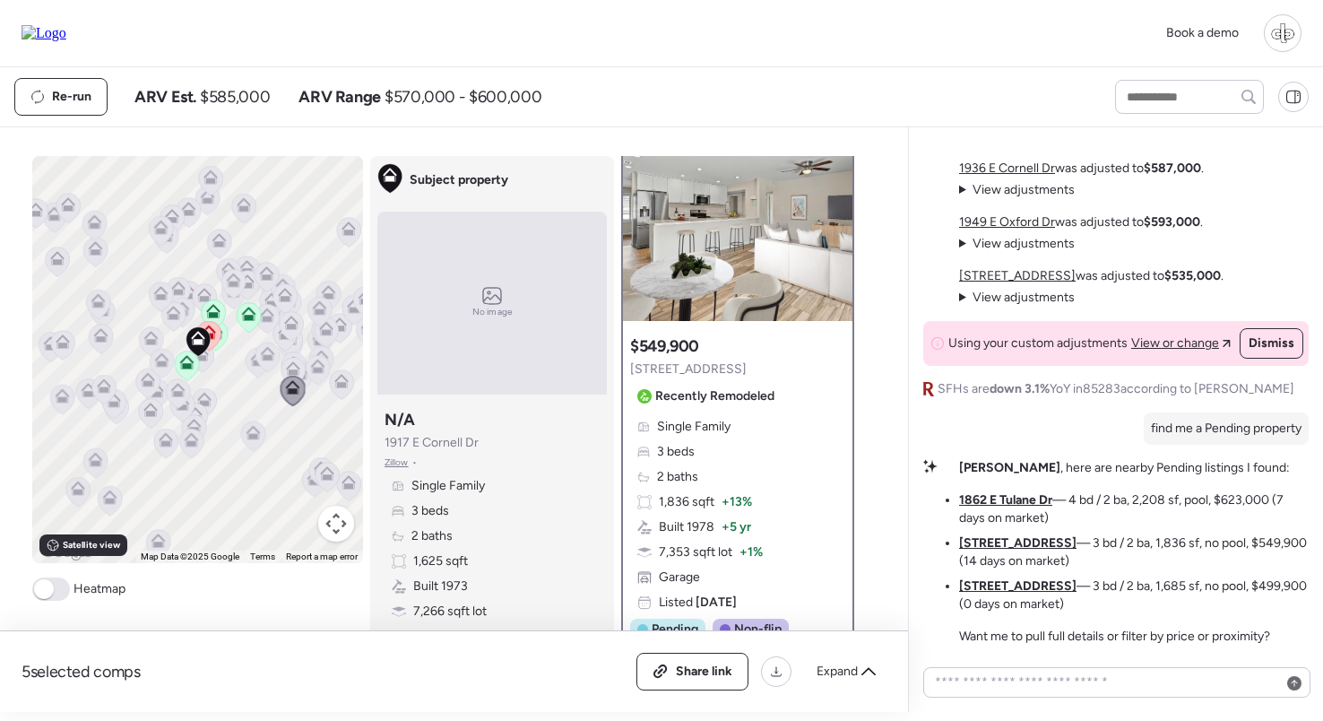
scroll to position [0, 0]
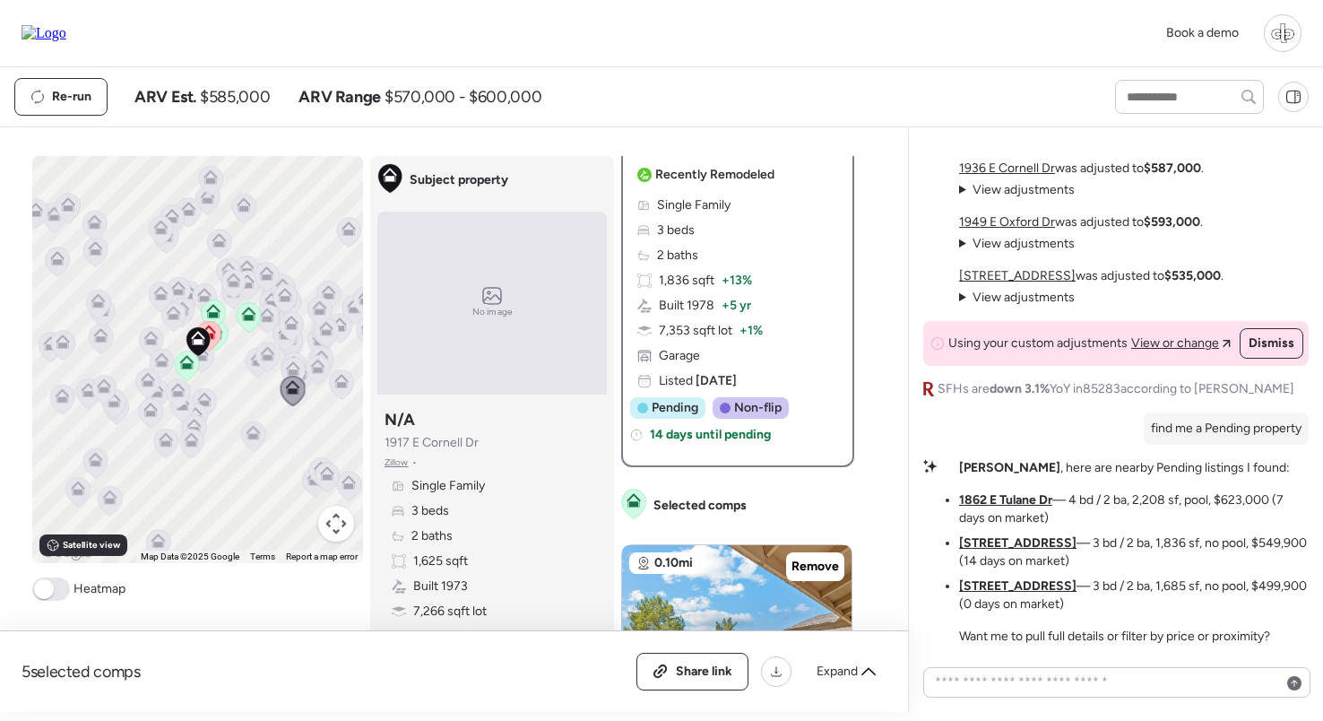
click at [990, 588] on u "2110 E Laguna Dr" at bounding box center [1017, 585] width 117 height 15
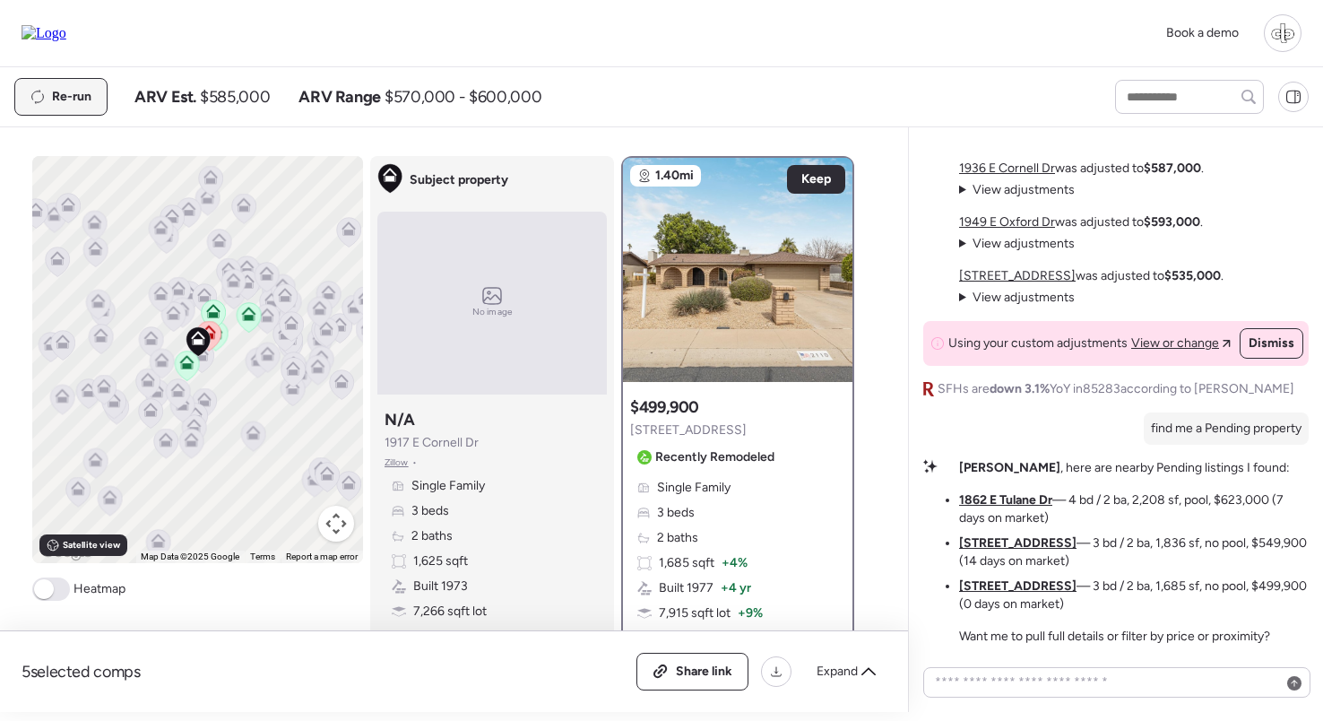
click at [76, 93] on span "Re-run" at bounding box center [71, 97] width 39 height 18
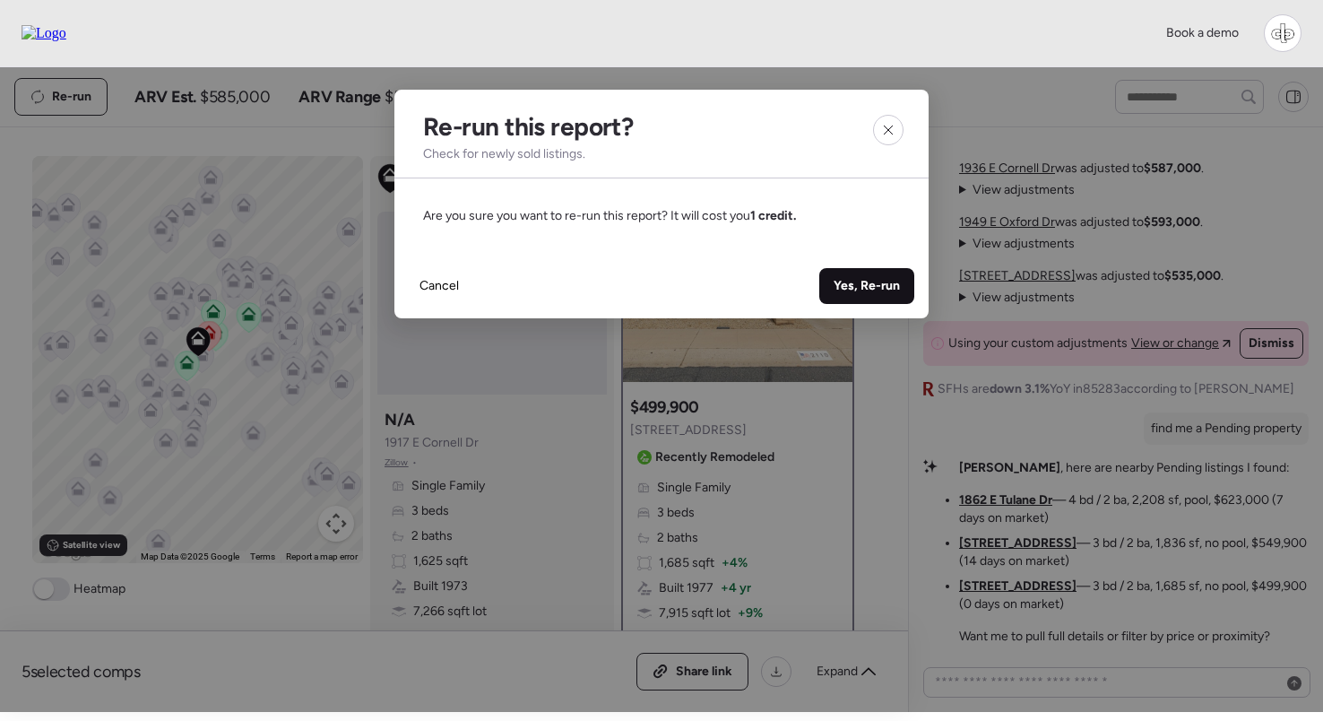
click at [873, 293] on span "Yes, Re-run" at bounding box center [867, 286] width 66 height 18
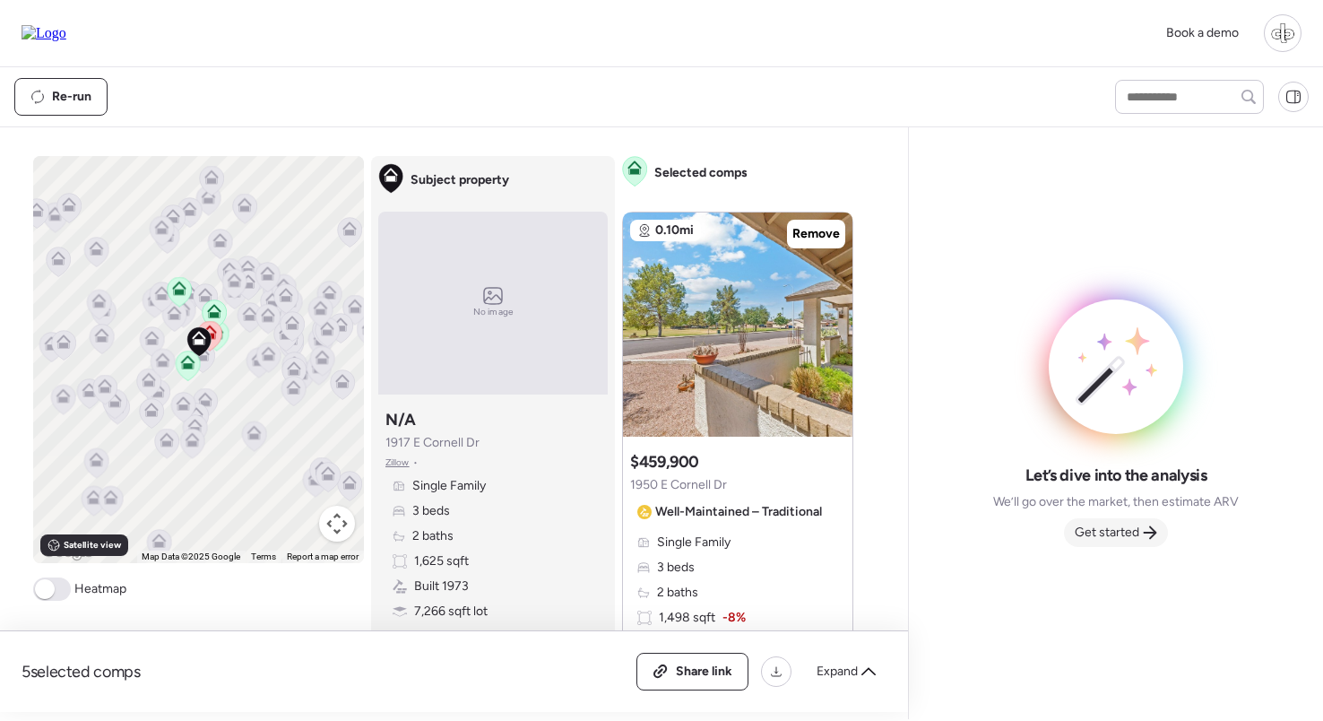
click at [1131, 533] on span "Get started" at bounding box center [1107, 533] width 65 height 18
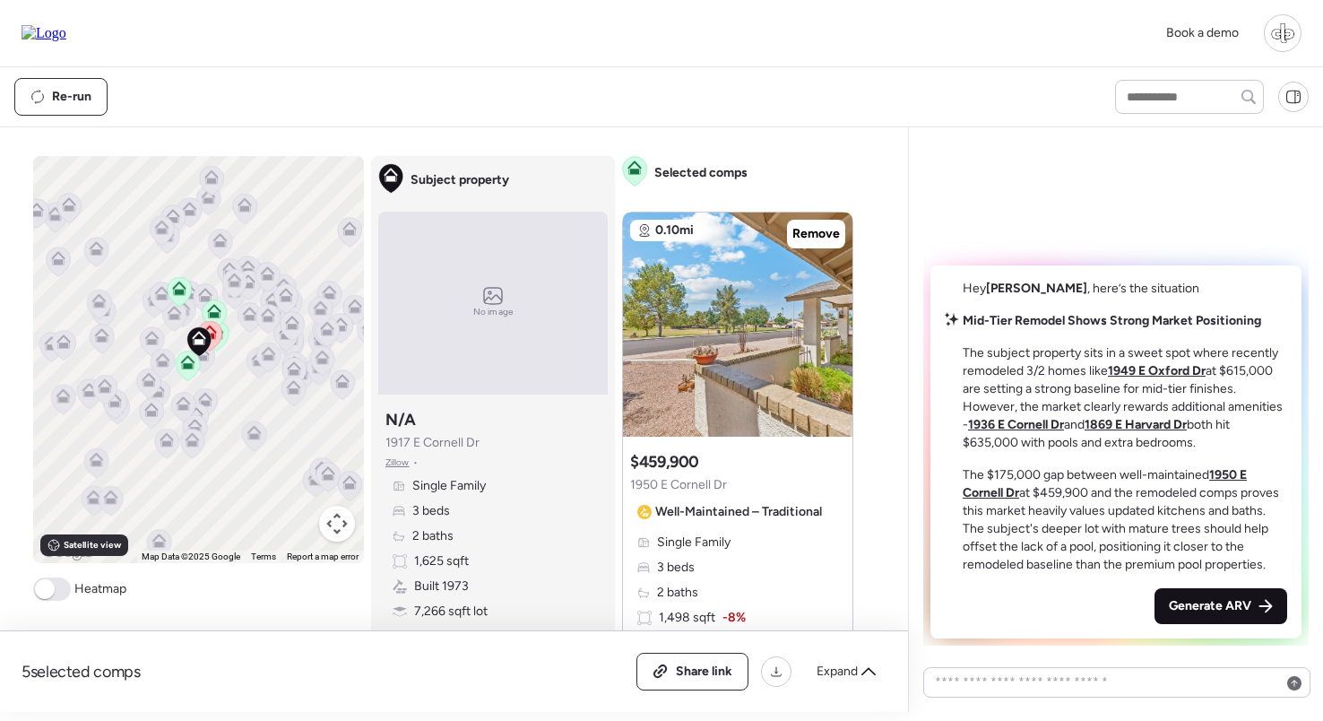
click at [1225, 599] on span "Generate ARV" at bounding box center [1210, 606] width 82 height 18
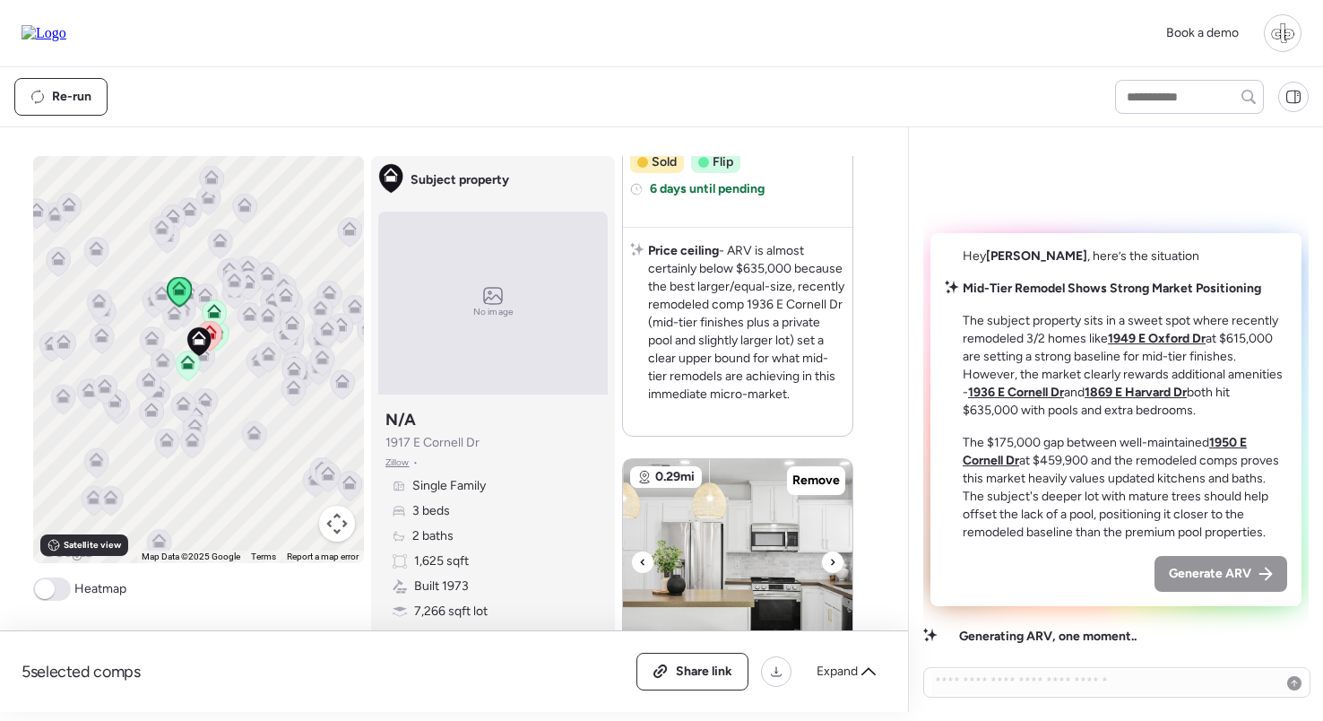
scroll to position [2227, 0]
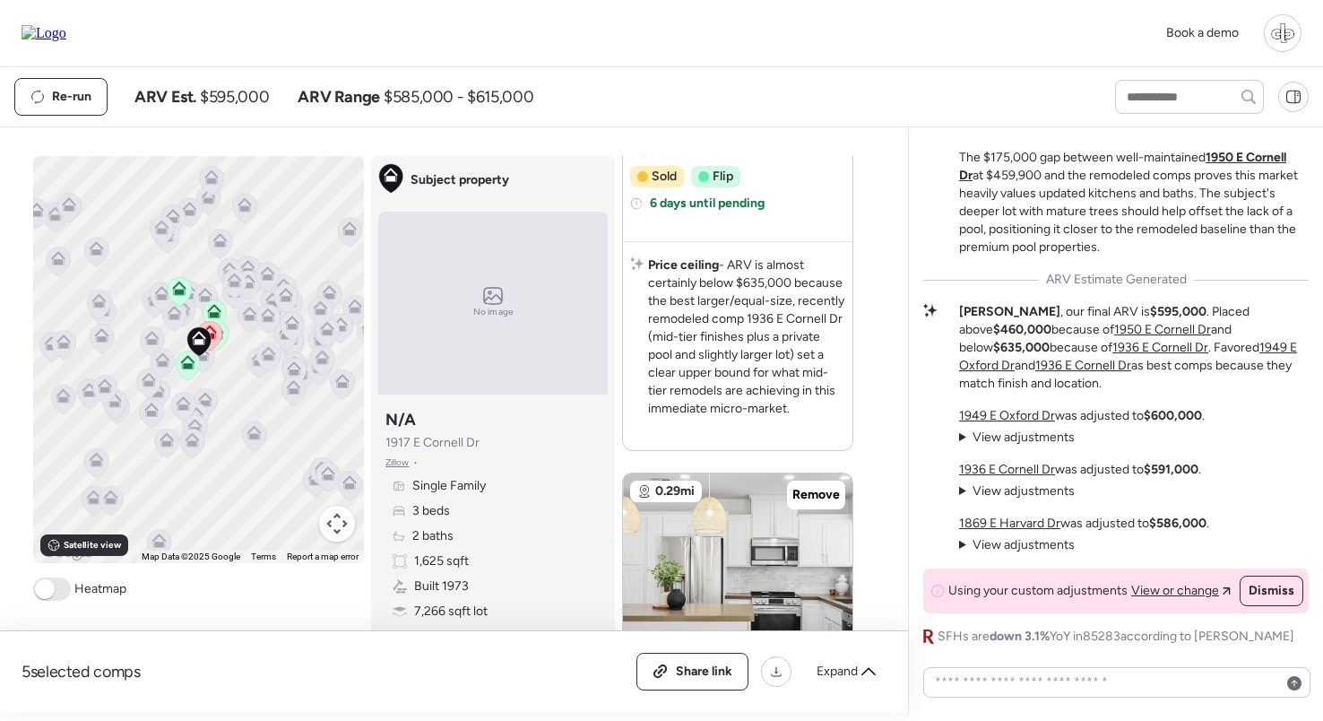
click at [1037, 439] on span "View adjustments" at bounding box center [1024, 436] width 102 height 15
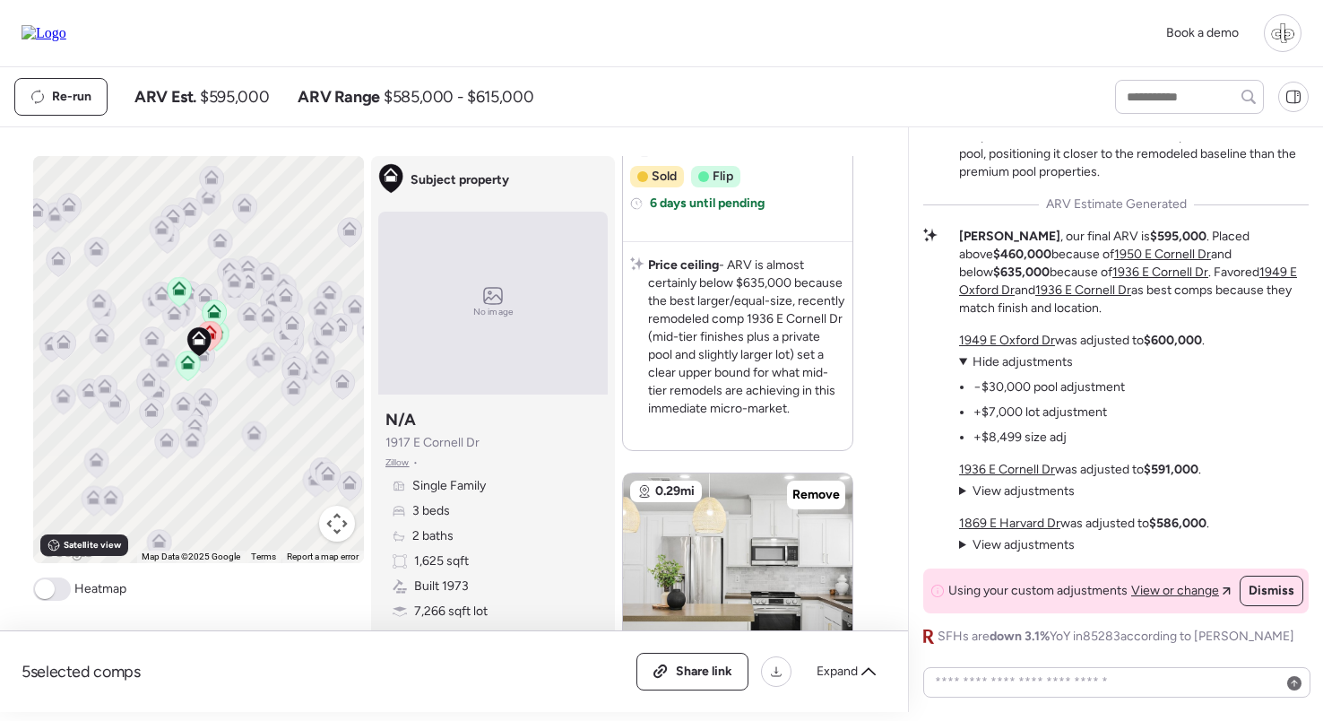
click at [1019, 363] on span "Hide adjustments" at bounding box center [1023, 361] width 100 height 15
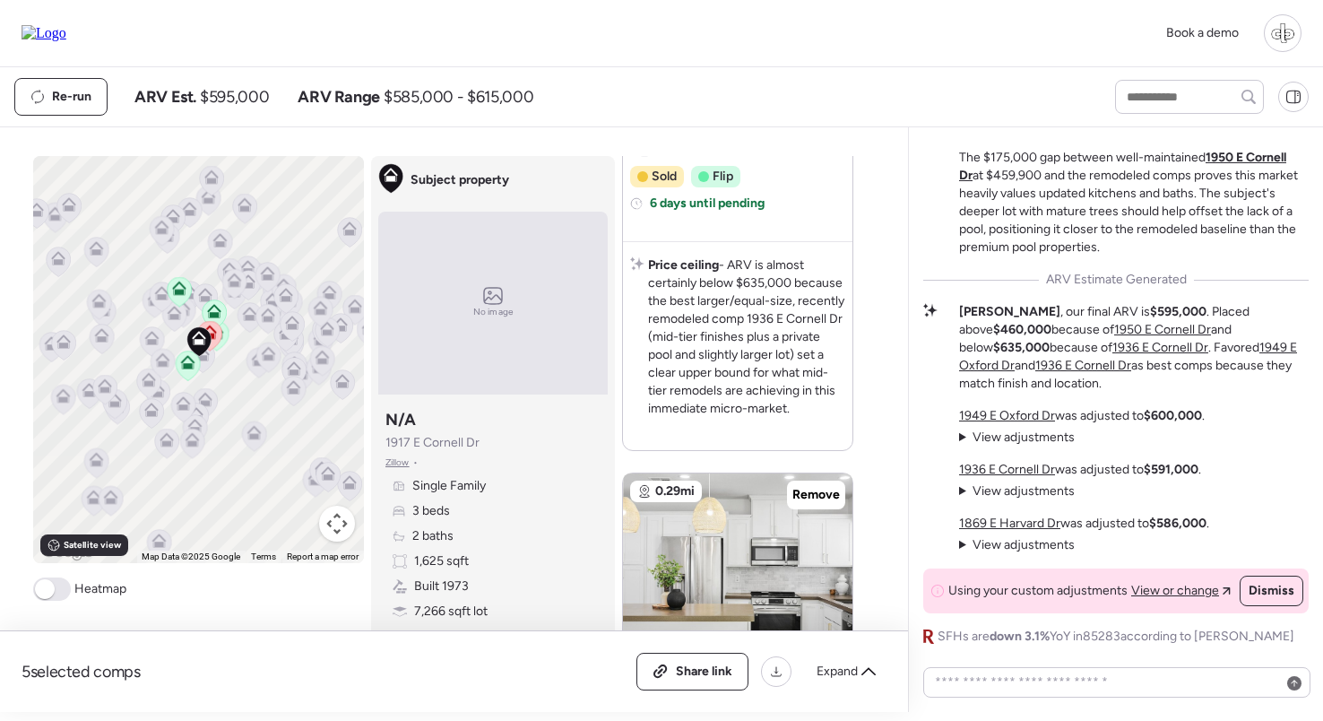
click at [1013, 490] on span "View adjustments" at bounding box center [1024, 490] width 102 height 15
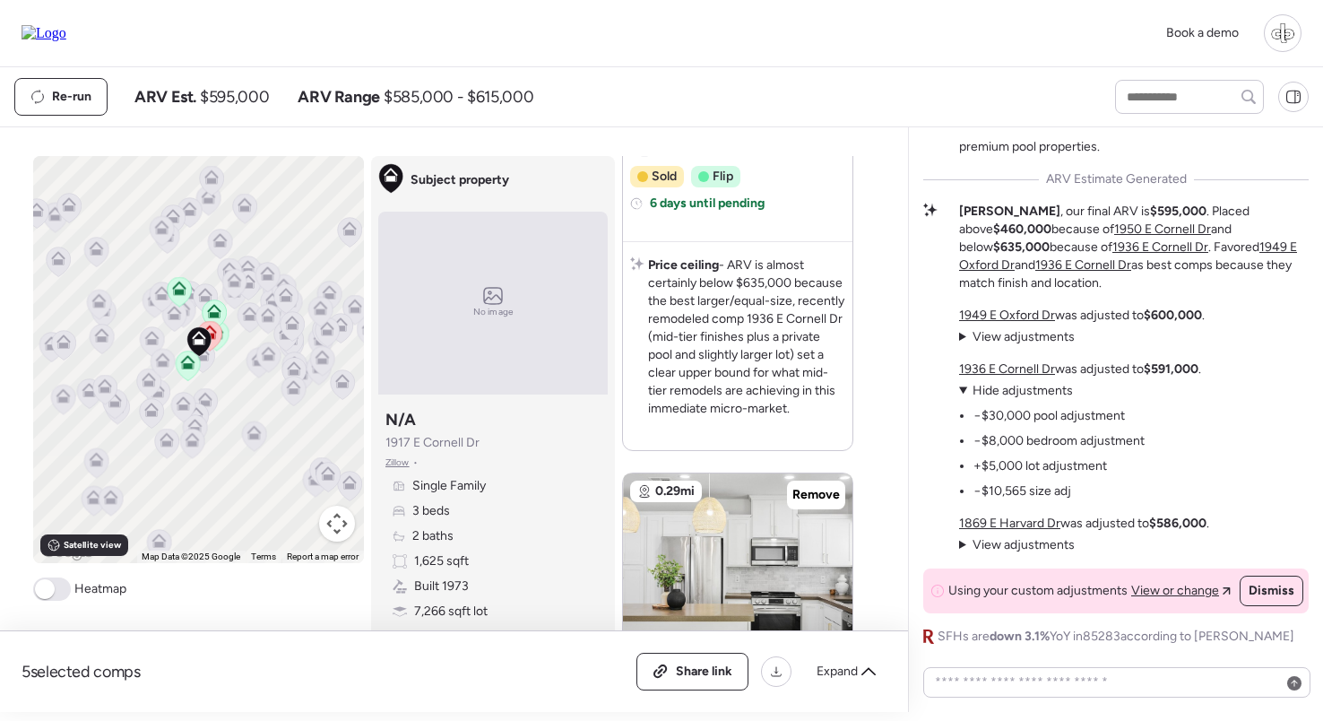
click at [1010, 393] on span "Hide adjustments" at bounding box center [1023, 390] width 100 height 15
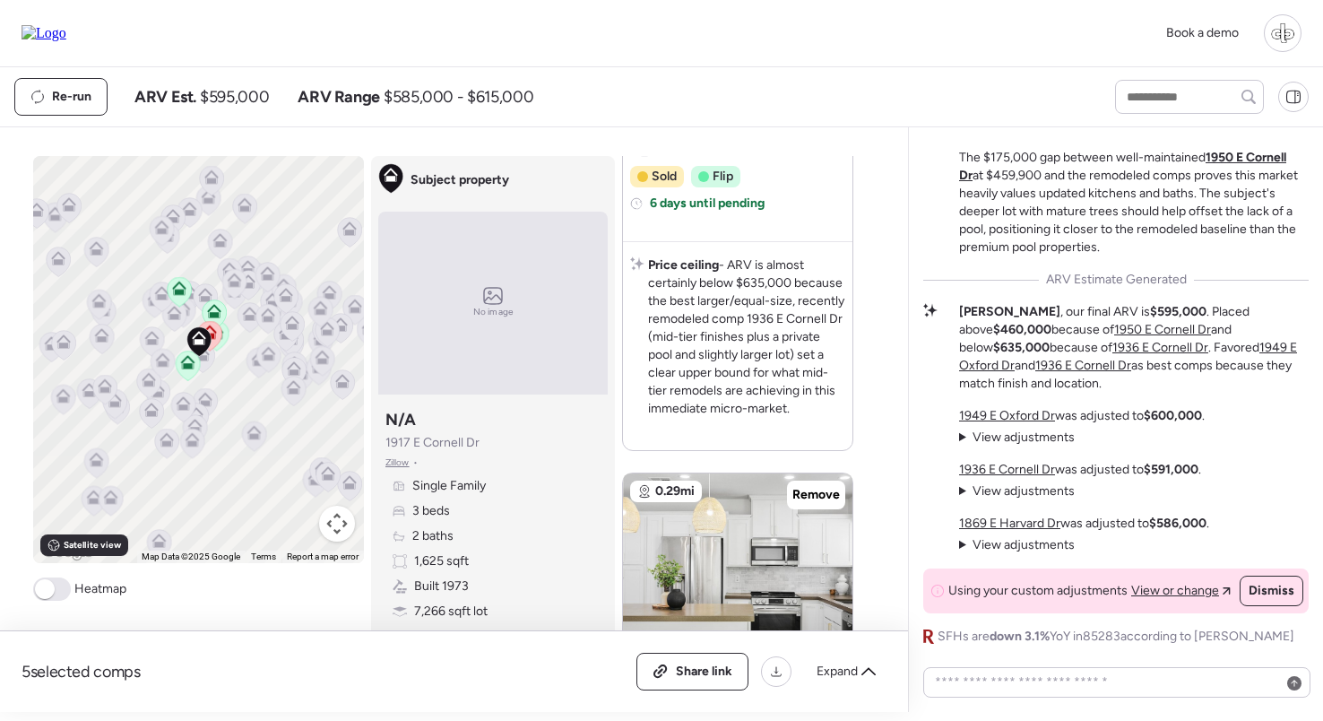
click at [1015, 535] on div "1869 E Harvard Dr was adjusted to $586,000 . View adjustments Hide adjustments …" at bounding box center [1084, 534] width 250 height 39
click at [1014, 538] on span "View adjustments" at bounding box center [1024, 544] width 102 height 15
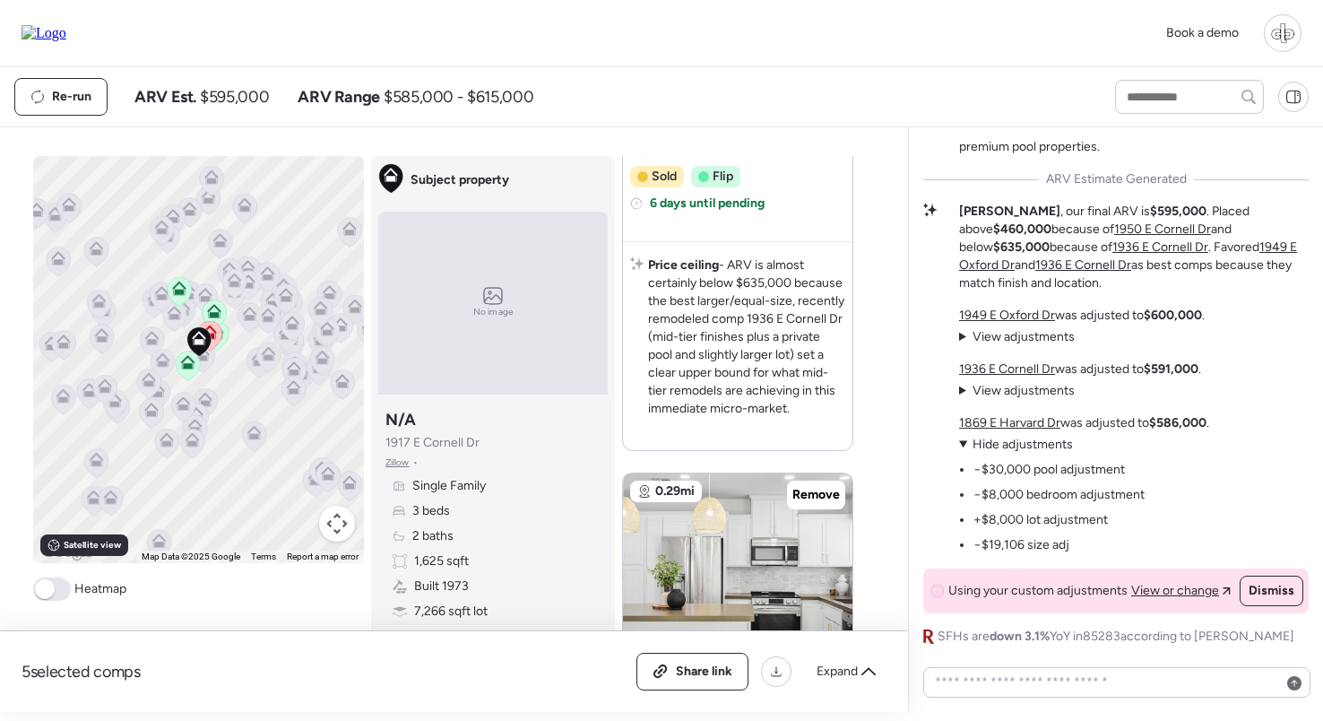
click at [1017, 446] on span "Hide adjustments" at bounding box center [1023, 444] width 100 height 15
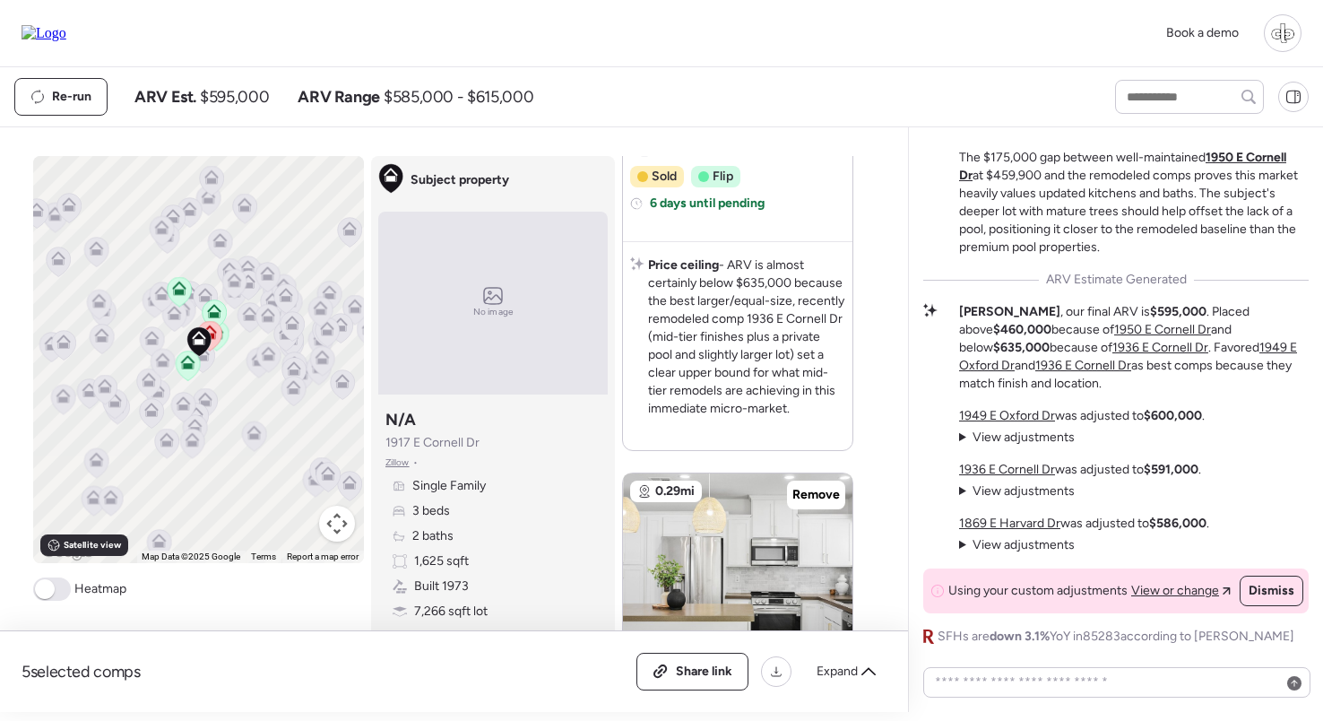
click at [1003, 524] on u "1869 E Harvard Dr" at bounding box center [1009, 522] width 101 height 15
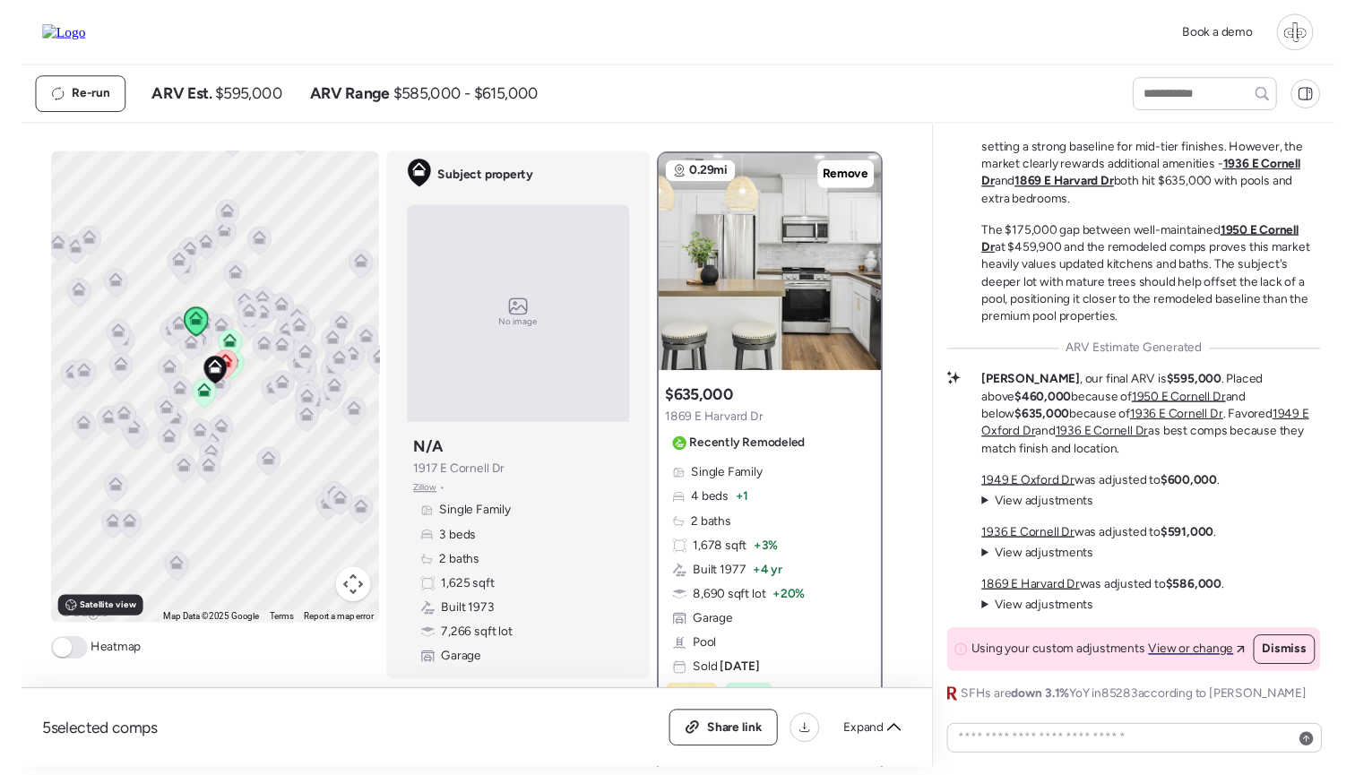
scroll to position [0, 0]
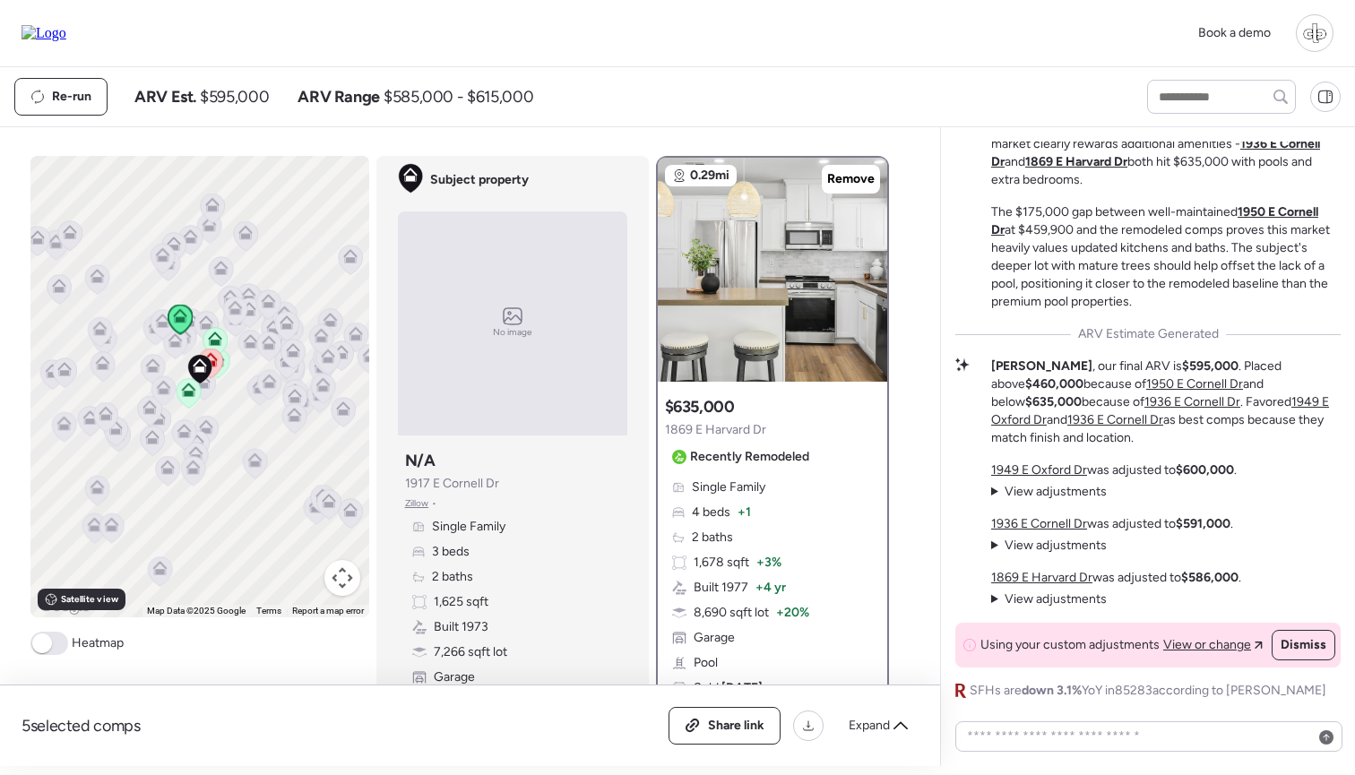
click at [1317, 30] on div at bounding box center [1315, 33] width 38 height 38
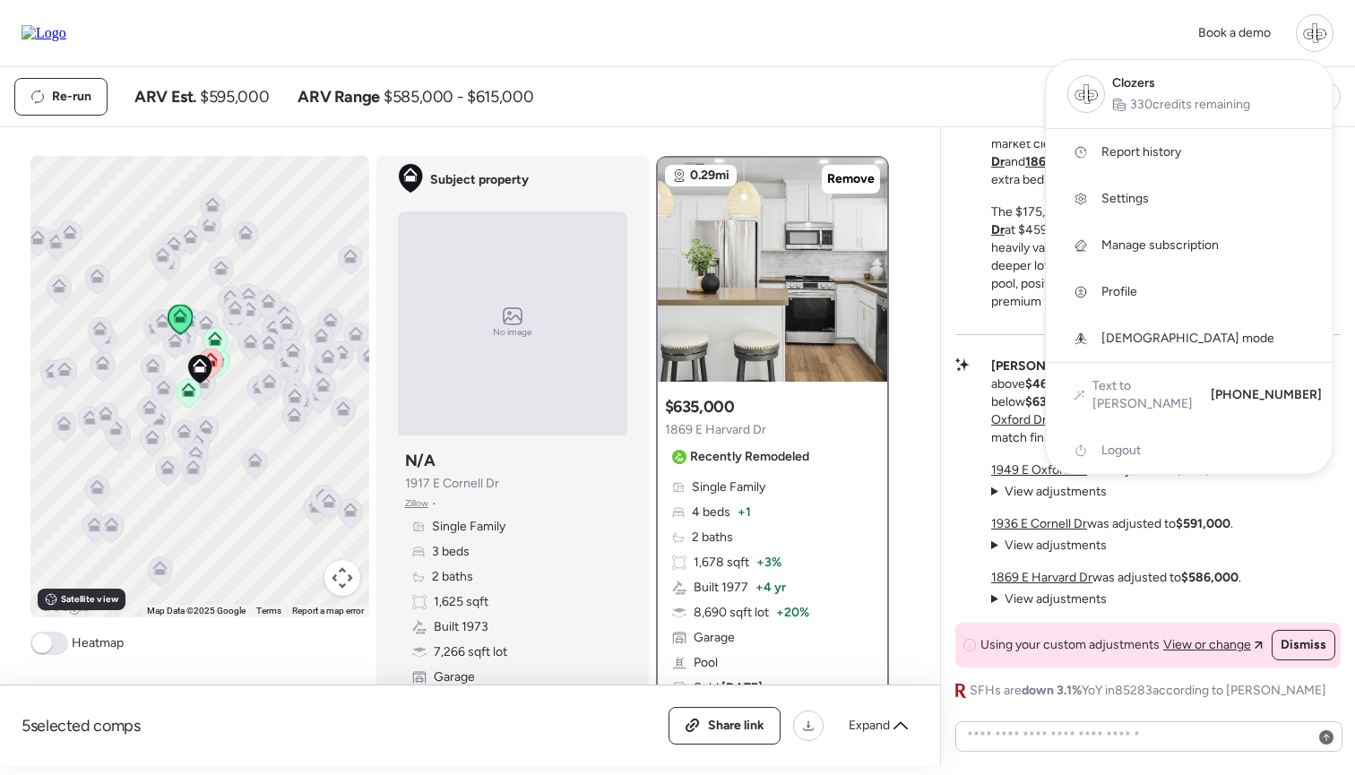
click at [1143, 30] on div "Book a demo Clozers 330 credits remaining Report history Settings Manage subscr…" at bounding box center [678, 33] width 1312 height 38
click at [1145, 42] on div "Book a demo Clozers 330 credits remaining Report history Settings Manage subscr…" at bounding box center [678, 33] width 1312 height 38
click at [767, 118] on div at bounding box center [677, 337] width 1355 height 775
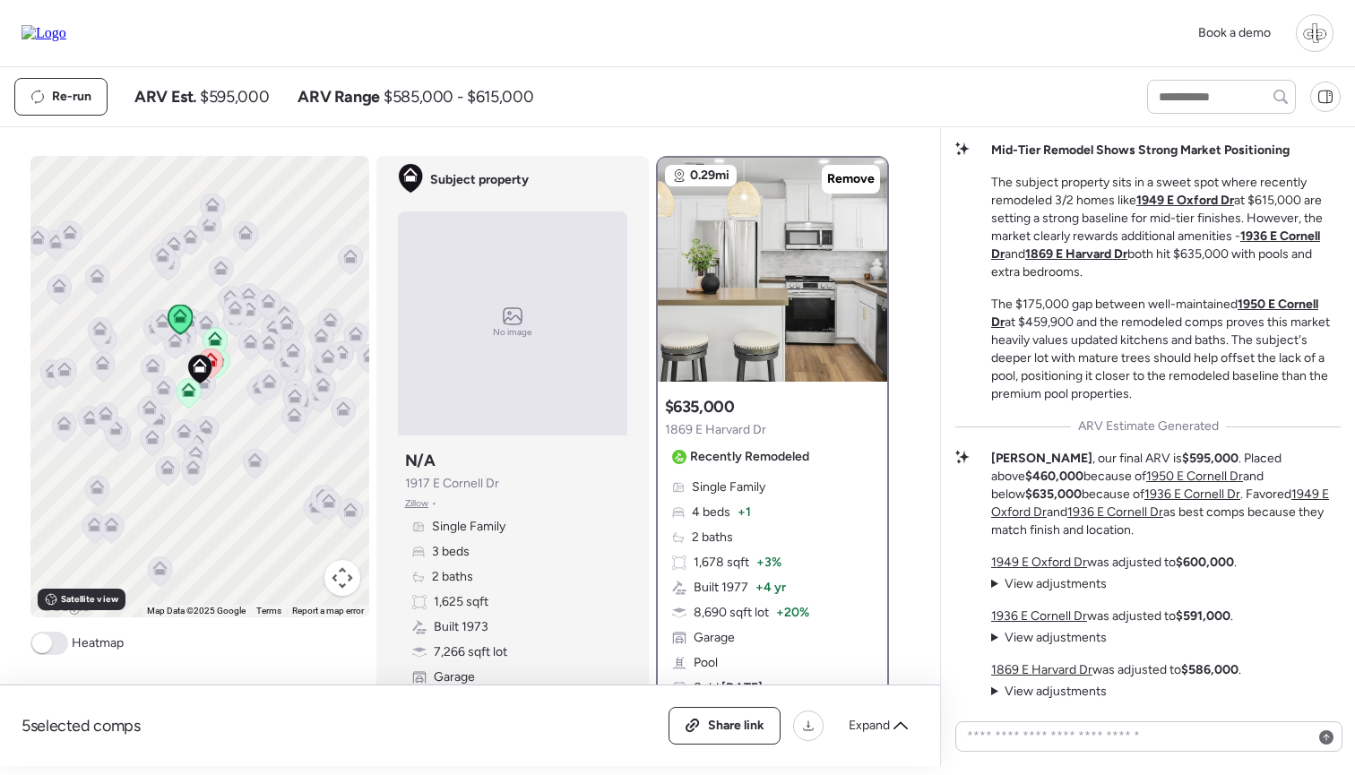
scroll to position [-92, 0]
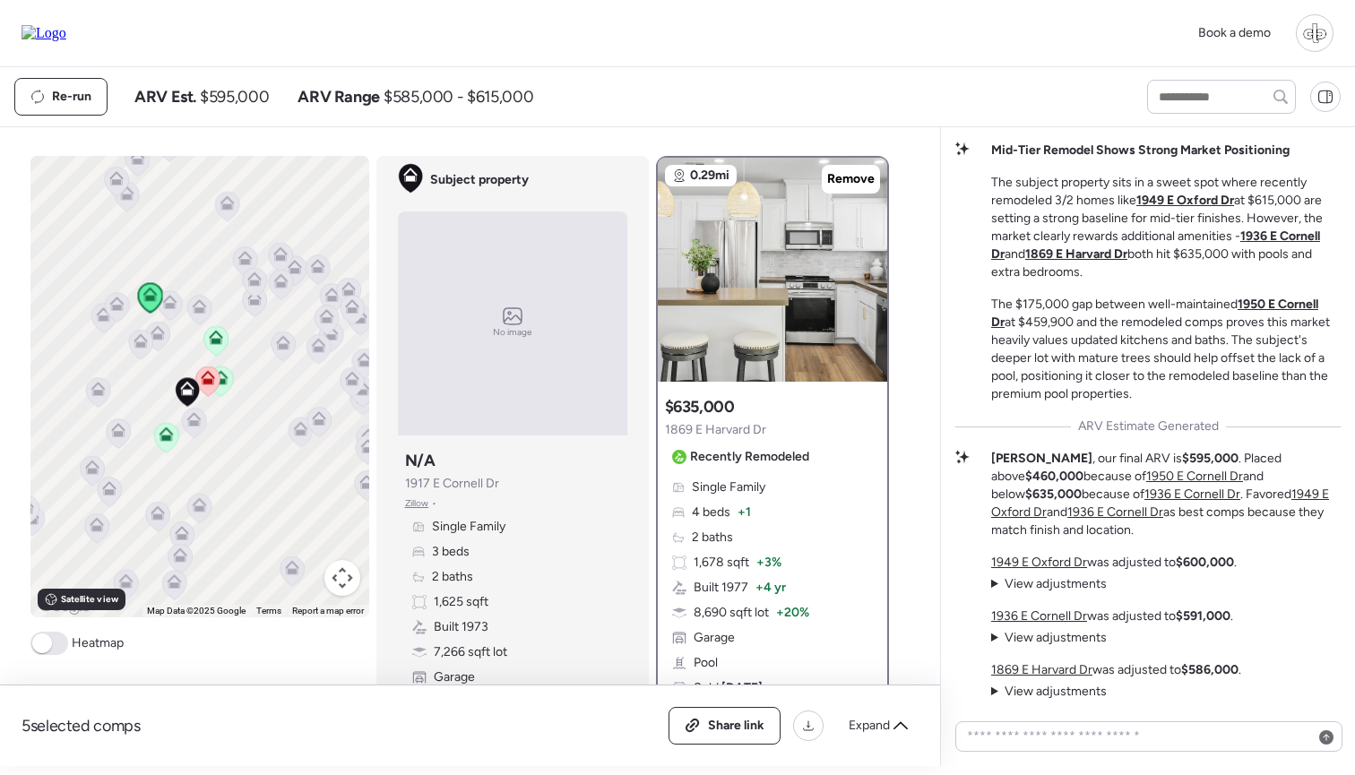
click at [210, 382] on icon at bounding box center [208, 380] width 12 height 5
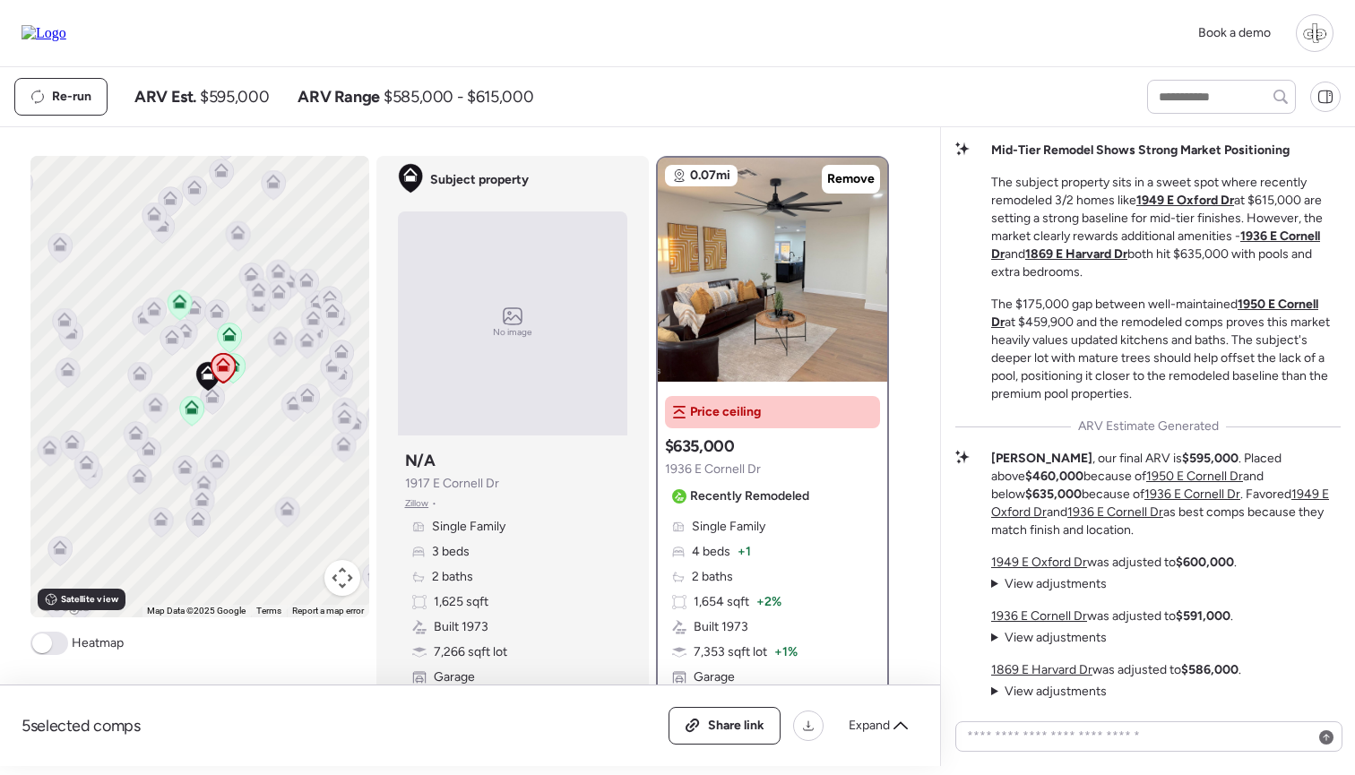
scroll to position [0, 0]
click at [1062, 44] on div "Book a demo" at bounding box center [678, 33] width 1312 height 38
click at [732, 297] on img at bounding box center [772, 270] width 229 height 224
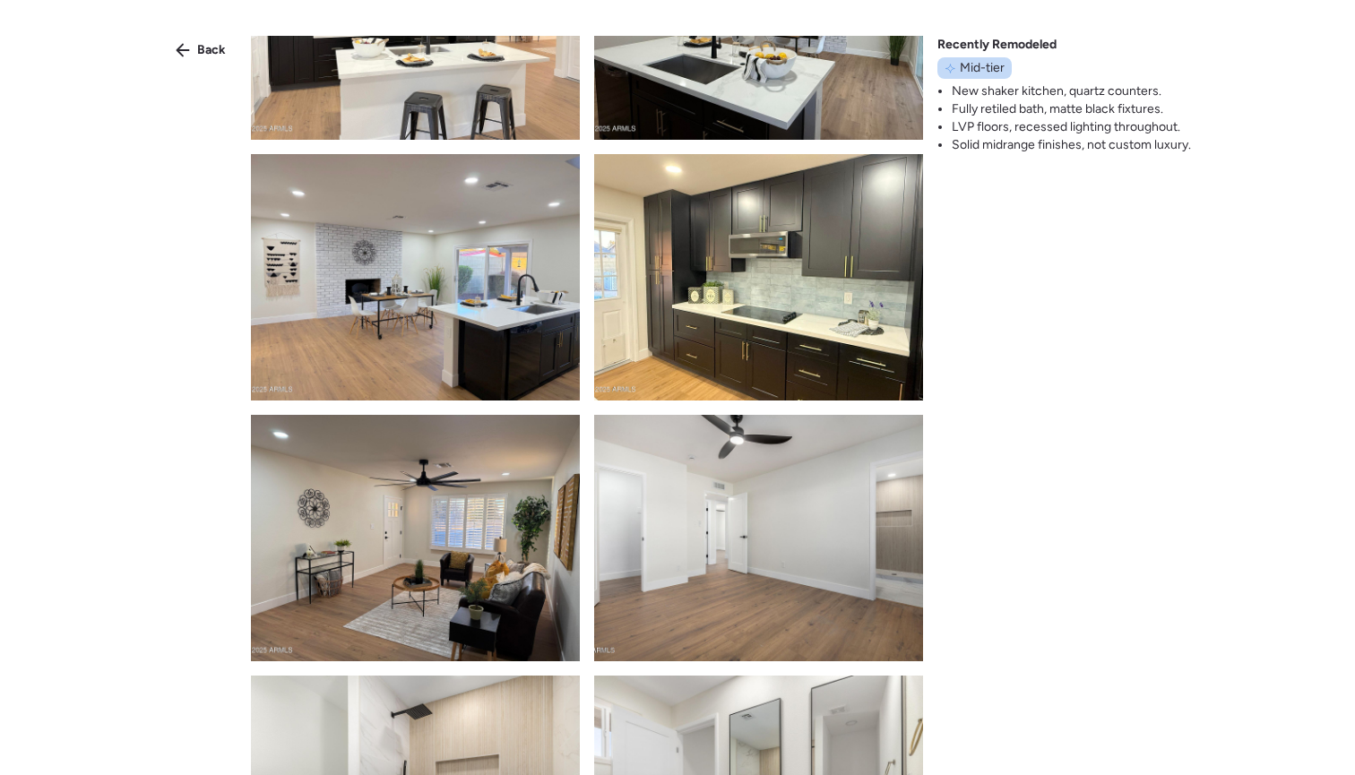
scroll to position [404, 0]
drag, startPoint x: 959, startPoint y: 67, endPoint x: 1014, endPoint y: 66, distance: 54.7
click at [1014, 66] on div "Recently Remodeled Mid-tier New shaker kitchen, quartz counters. Fully retiled …" at bounding box center [1065, 95] width 254 height 118
click at [201, 60] on div "Back" at bounding box center [201, 50] width 72 height 29
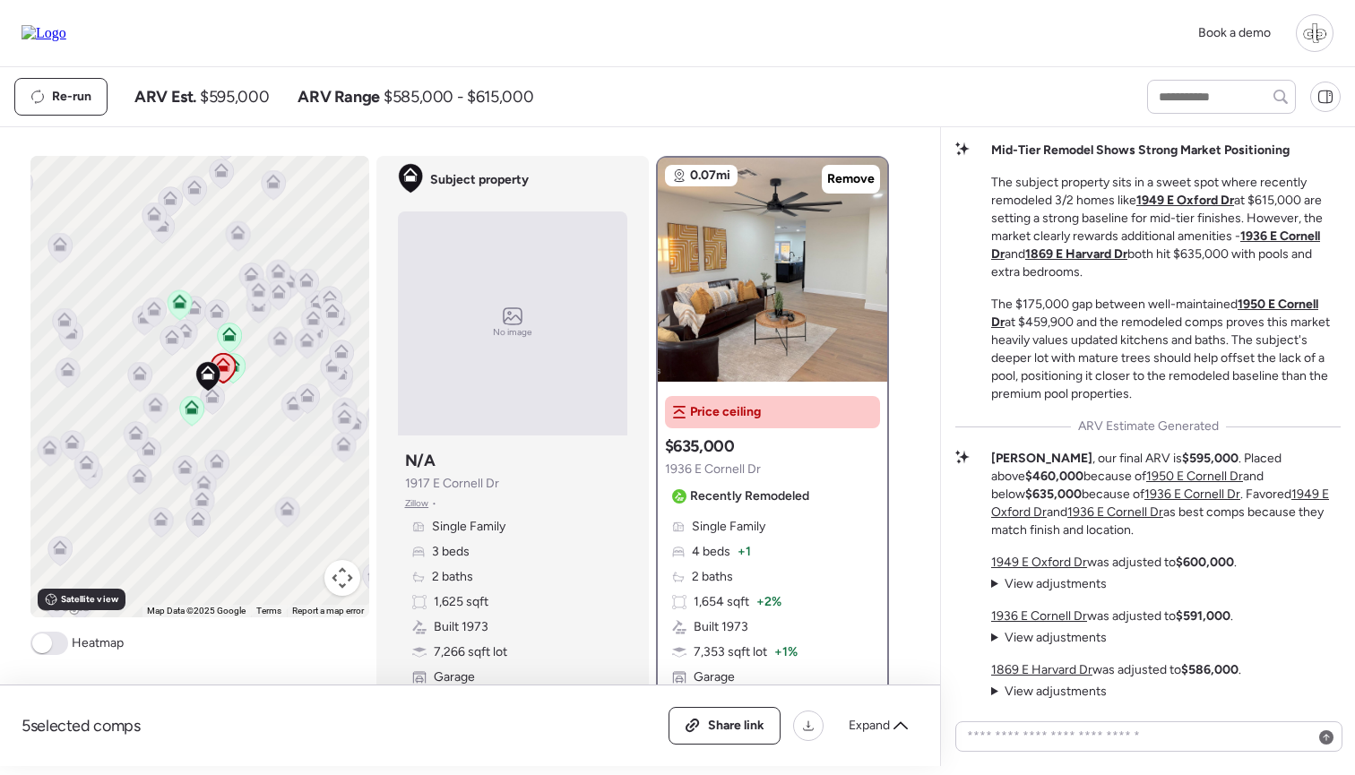
drag, startPoint x: 1063, startPoint y: 589, endPoint x: 1083, endPoint y: 588, distance: 19.7
click at [1063, 588] on span "View adjustments" at bounding box center [1056, 583] width 102 height 15
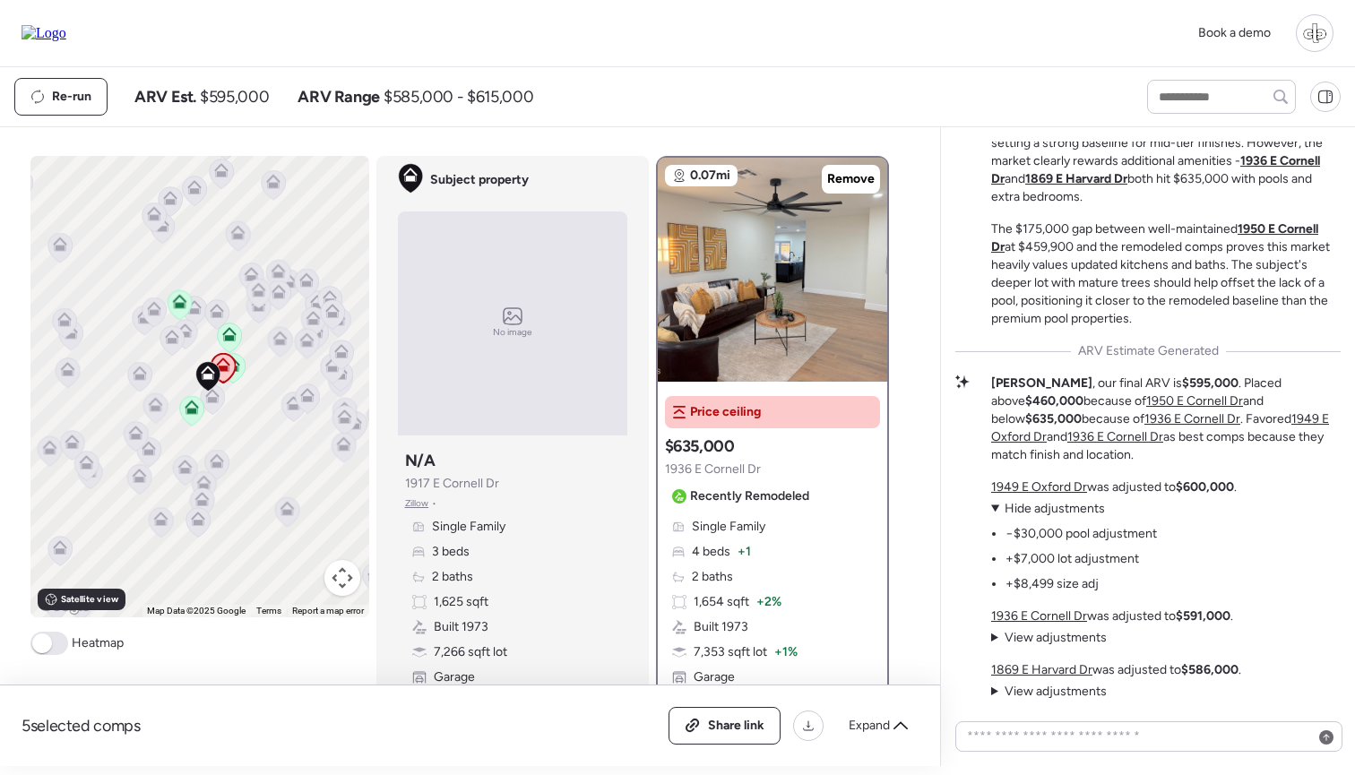
click at [1059, 641] on span "View adjustments" at bounding box center [1056, 637] width 102 height 15
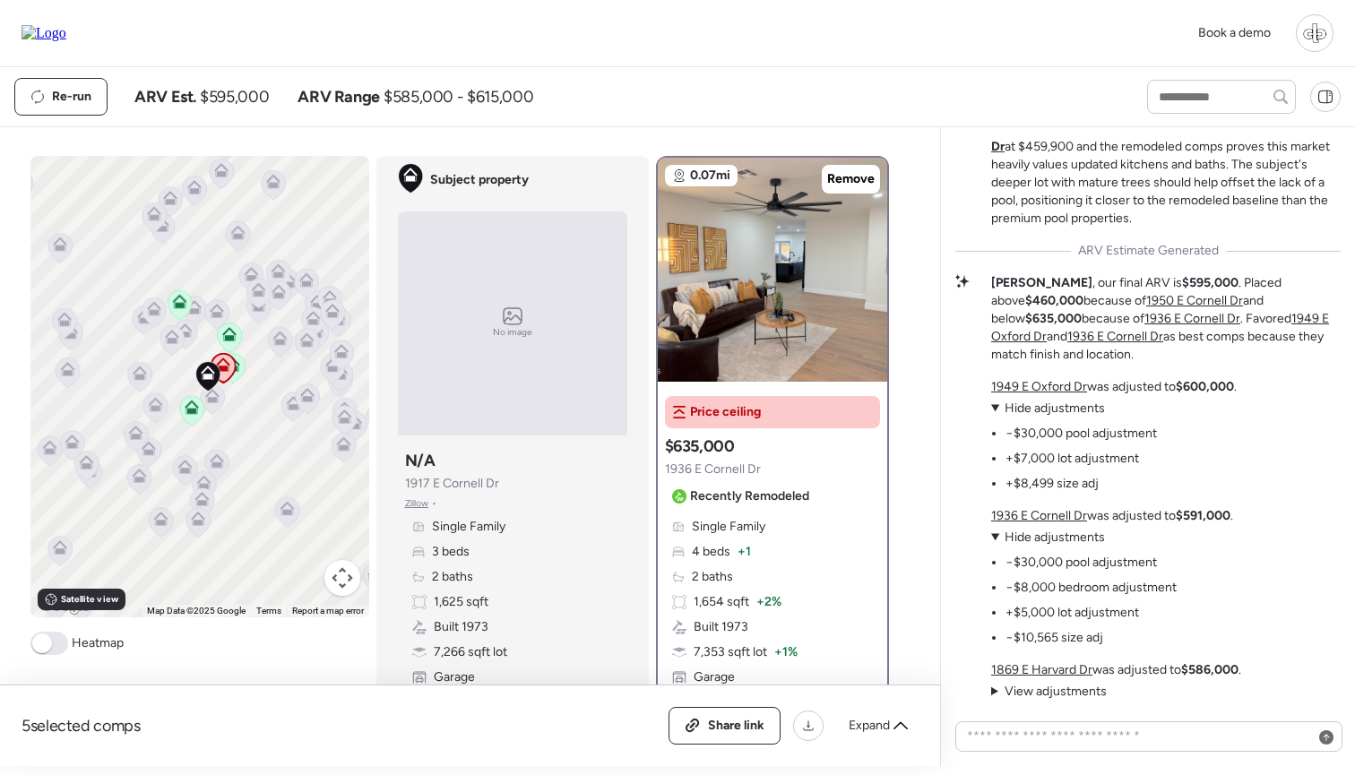
scroll to position [-86, 0]
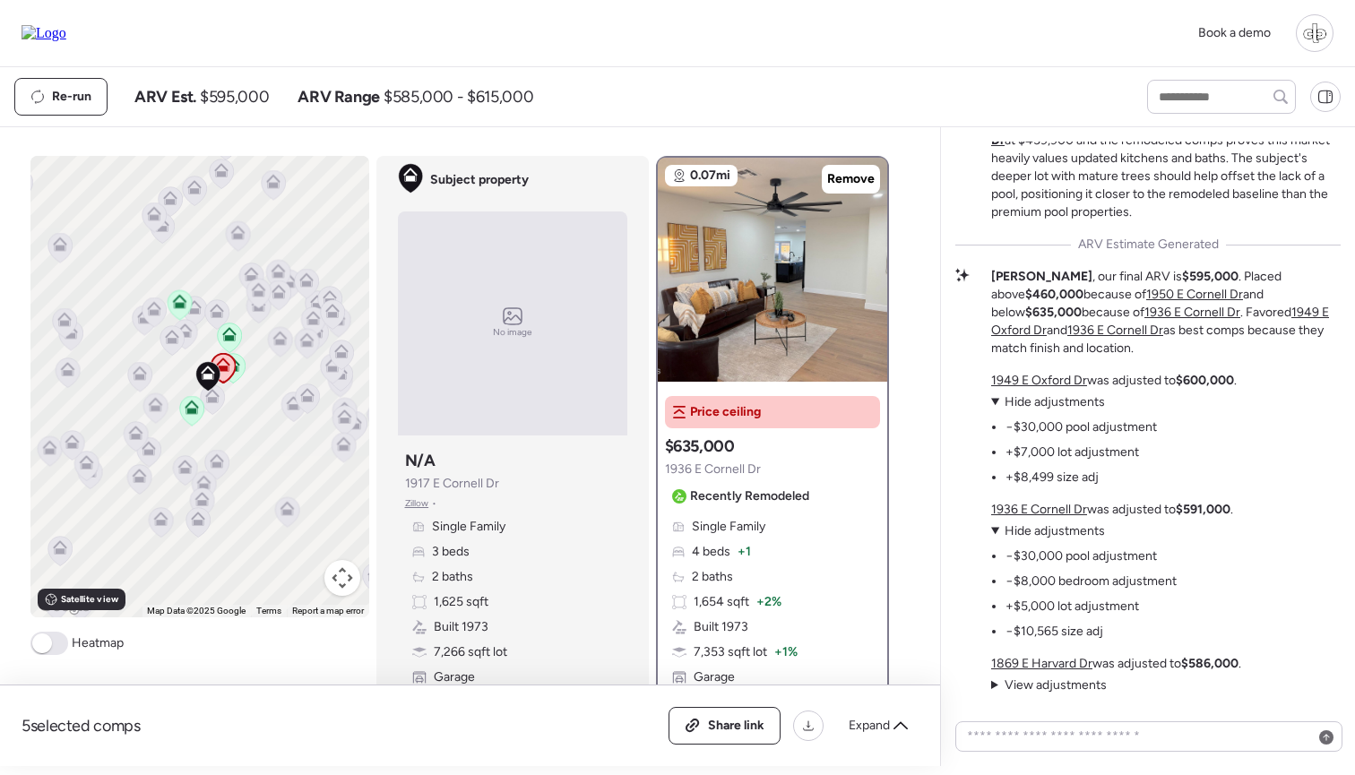
click at [1037, 77] on div "Re-run ARV Est. $595,000 ARV Range $585,000 - $615,000" at bounding box center [677, 96] width 1355 height 59
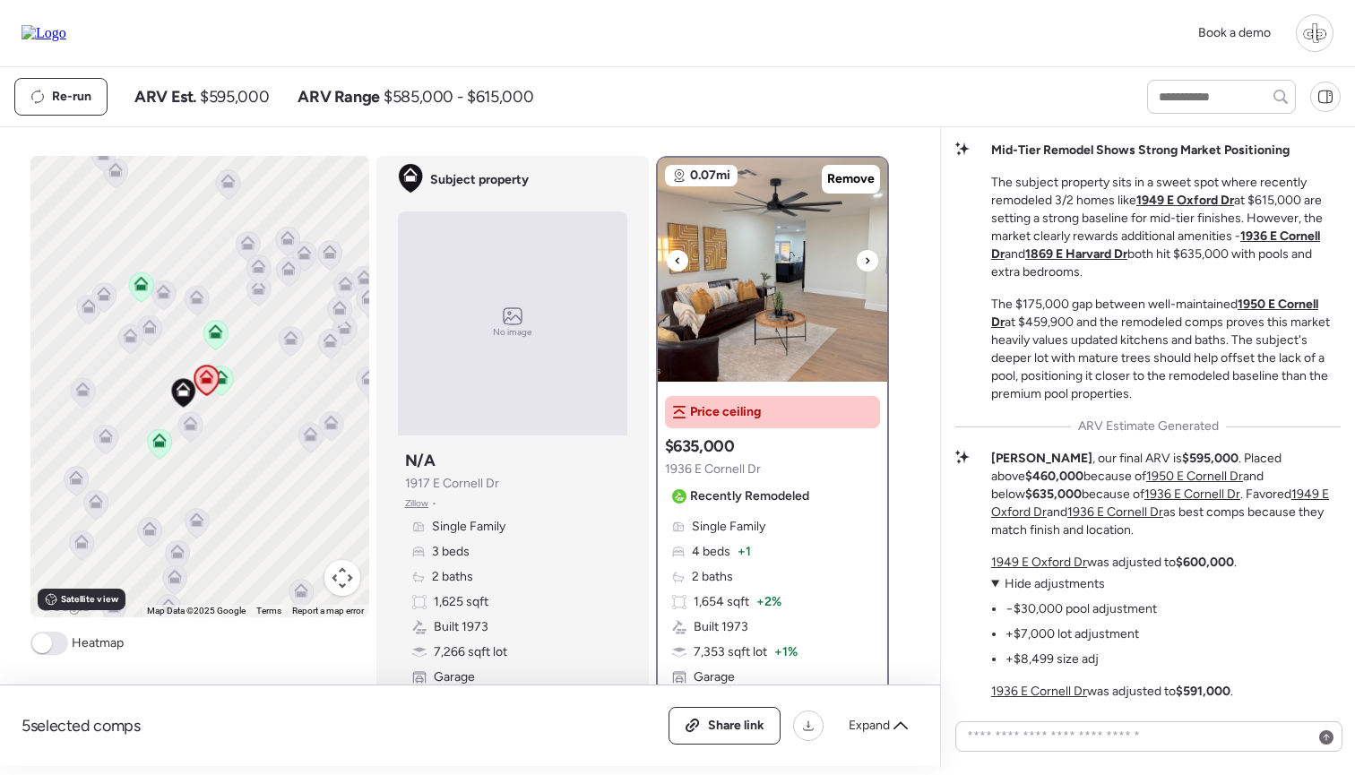
scroll to position [1, 0]
click at [286, 341] on icon at bounding box center [290, 341] width 12 height 5
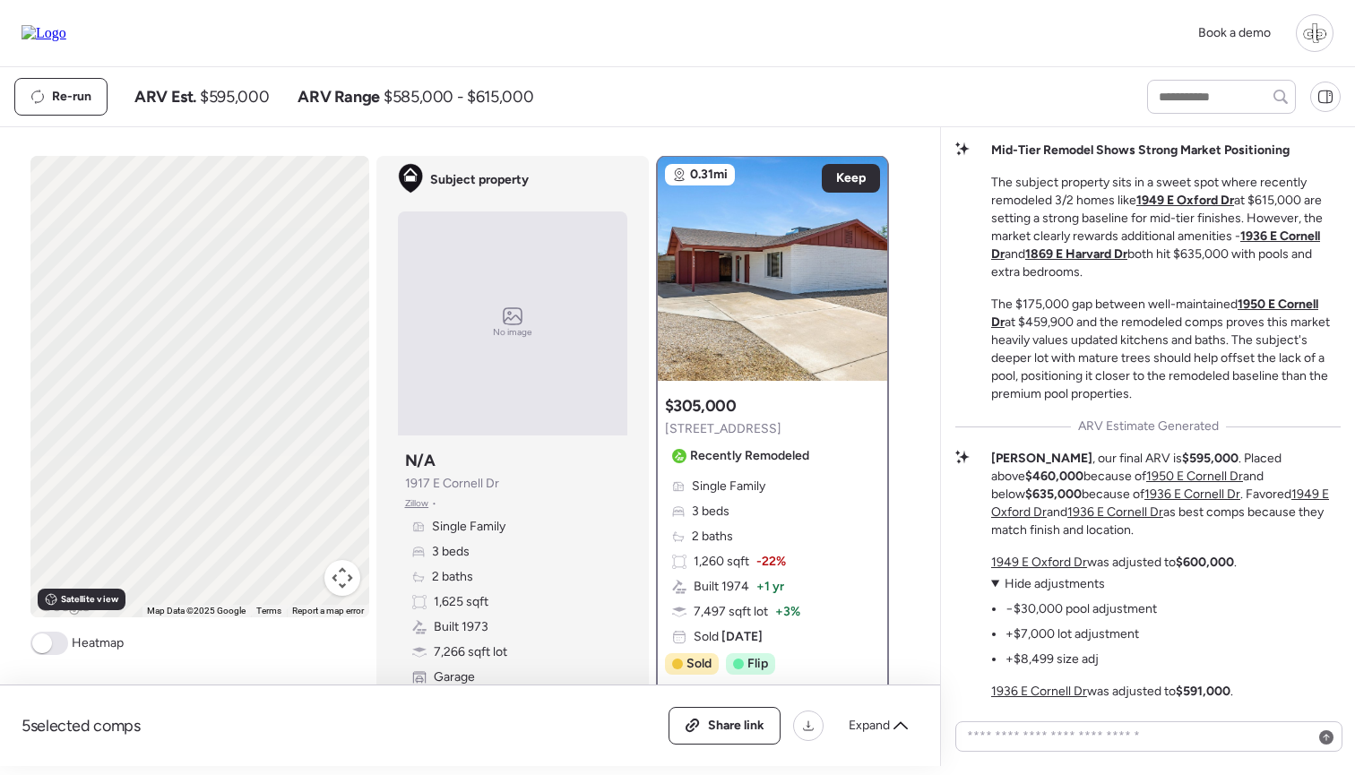
scroll to position [0, 0]
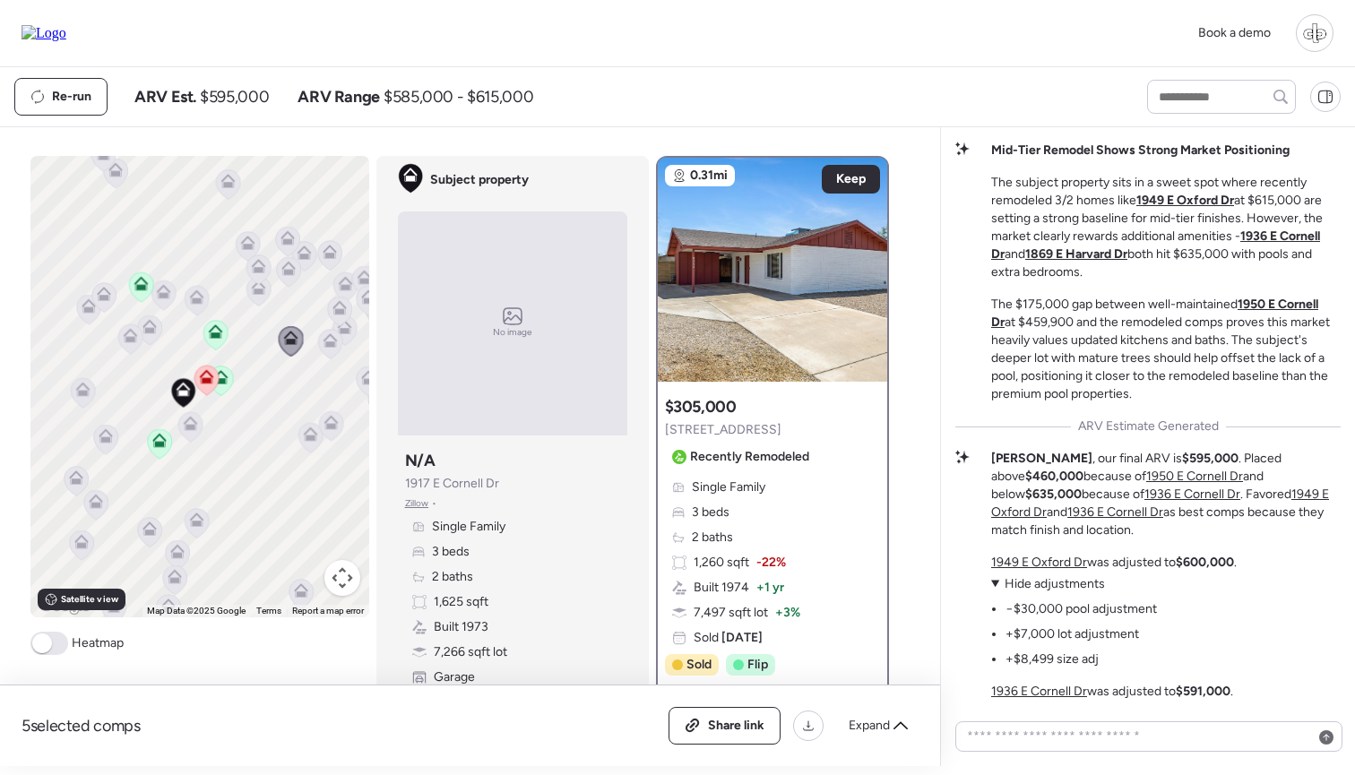
click at [257, 299] on icon at bounding box center [259, 291] width 24 height 30
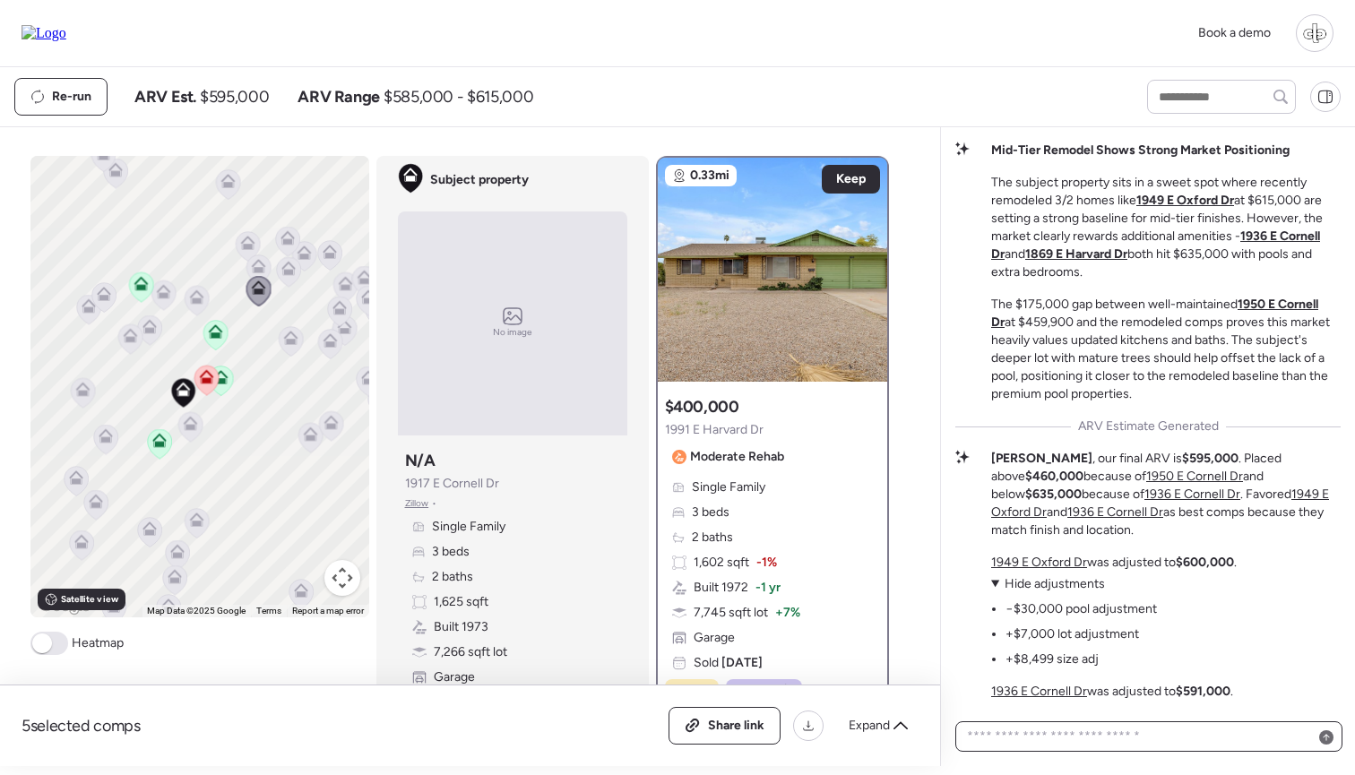
click at [1105, 720] on textarea at bounding box center [1149, 736] width 371 height 25
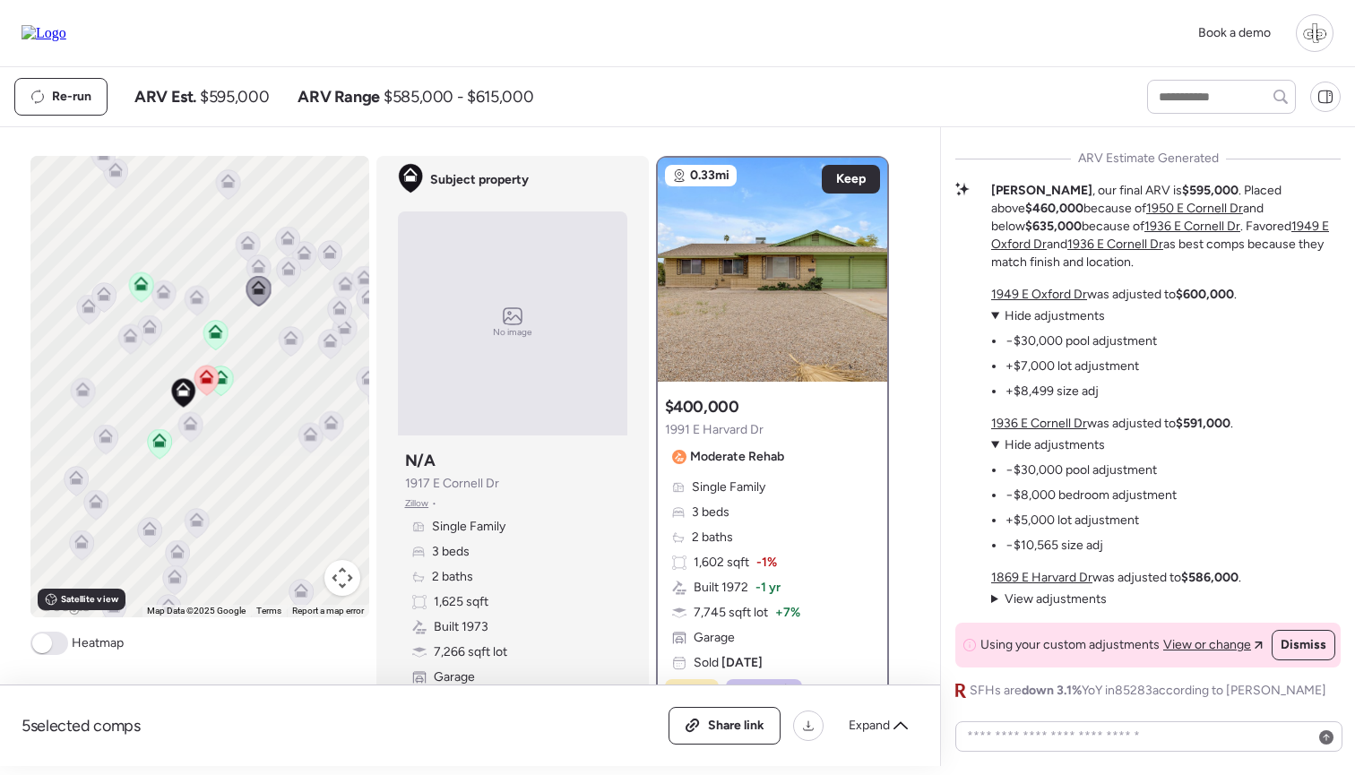
click at [228, 389] on icon at bounding box center [221, 381] width 24 height 30
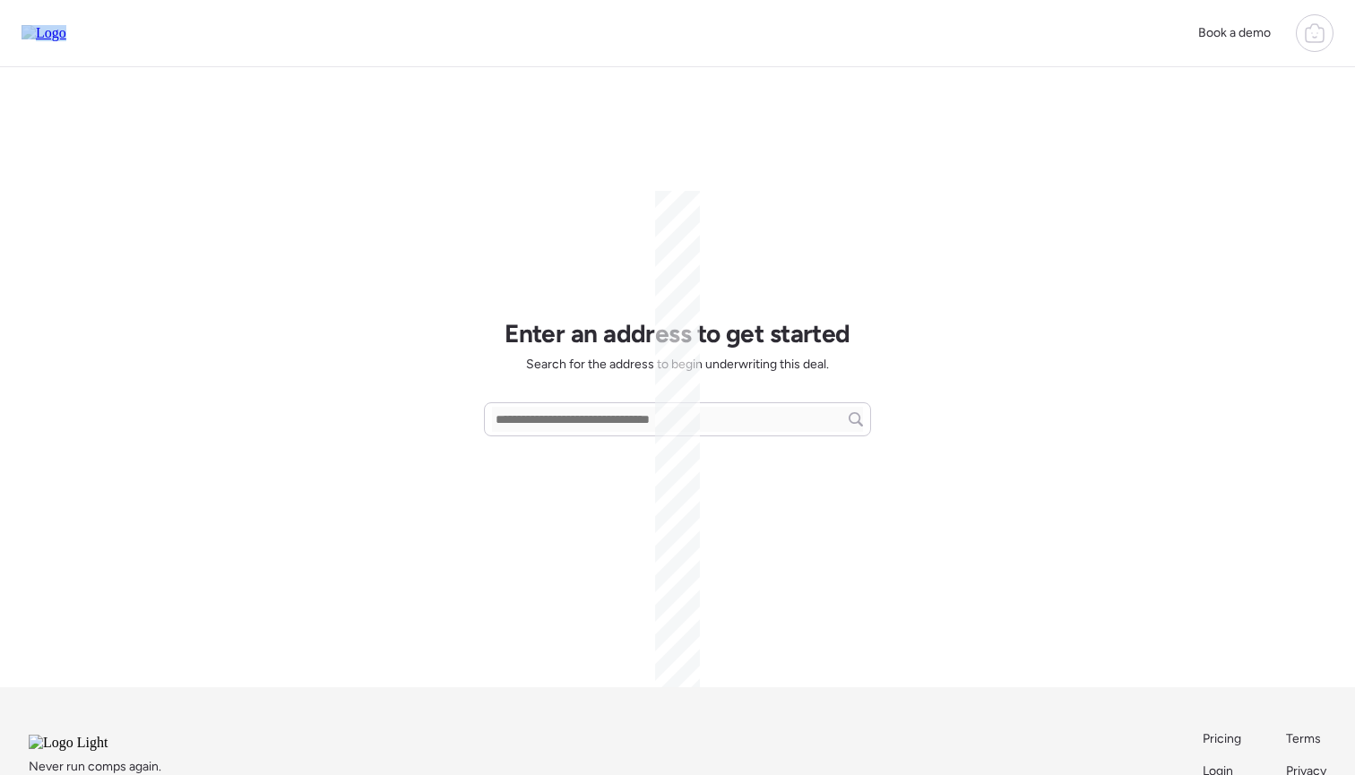
drag, startPoint x: 751, startPoint y: 0, endPoint x: 401, endPoint y: -21, distance: 351.1
click at [401, 0] on html "Book a demo Enter an address to get started Search for the address to begin und…" at bounding box center [677, 443] width 1355 height 886
click at [594, 83] on div "Enter an address to get started Search for the address to begin underwriting th…" at bounding box center [677, 377] width 387 height 620
click at [622, 411] on input "text" at bounding box center [677, 419] width 371 height 25
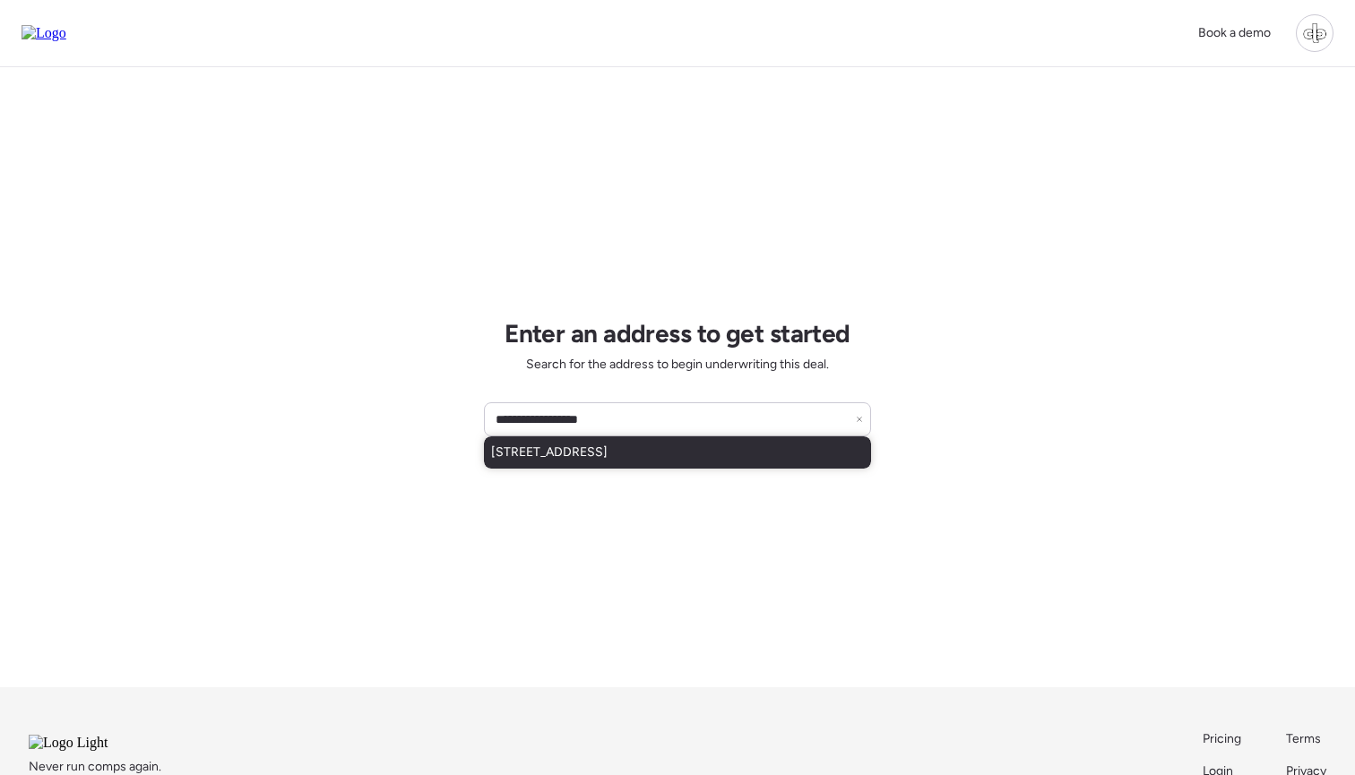
click at [649, 463] on div "[STREET_ADDRESS]" at bounding box center [677, 453] width 387 height 32
type input "**********"
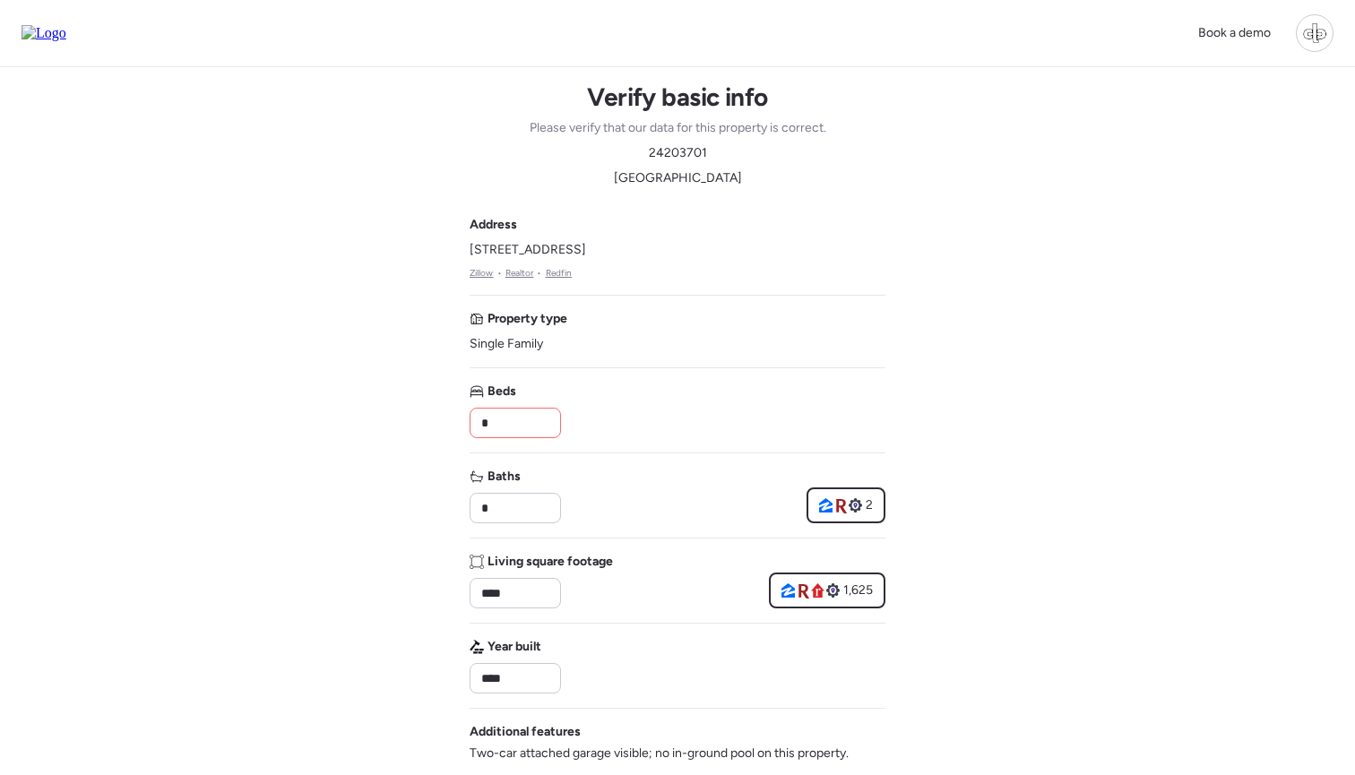
click at [533, 428] on input "*" at bounding box center [515, 423] width 75 height 25
type input "*"
click at [673, 399] on div "Beds *" at bounding box center [678, 411] width 416 height 56
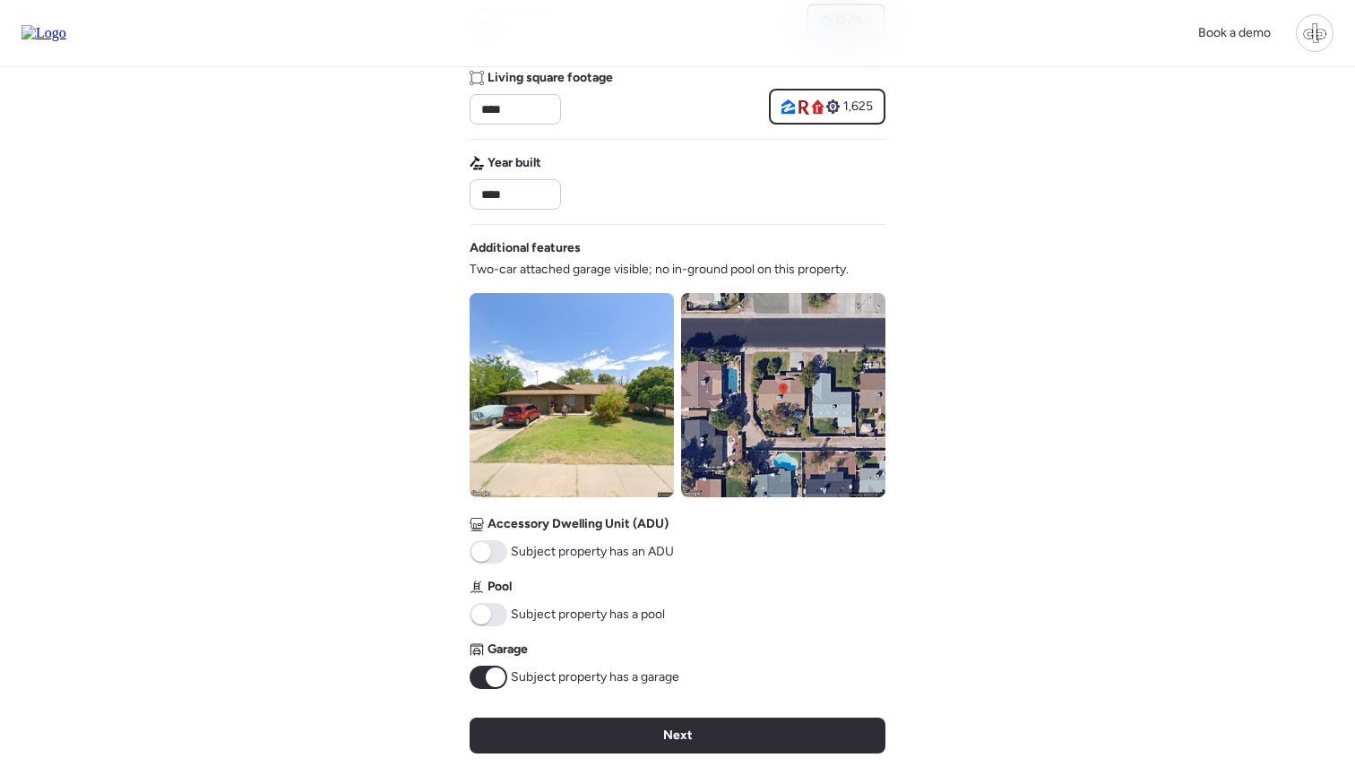
scroll to position [485, 0]
drag, startPoint x: 476, startPoint y: 273, endPoint x: 670, endPoint y: 270, distance: 193.6
click at [670, 270] on span "Two-car attached garage visible; no in-ground pool on this property." at bounding box center [659, 269] width 379 height 18
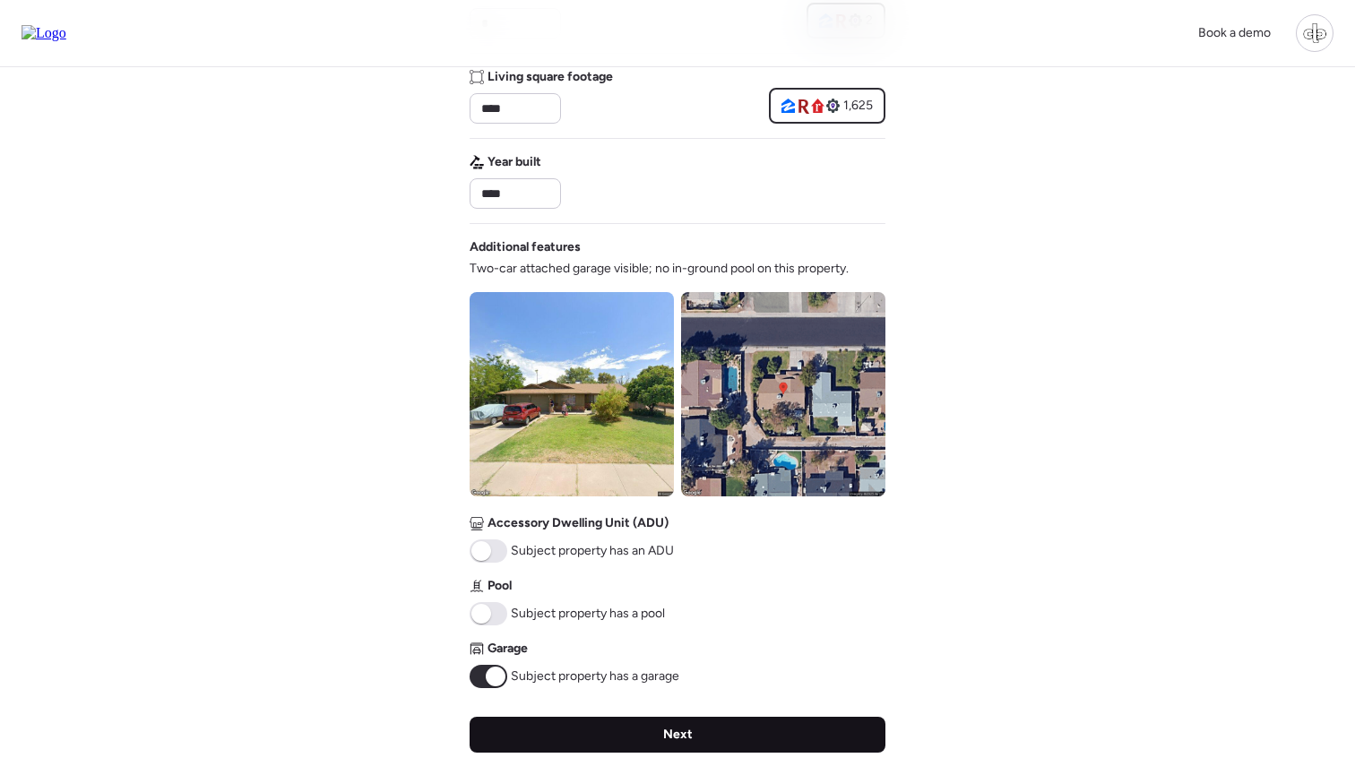
click at [639, 740] on div "Next" at bounding box center [678, 735] width 416 height 36
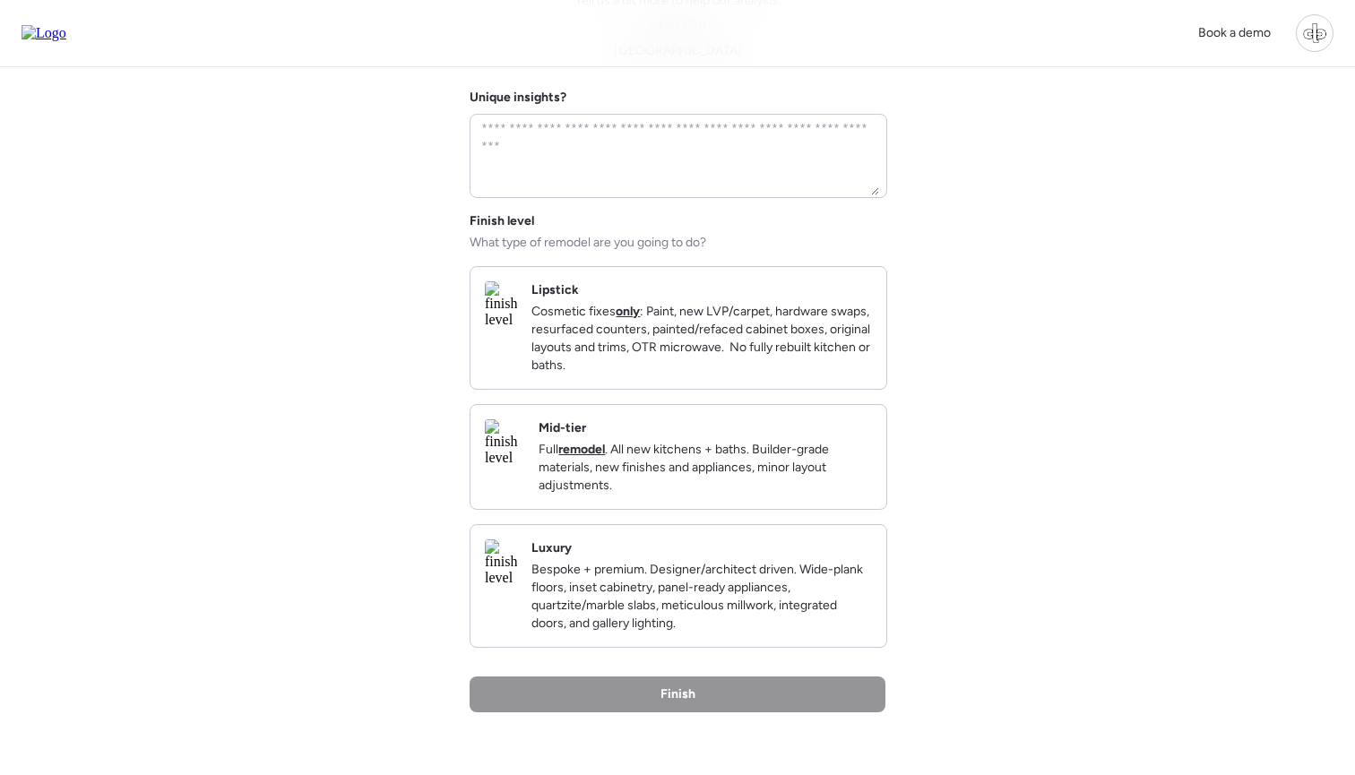
scroll to position [128, 0]
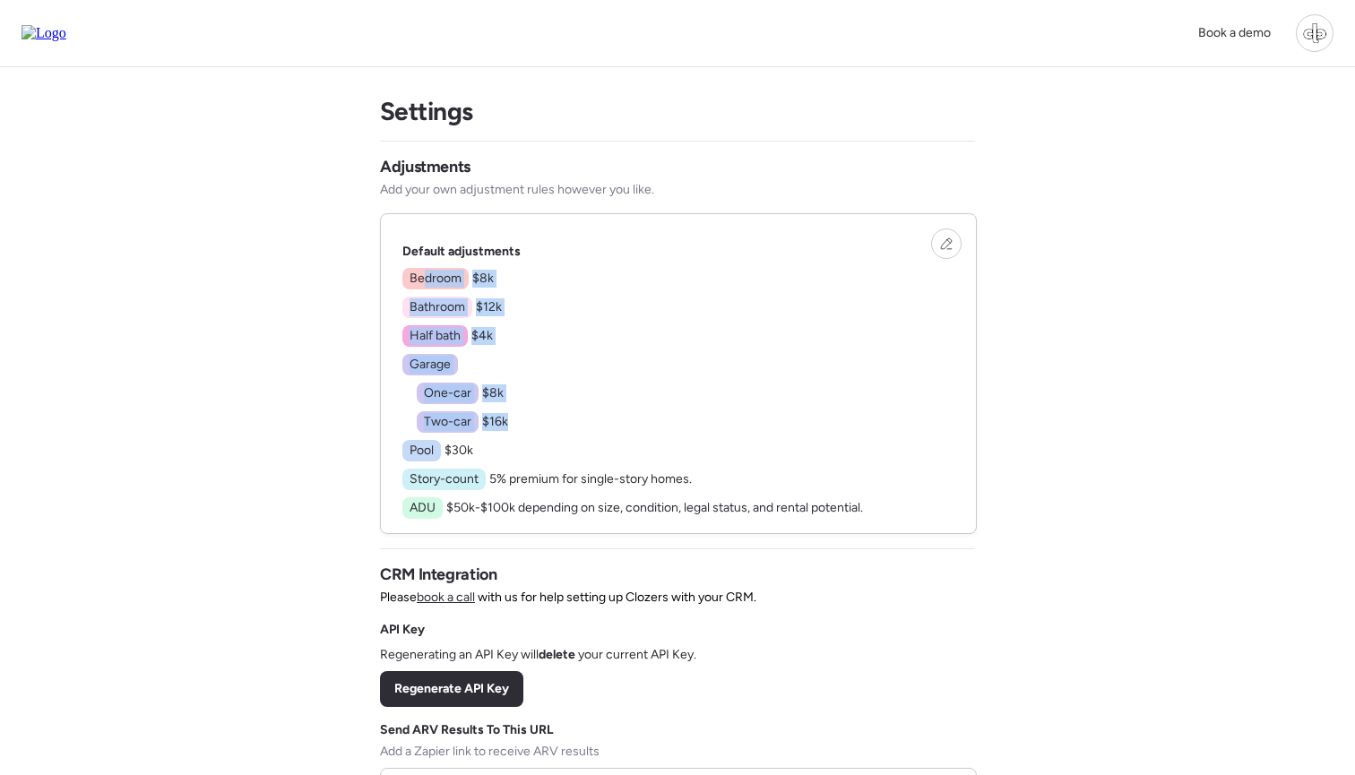
drag, startPoint x: 424, startPoint y: 278, endPoint x: 508, endPoint y: 437, distance: 180.4
click at [508, 437] on div "Bedroom $8k Bathroom $12k Half bath $4k Garage One-car $8k Two-car $16k Pool $3…" at bounding box center [632, 393] width 461 height 251
click at [951, 244] on icon at bounding box center [946, 243] width 11 height 11
